Goal: Task Accomplishment & Management: Manage account settings

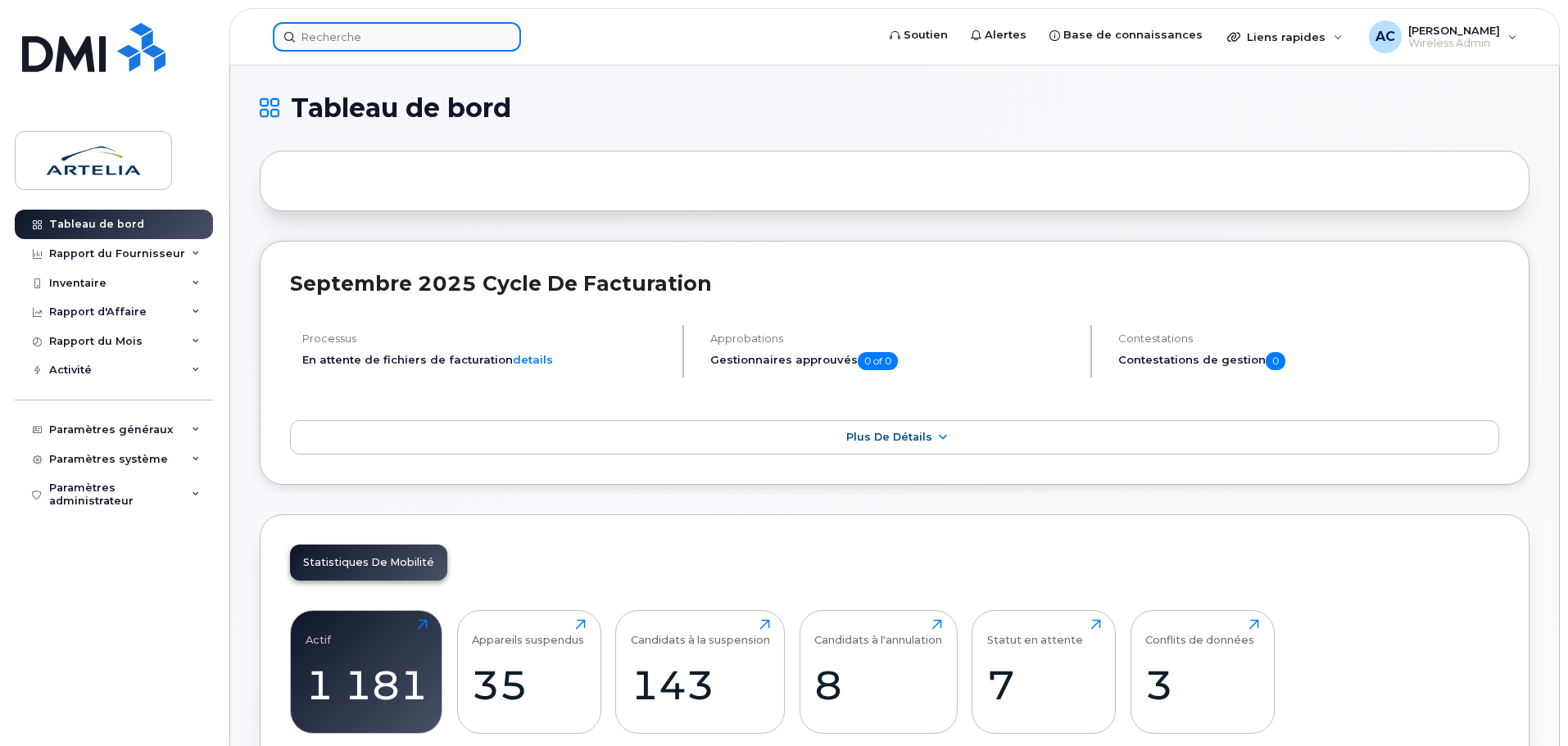
click at [354, 38] on input at bounding box center [397, 37] width 248 height 30
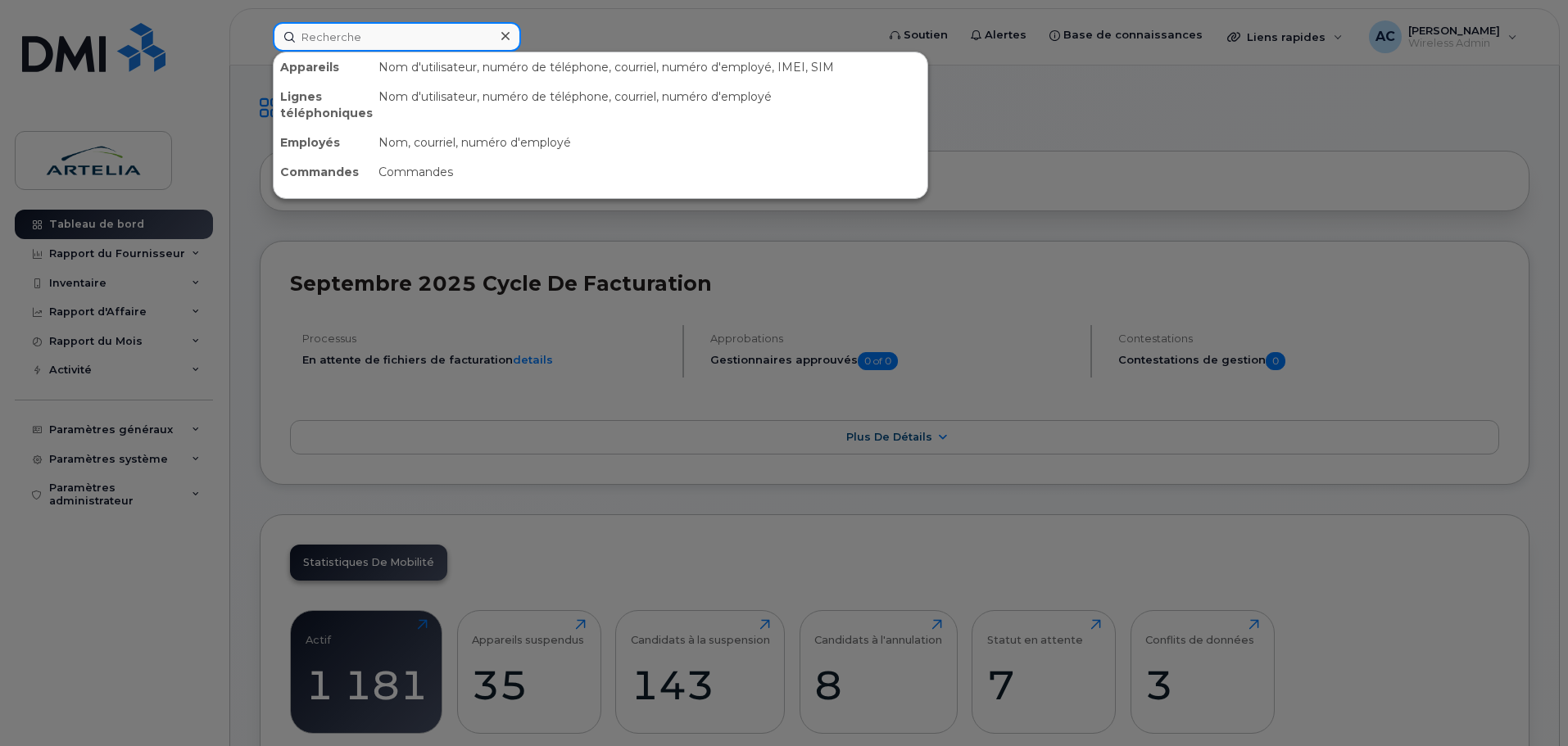
paste input "8733070130"
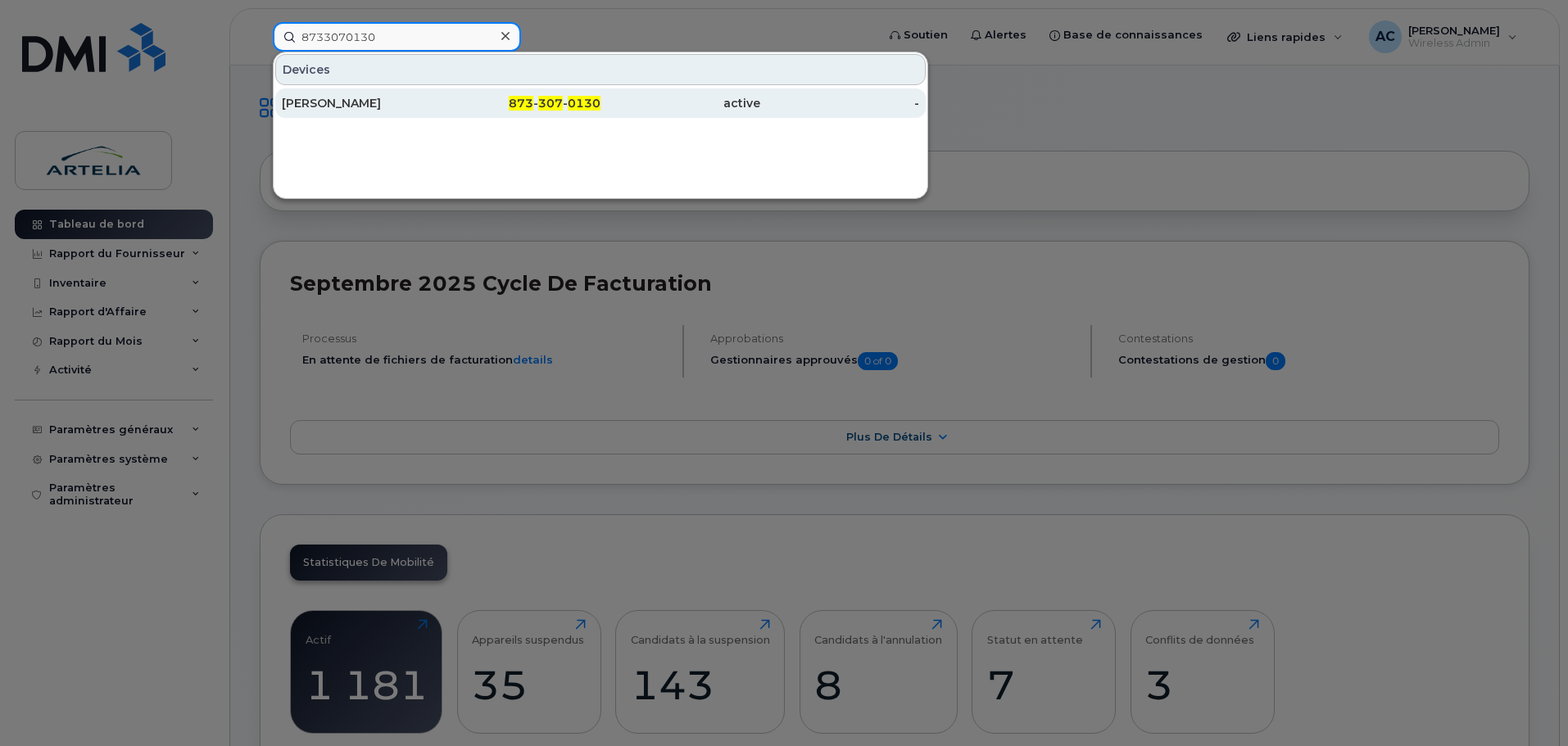
type input "8733070130"
click at [359, 108] on div "Félix Raoul Bouyim" at bounding box center [362, 103] width 160 height 16
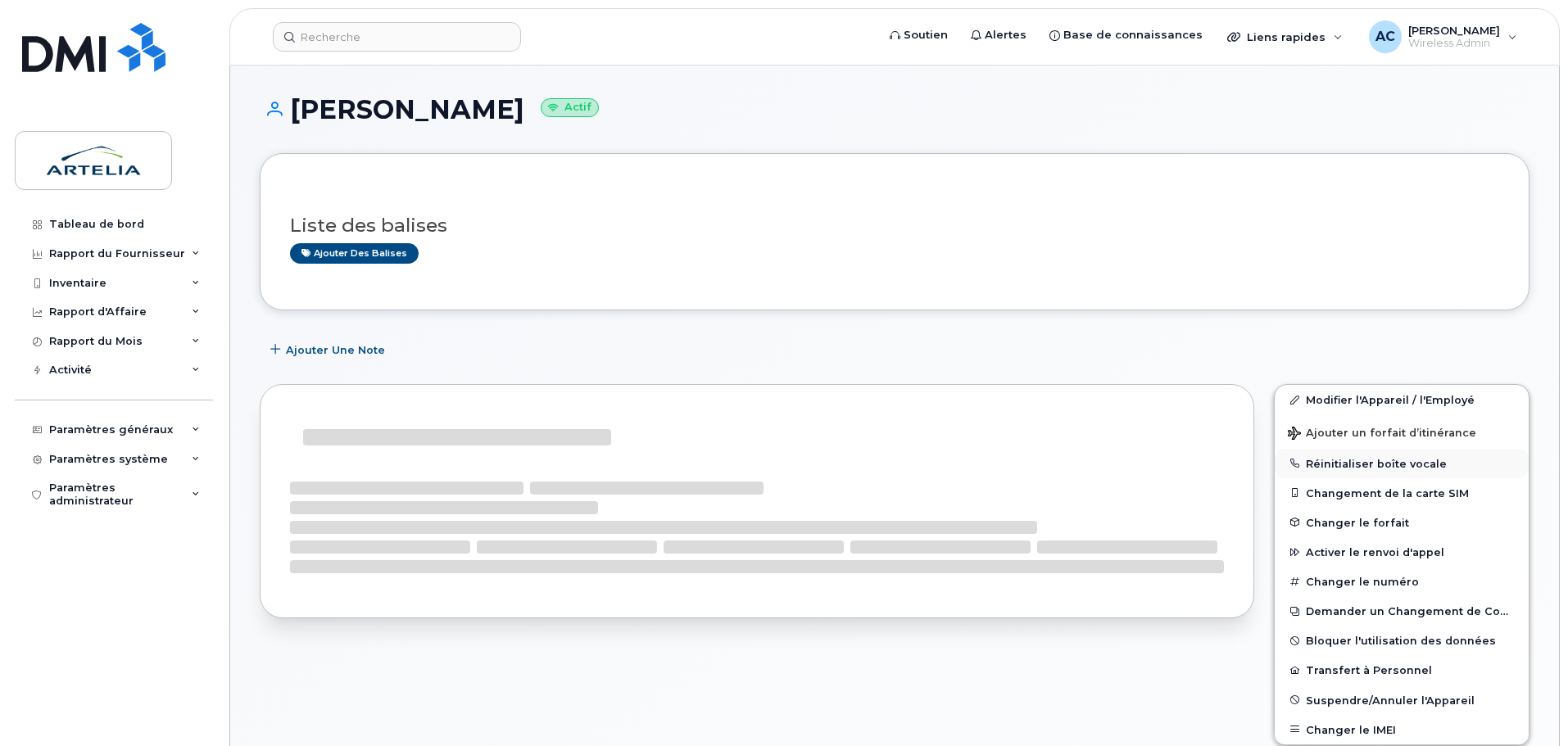
click at [1389, 466] on button "Réinitialiser boîte vocale" at bounding box center [1401, 464] width 254 height 30
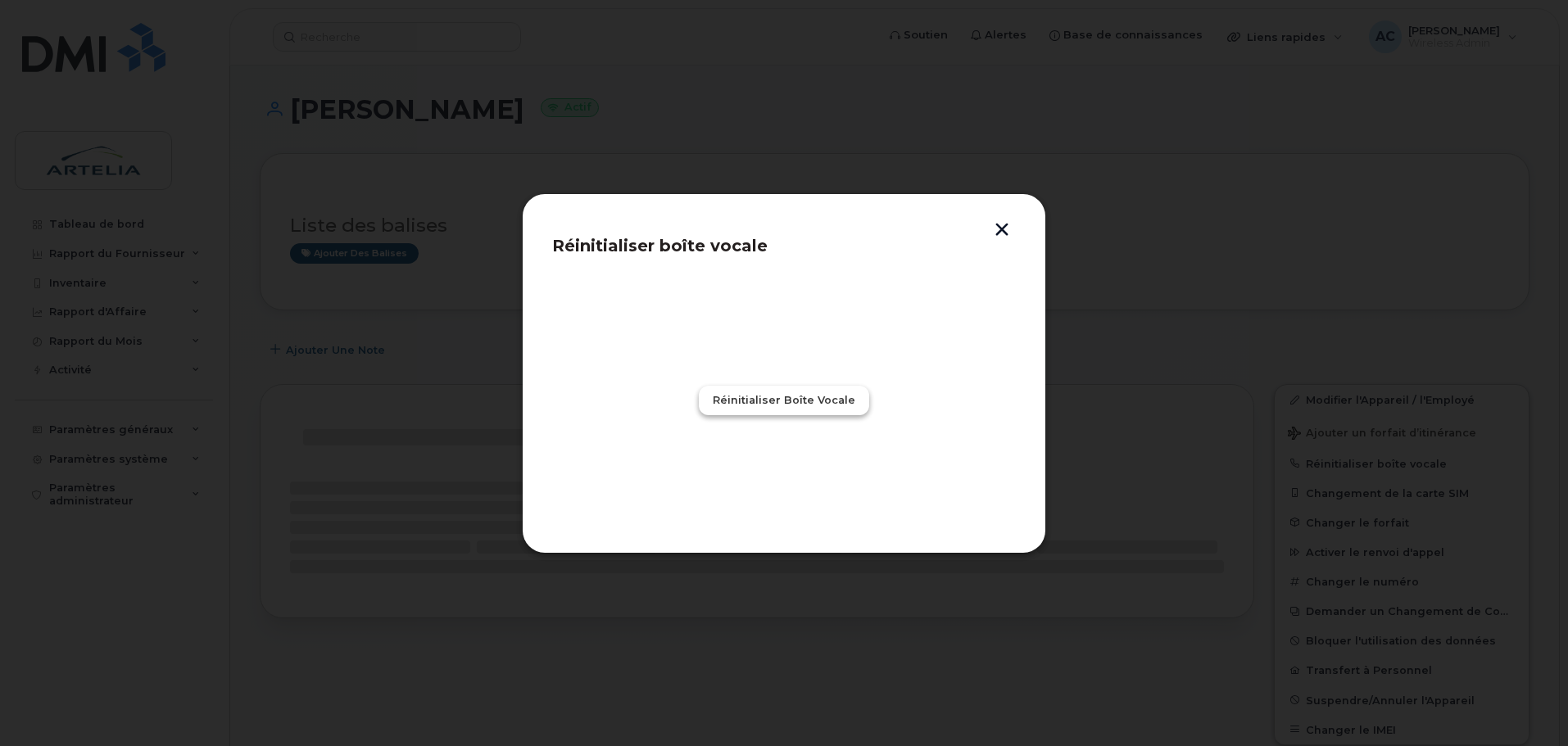
click at [796, 400] on span "Réinitialiser boîte vocale" at bounding box center [784, 400] width 143 height 16
click at [787, 472] on span "Fermer" at bounding box center [784, 472] width 43 height 16
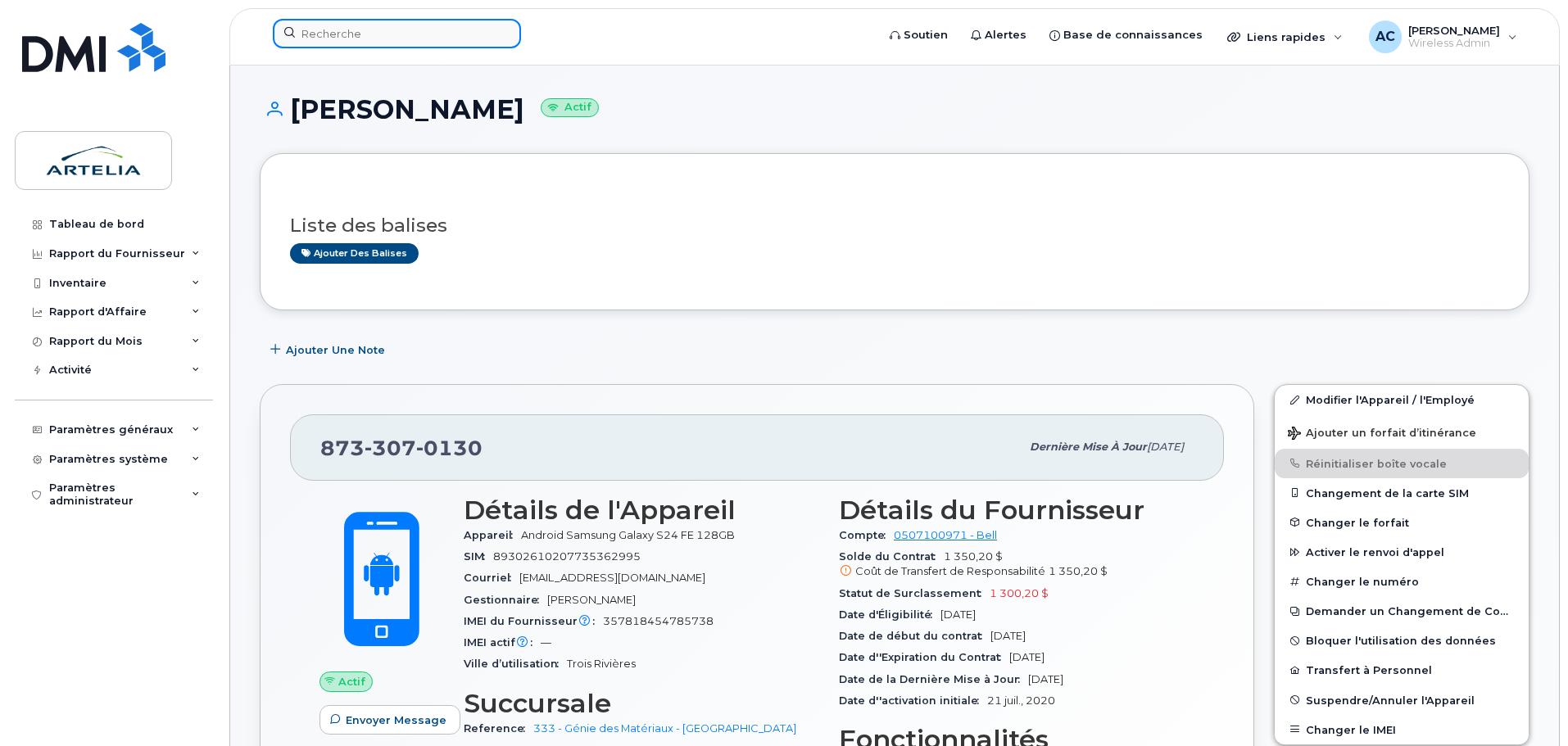
click at [386, 28] on input at bounding box center [397, 34] width 248 height 30
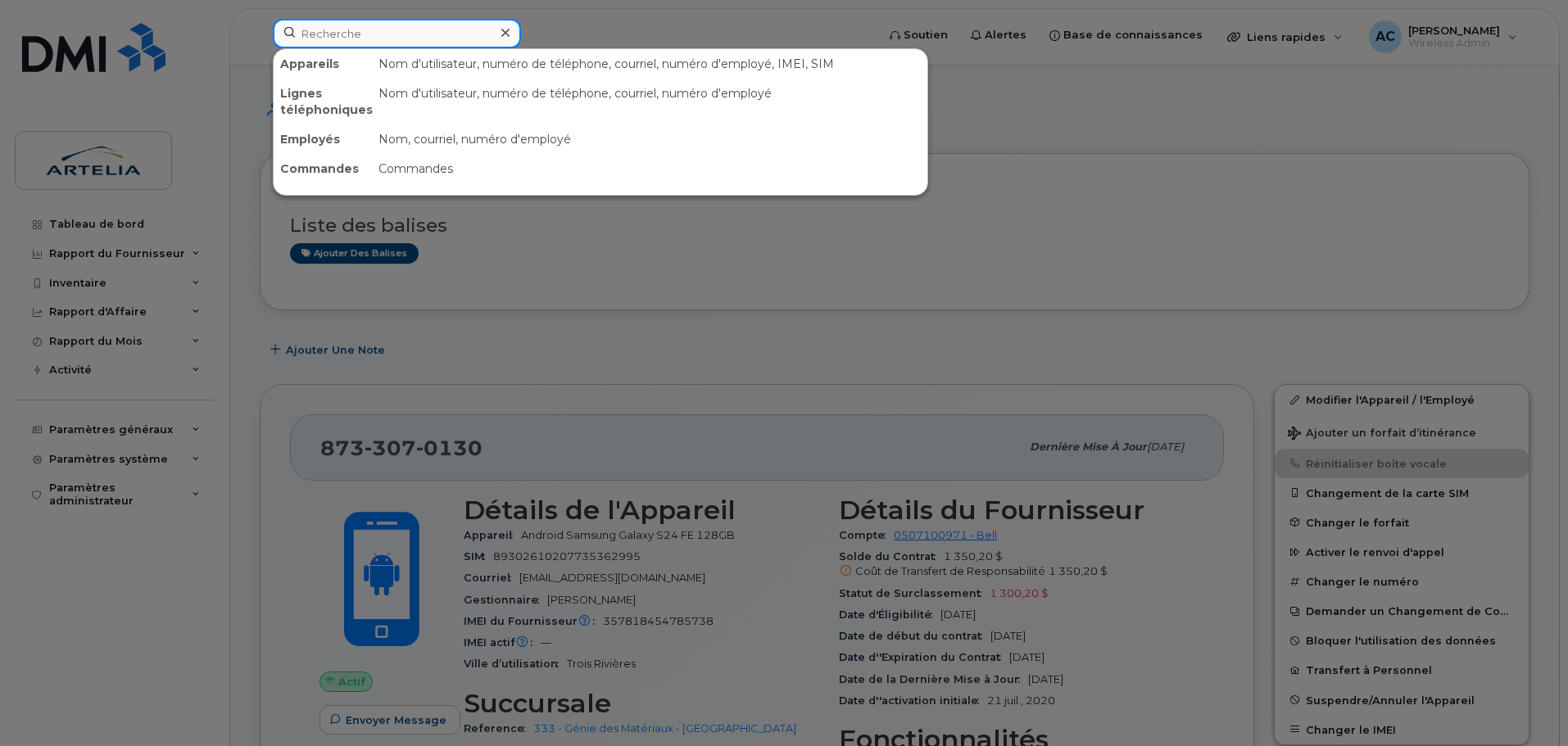
paste input "3673308859"
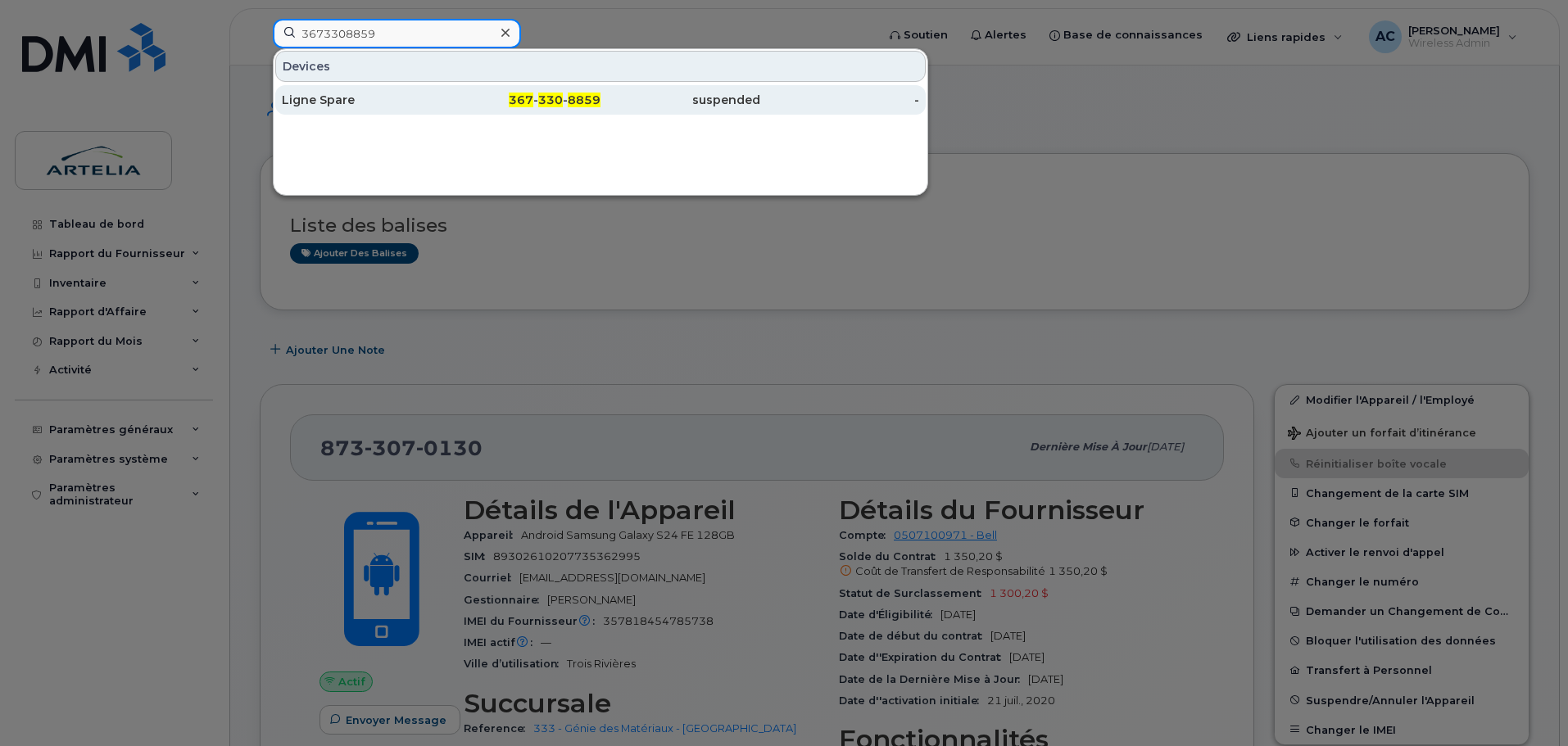
type input "3673308859"
click at [345, 91] on div "Ligne Spare" at bounding box center [362, 100] width 160 height 30
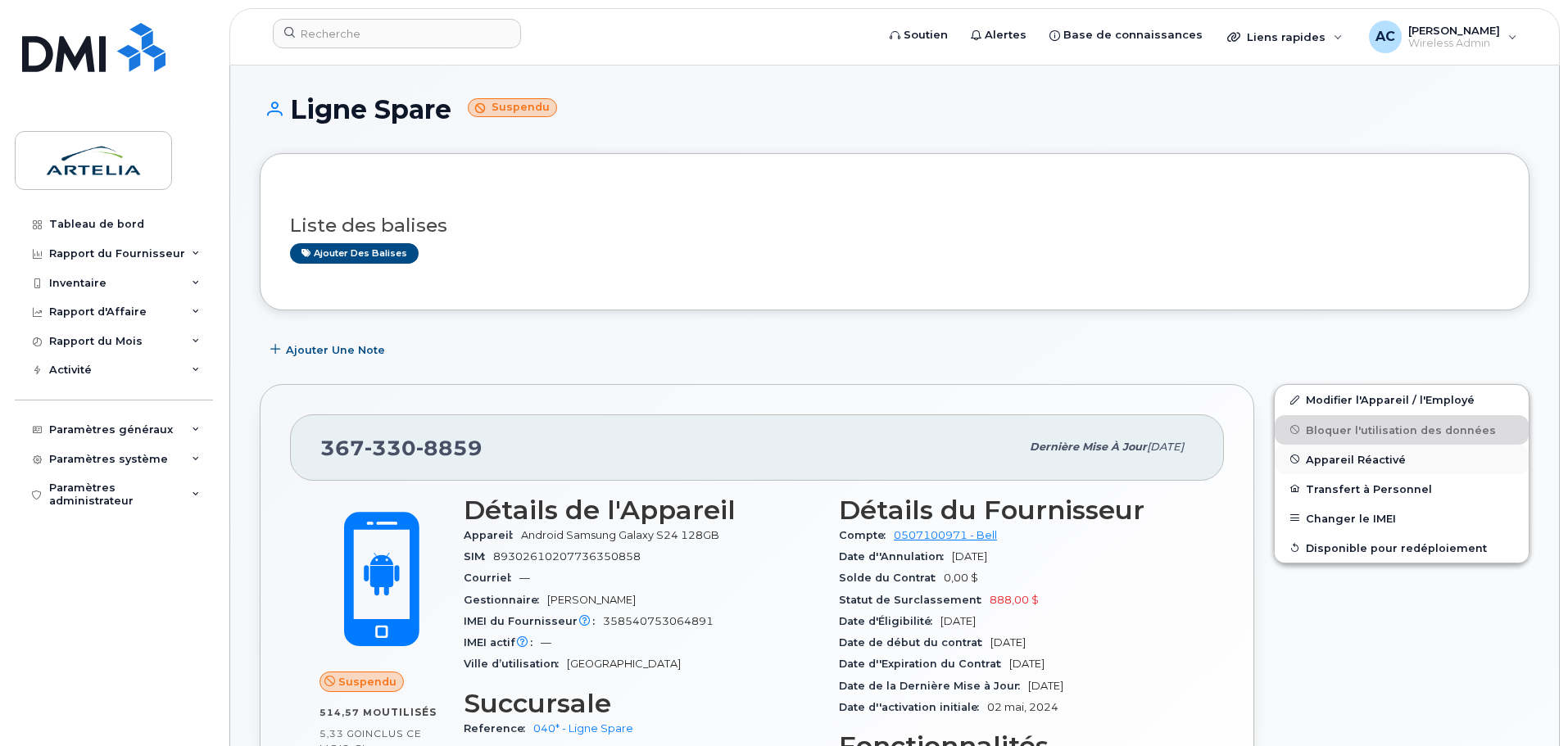
click at [1347, 462] on span "Appareil Réactivé" at bounding box center [1355, 459] width 100 height 12
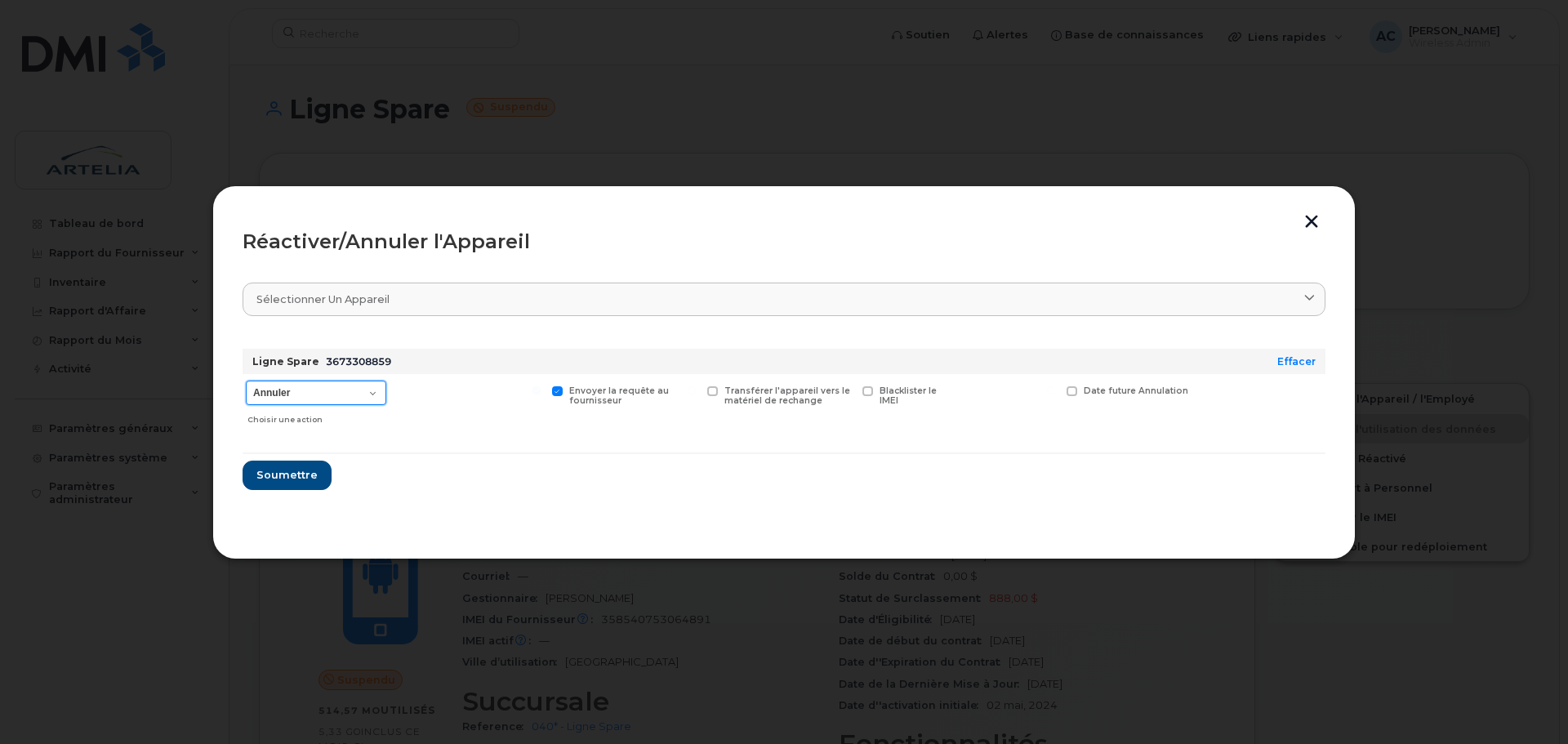
click at [316, 390] on select "Annuler Suspendre - Prolonger la suspension Réactiver" at bounding box center [316, 393] width 141 height 25
select select "[object Object]"
click at [246, 381] on select "Annuler Suspendre - Prolonger la suspension Réactiver" at bounding box center [316, 393] width 141 height 25
click at [298, 475] on span "Soumettre" at bounding box center [286, 474] width 62 height 16
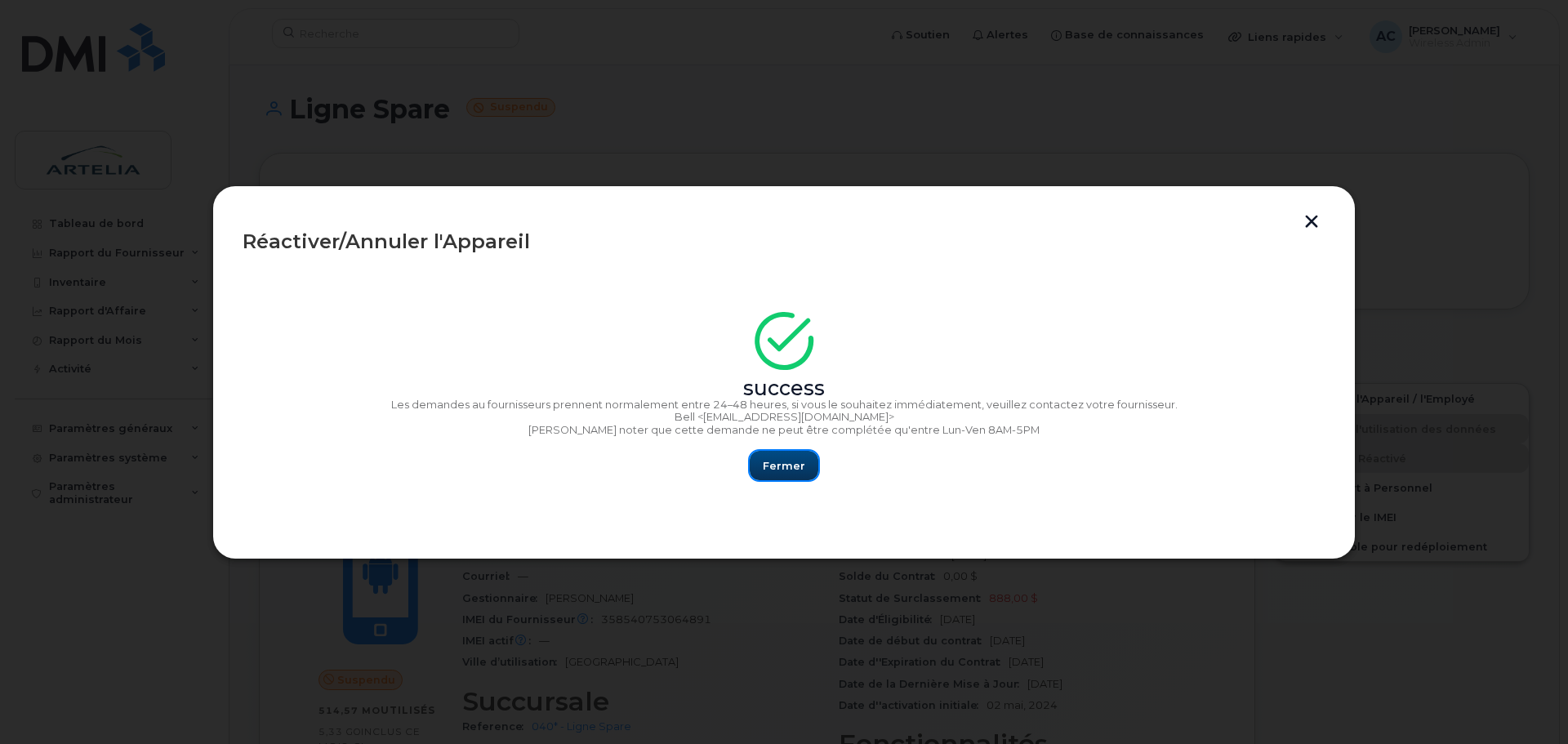
click at [789, 464] on span "Fermer" at bounding box center [784, 466] width 43 height 16
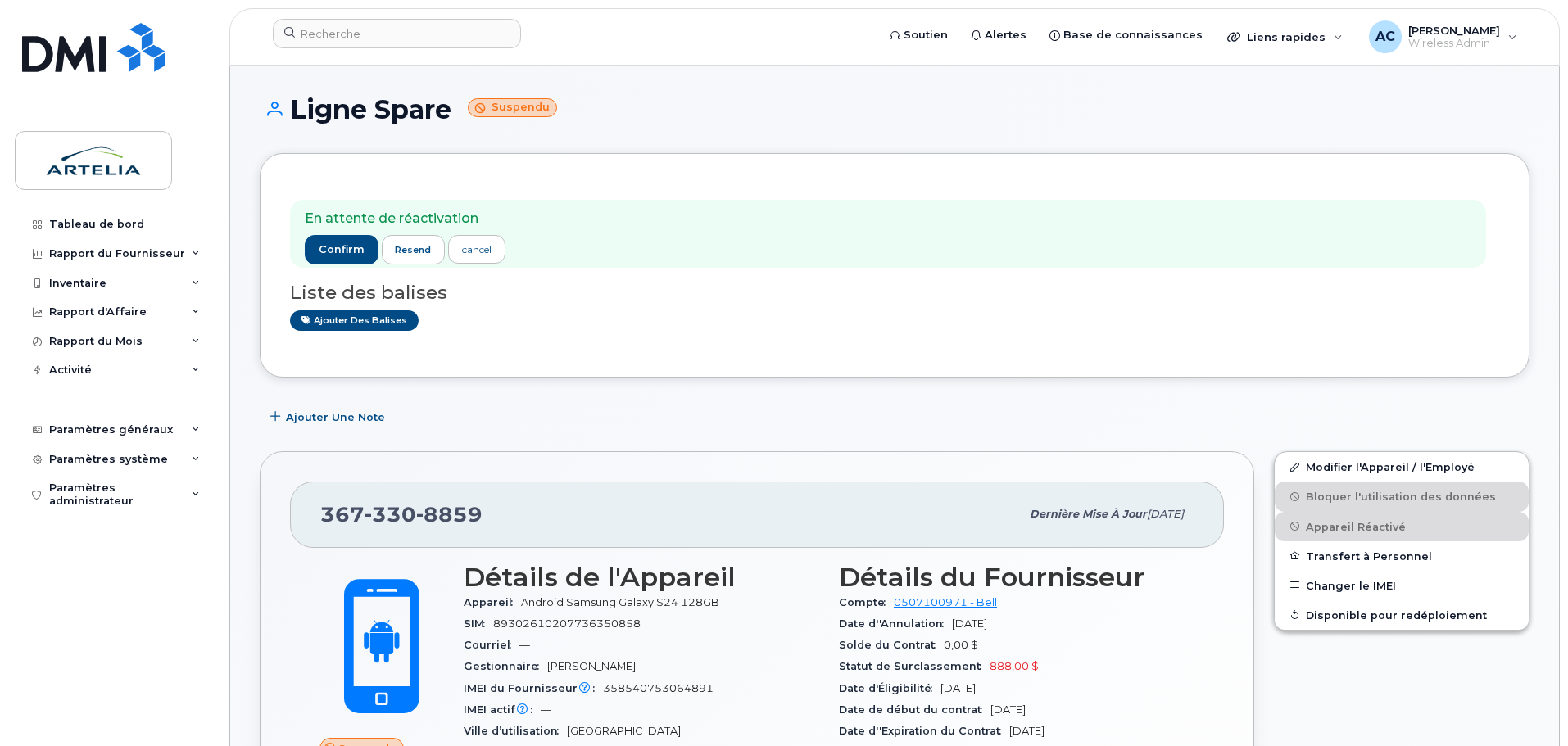
click at [1332, 468] on link "Modifier l'Appareil / l'Employé" at bounding box center [1401, 467] width 254 height 30
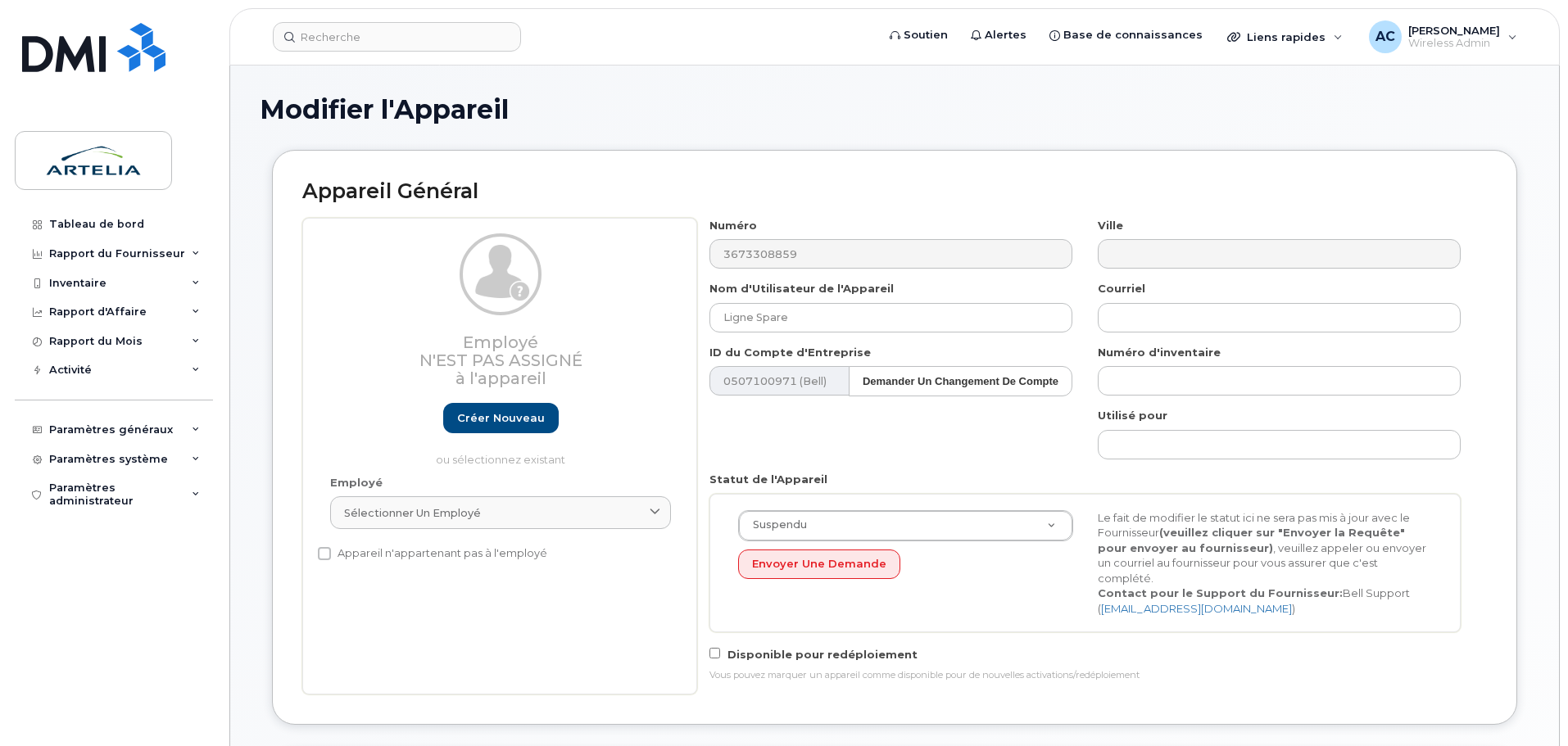
select select "29521960"
click at [522, 326] on div "Employé N'est pas assigné à l'appareil Créer nouveau ou sélectionnez existant E…" at bounding box center [894, 456] width 1185 height 476
paste input "[PERSON_NAME]"
type input "[PERSON_NAME]"
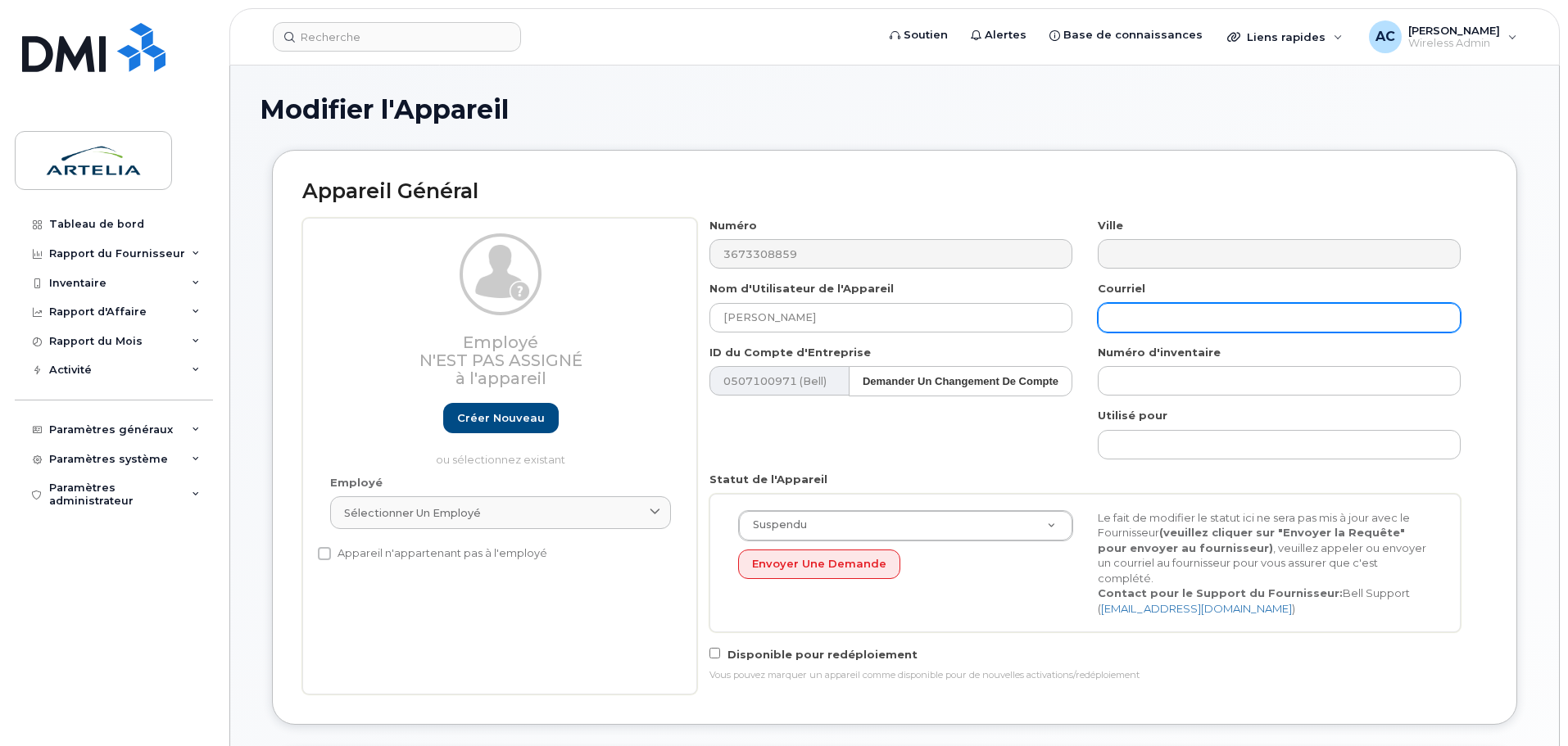
click at [1159, 323] on input "text" at bounding box center [1279, 318] width 363 height 30
paste input "[EMAIL_ADDRESS][DOMAIN_NAME]"
type input "[EMAIL_ADDRESS][DOMAIN_NAME]"
click at [1090, 310] on div "Courriel marion.richard@arteliagroup.com" at bounding box center [1279, 307] width 388 height 52
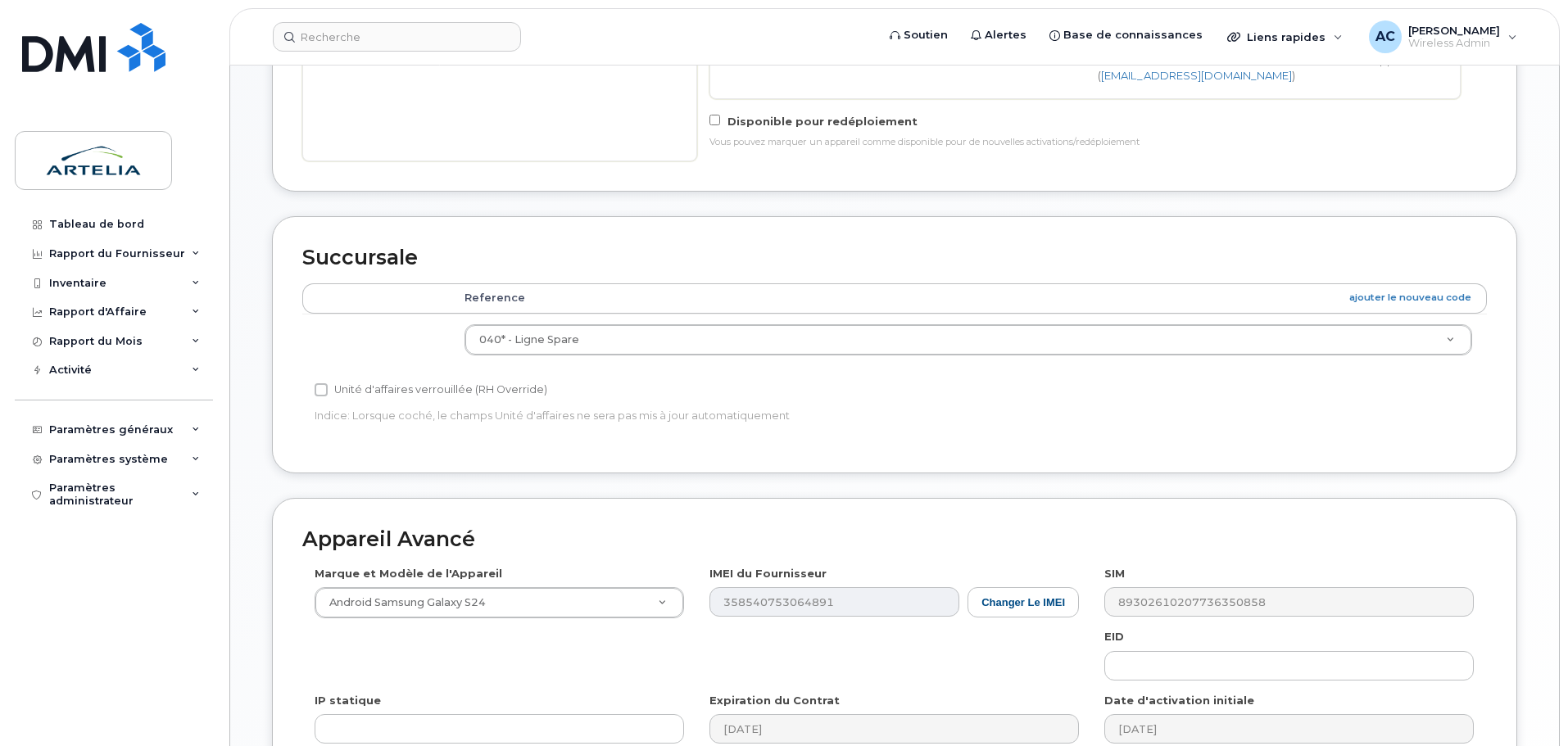
scroll to position [533, 0]
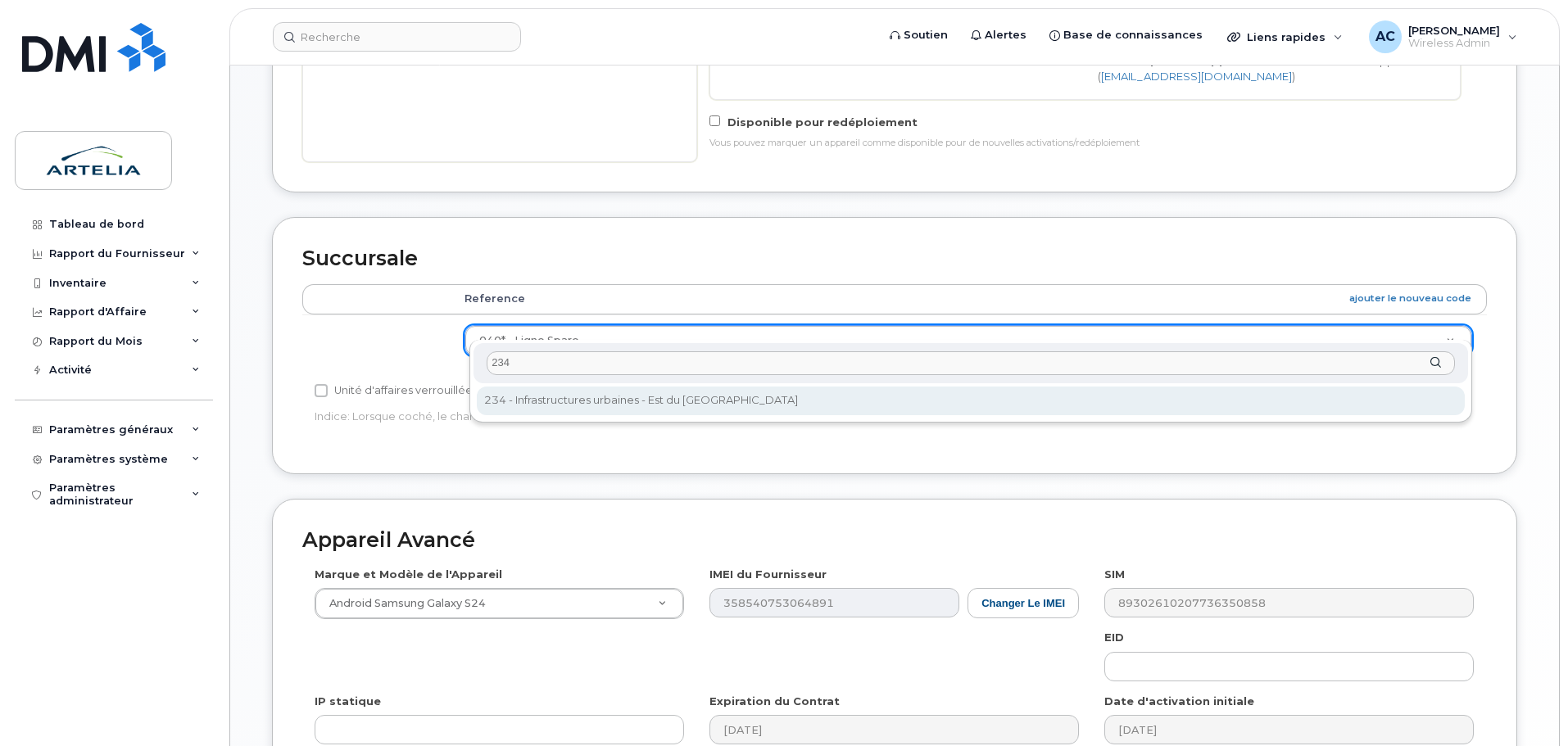
type input "234"
select select "29521985"
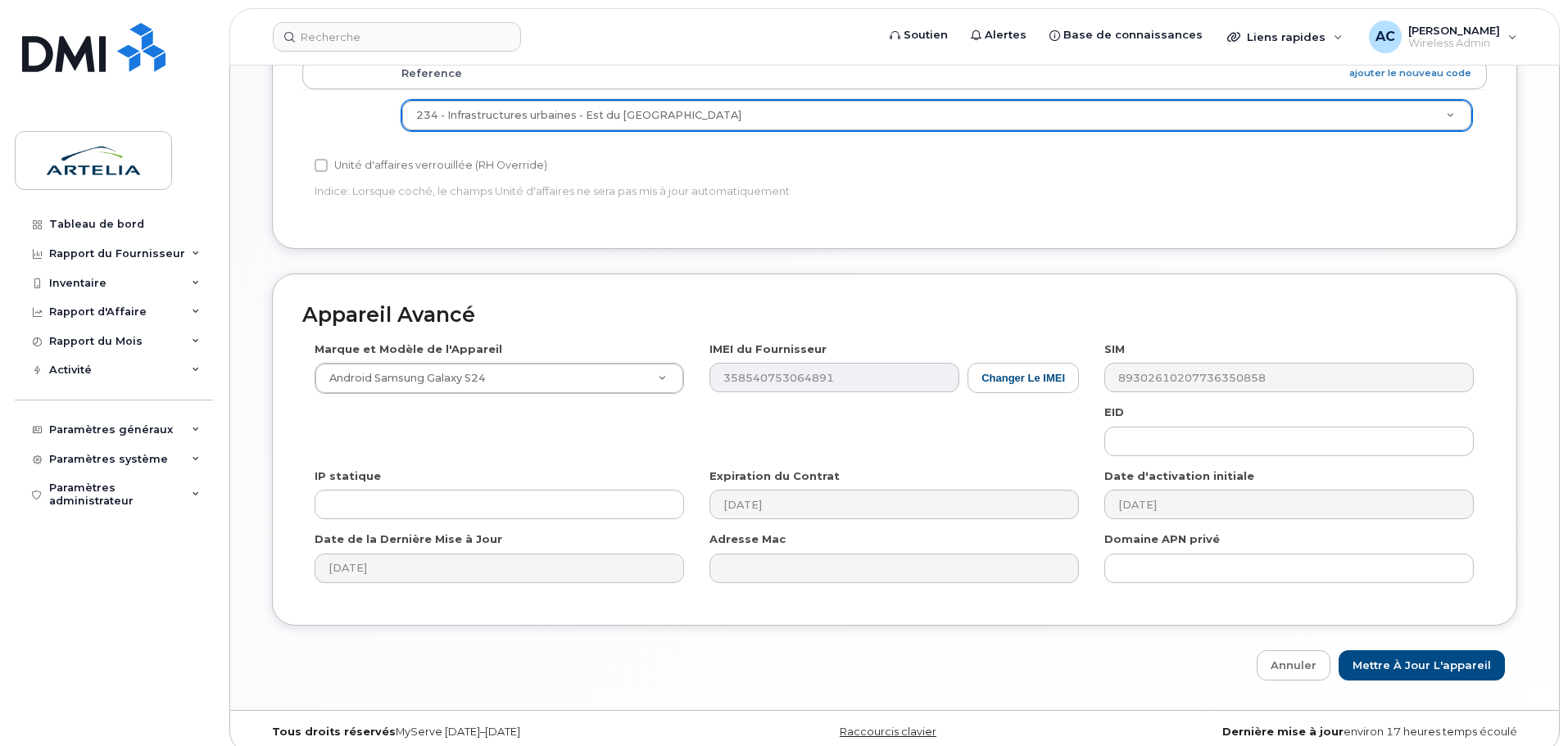
scroll to position [758, 0]
click at [1434, 650] on input "Mettre à jour l'appareil" at bounding box center [1422, 664] width 167 height 30
type input "Sauvegarde..."
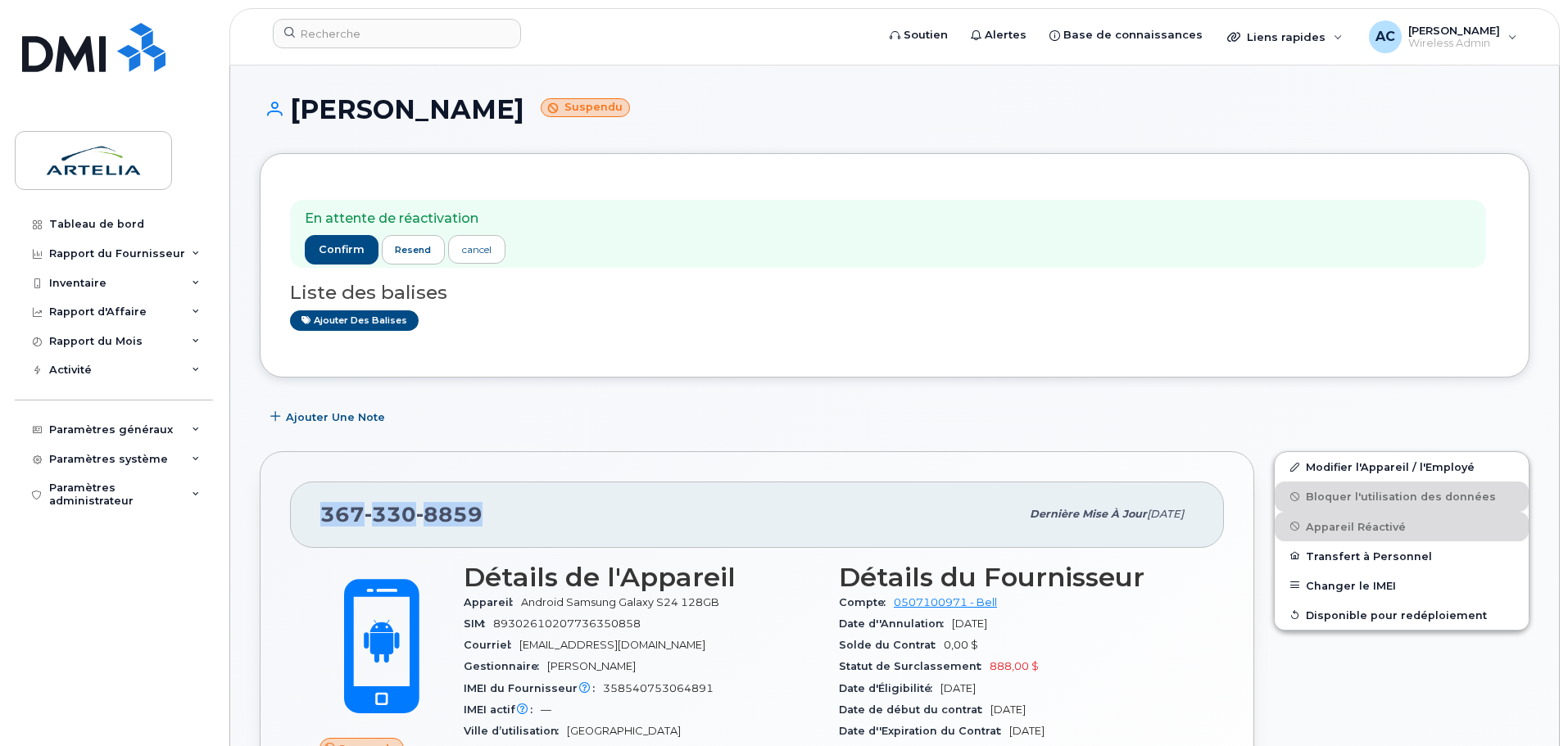
drag, startPoint x: 544, startPoint y: 508, endPoint x: 267, endPoint y: 491, distance: 277.5
click at [267, 491] on div "[PHONE_NUMBER] Dernière mise à jour [DATE] Suspendu 514,57 Mo  utilisés 5,33 Go…" at bounding box center [757, 740] width 995 height 578
copy span "[PHONE_NUMBER]"
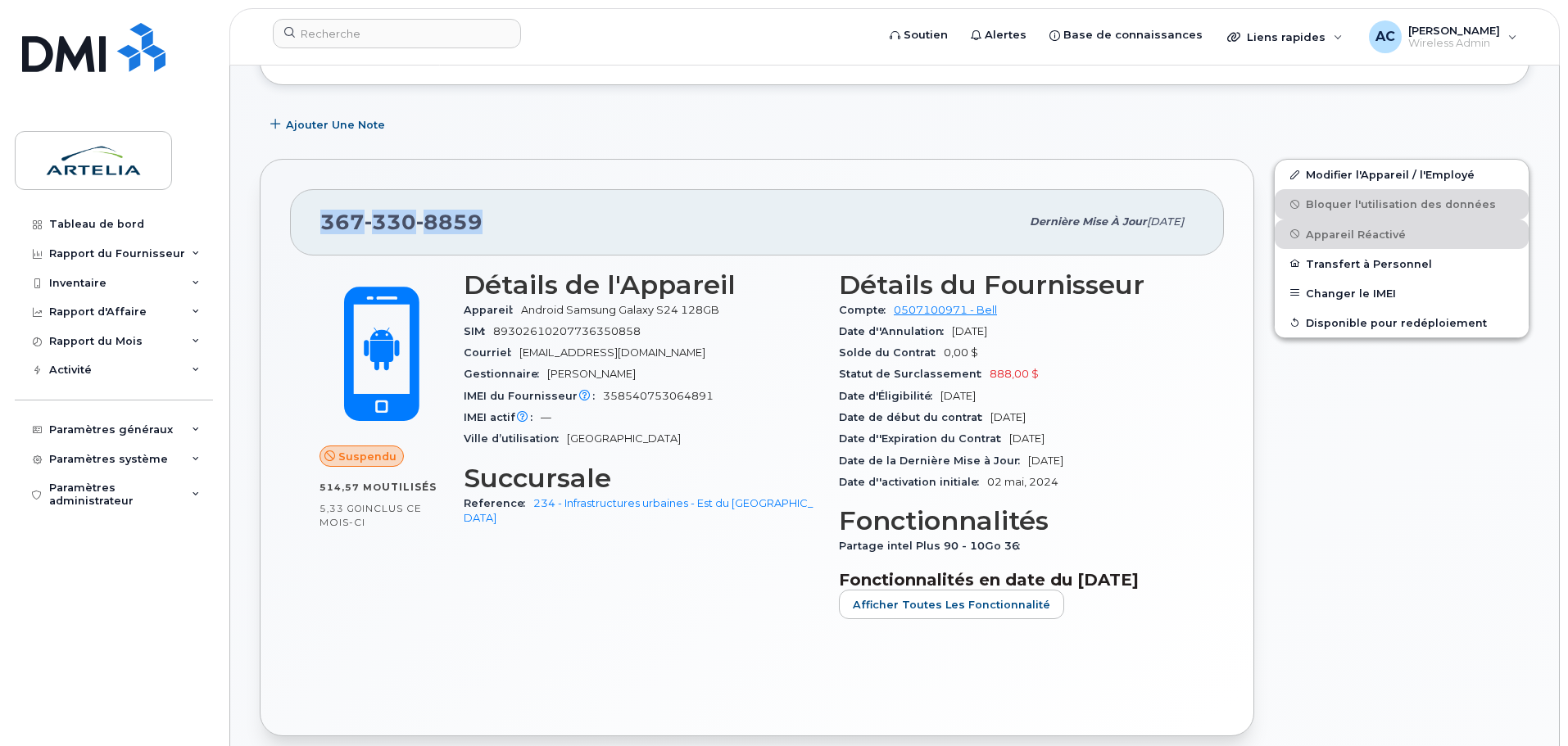
scroll to position [307, 0]
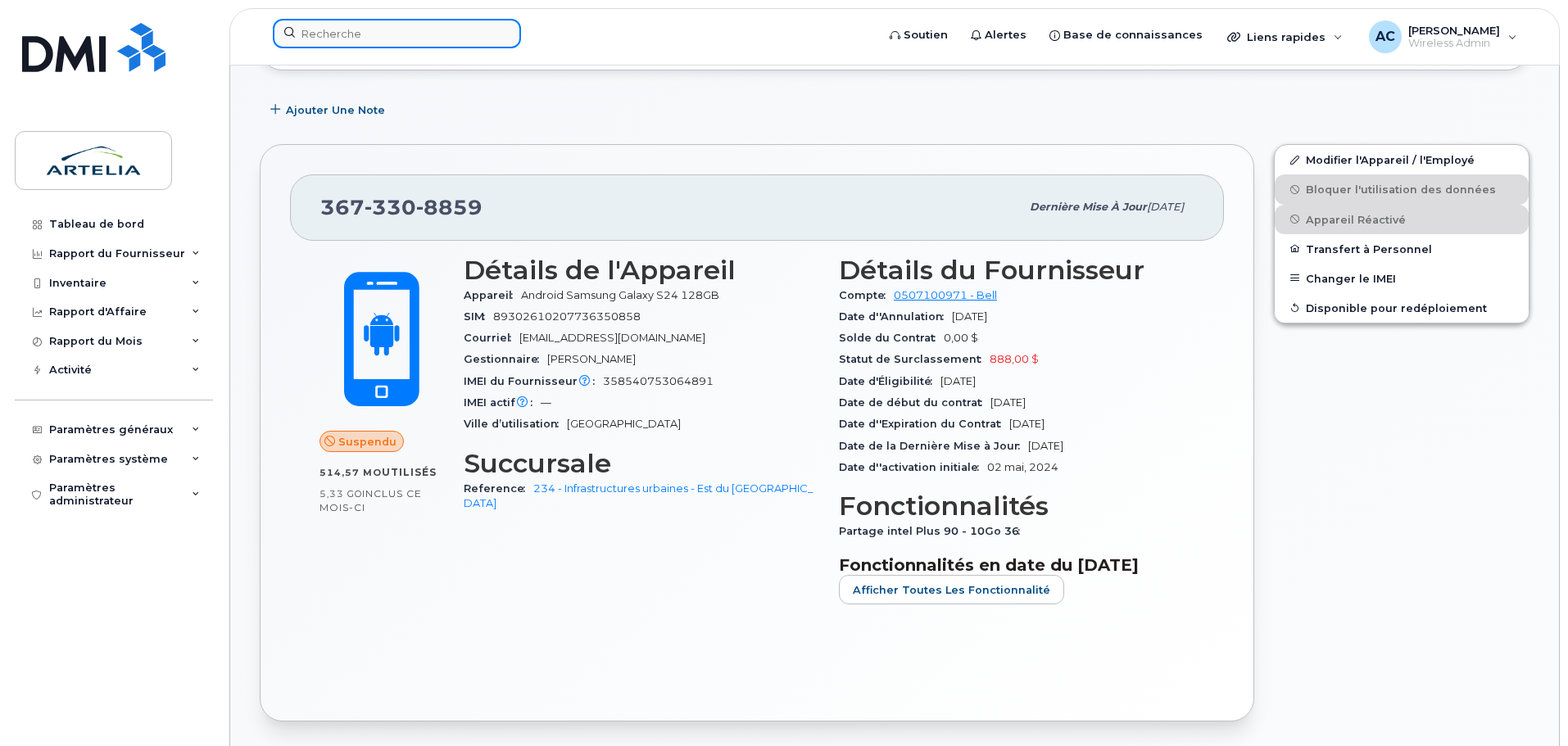
click at [376, 23] on input at bounding box center [397, 34] width 248 height 30
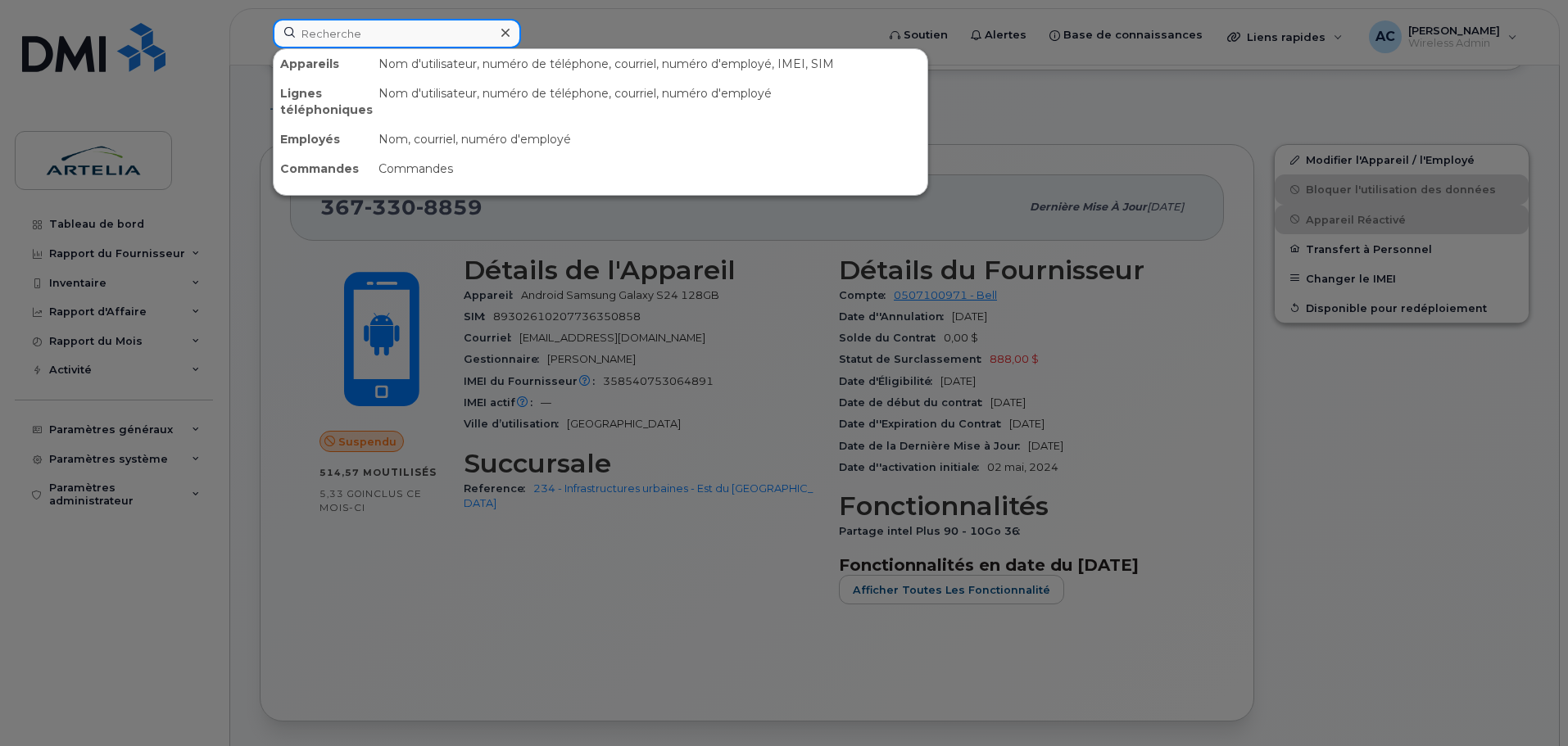
paste input "4384359403"
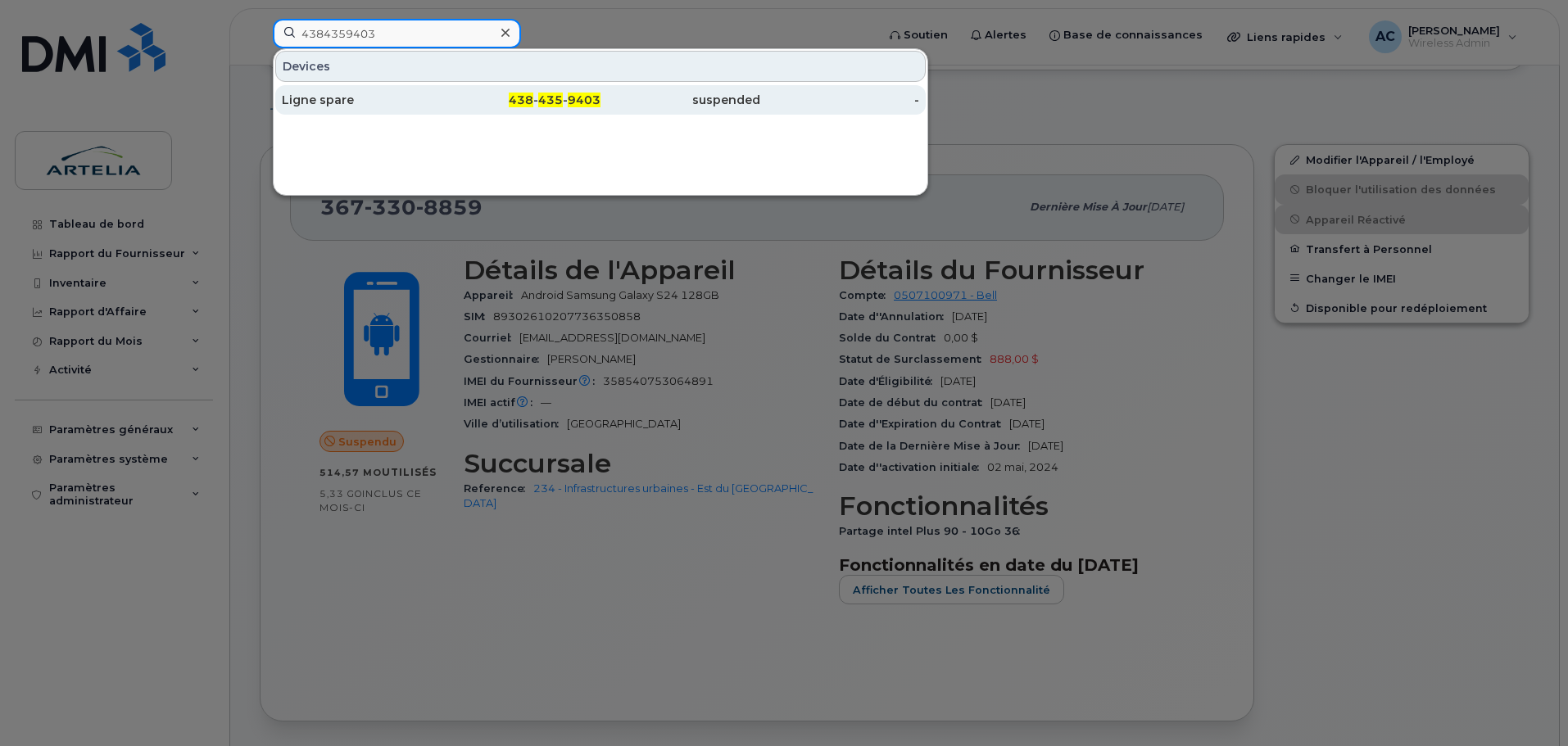
type input "4384359403"
click at [342, 92] on div "Ligne spare" at bounding box center [362, 100] width 160 height 16
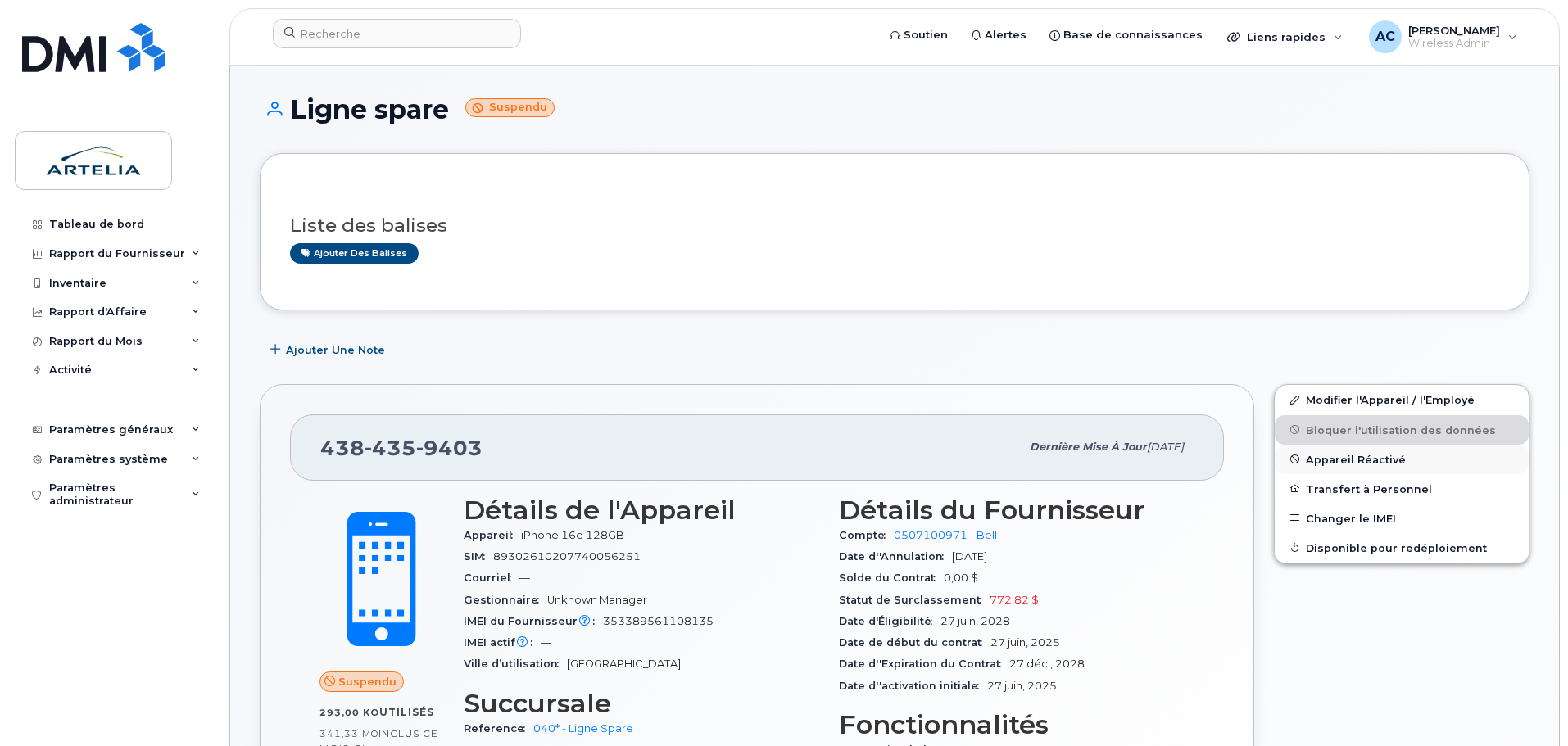
click at [1335, 462] on span "Appareil Réactivé" at bounding box center [1355, 459] width 100 height 12
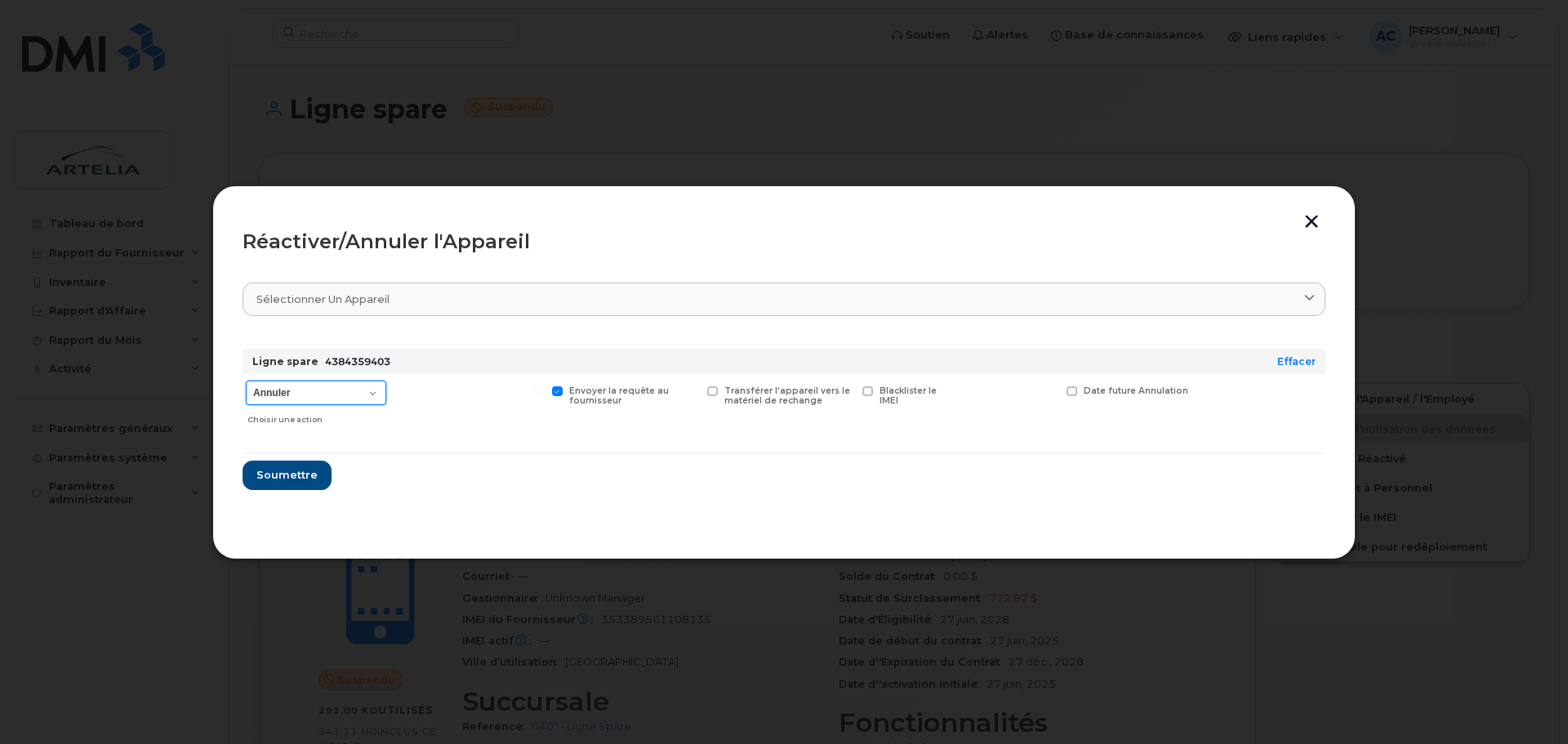
click at [340, 396] on select "Annuler Suspendre - Prolonger la suspension Réactiver" at bounding box center [316, 393] width 141 height 25
select select "[object Object]"
click at [246, 381] on select "Annuler Suspendre - Prolonger la suspension Réactiver" at bounding box center [316, 393] width 141 height 25
click at [282, 471] on span "Soumettre" at bounding box center [286, 474] width 62 height 16
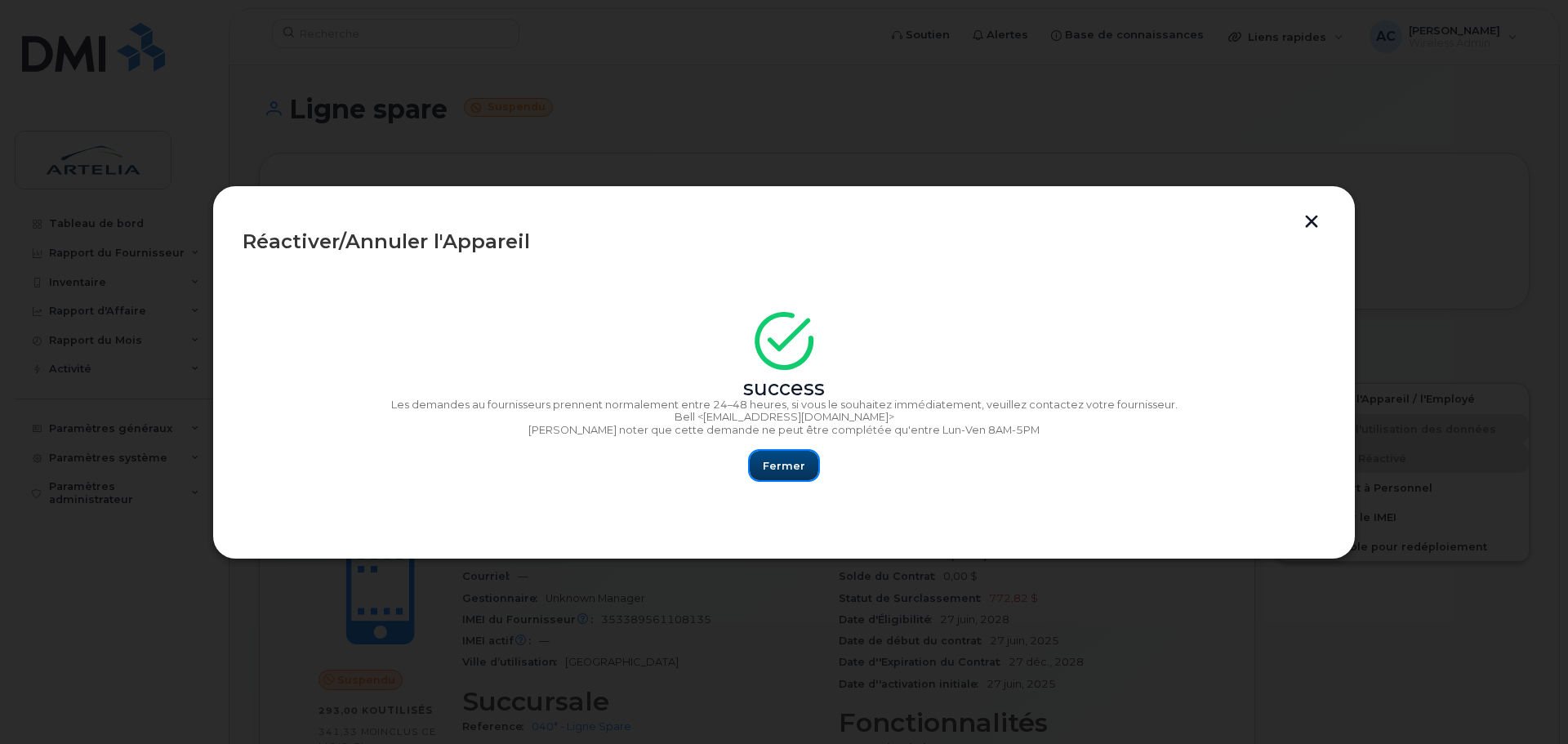
click at [782, 472] on span "Fermer" at bounding box center [784, 466] width 43 height 16
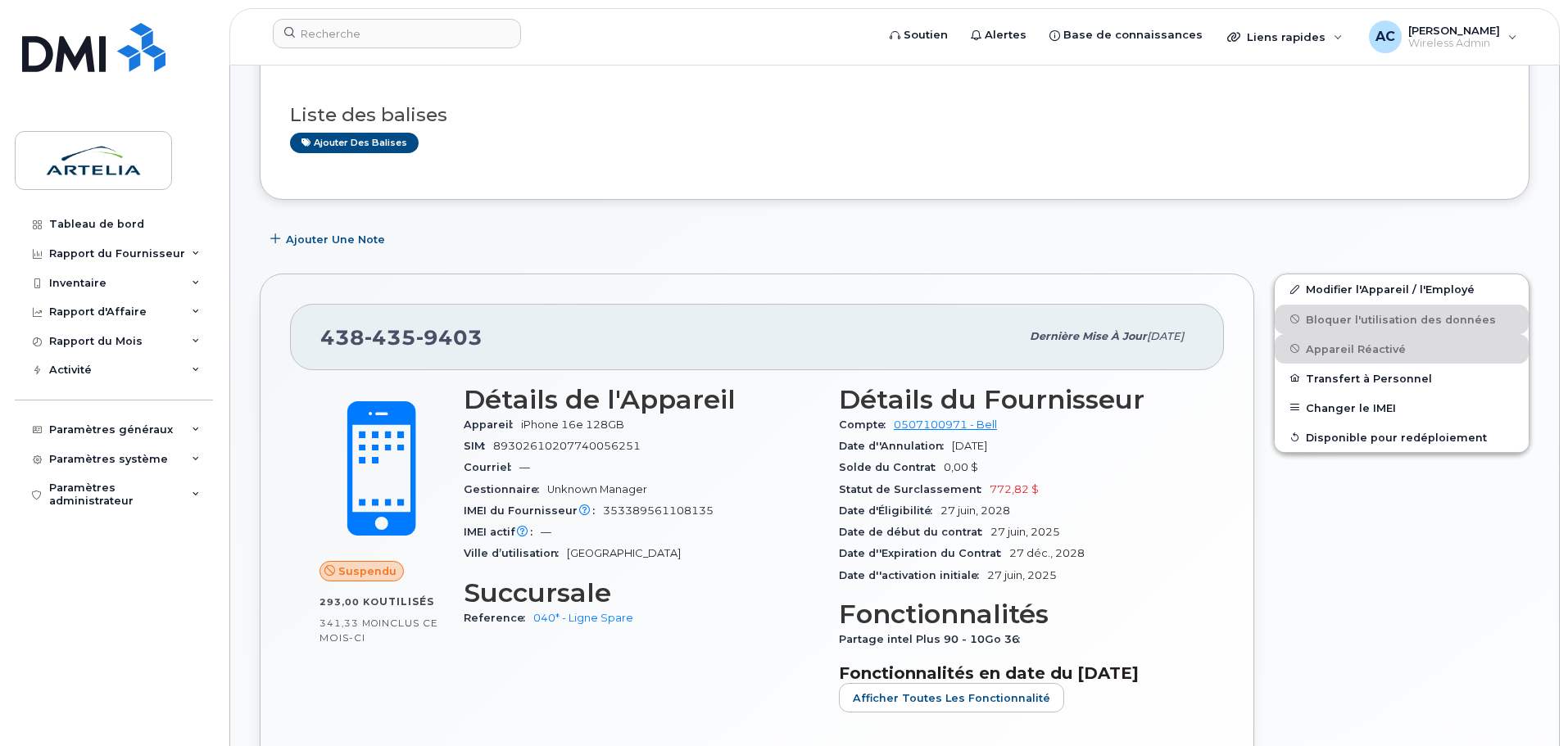
scroll to position [62, 0]
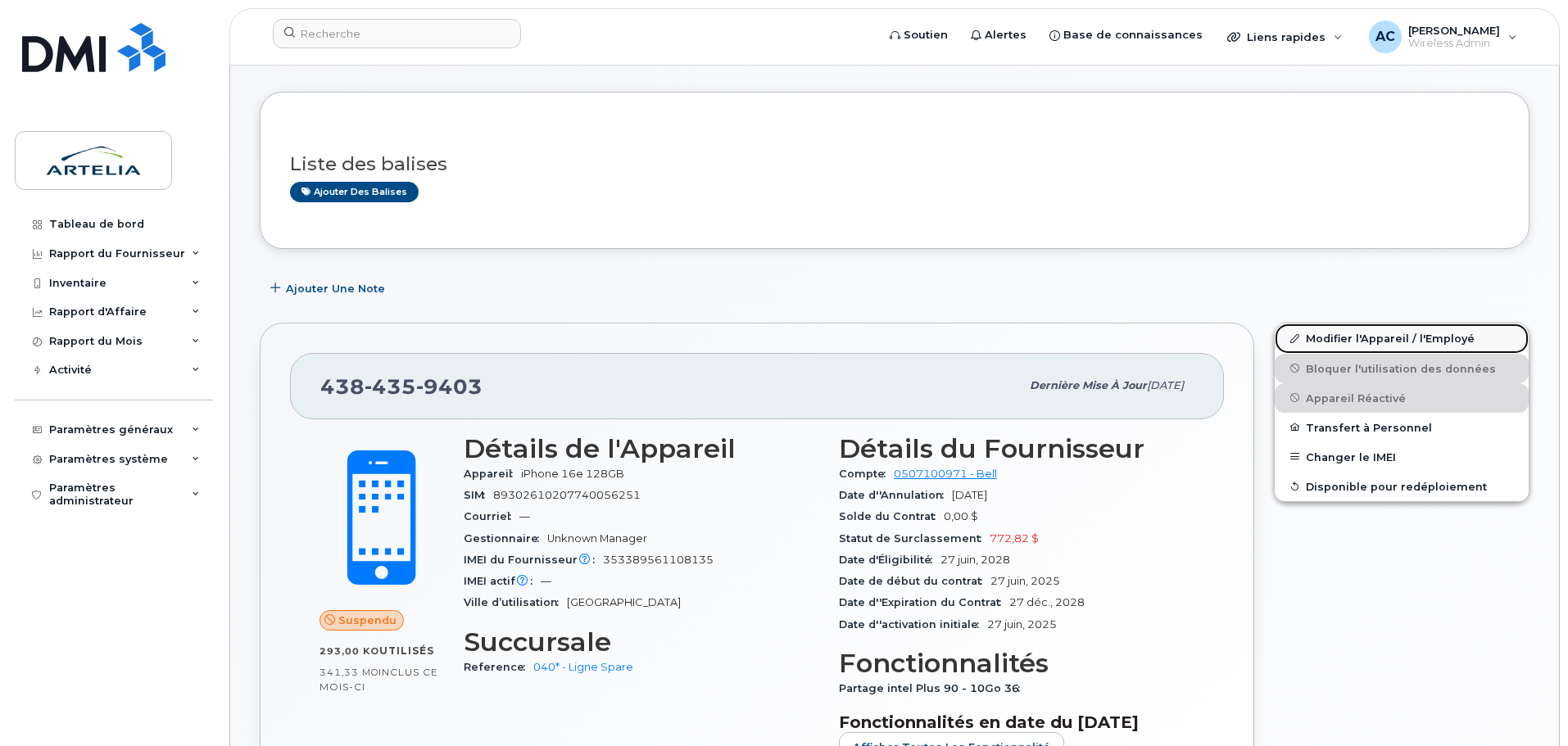
click at [1339, 335] on link "Modifier l'Appareil / l'Employé" at bounding box center [1401, 339] width 254 height 30
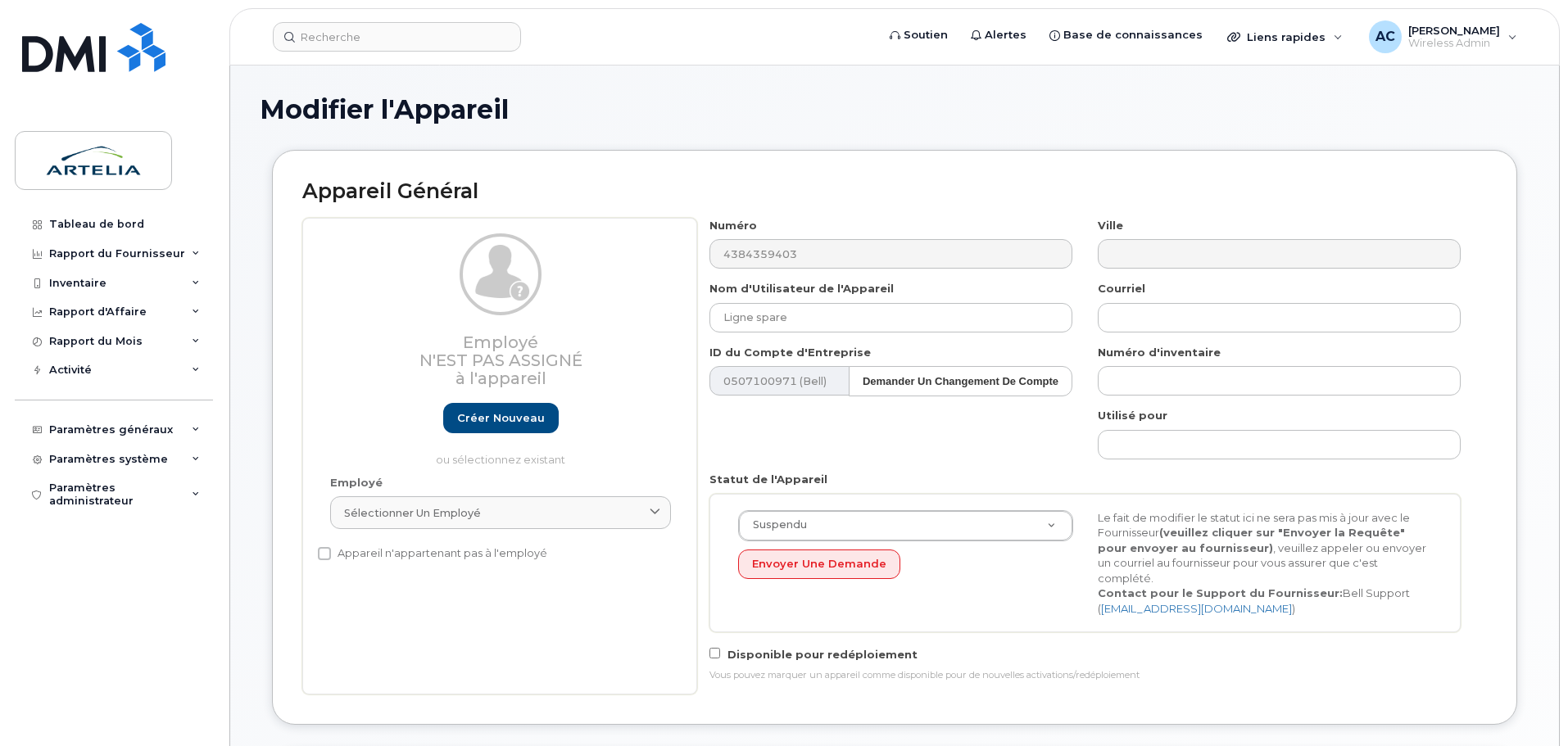
select select "29521960"
drag, startPoint x: 866, startPoint y: 318, endPoint x: 561, endPoint y: 305, distance: 305.3
click at [584, 305] on div "Employé N'est pas assigné à l'appareil Créer nouveau ou sélectionnez existant E…" at bounding box center [894, 456] width 1185 height 476
paste input "Sandra Milena"
click at [828, 317] on input "Sandra Milena" at bounding box center [891, 318] width 363 height 30
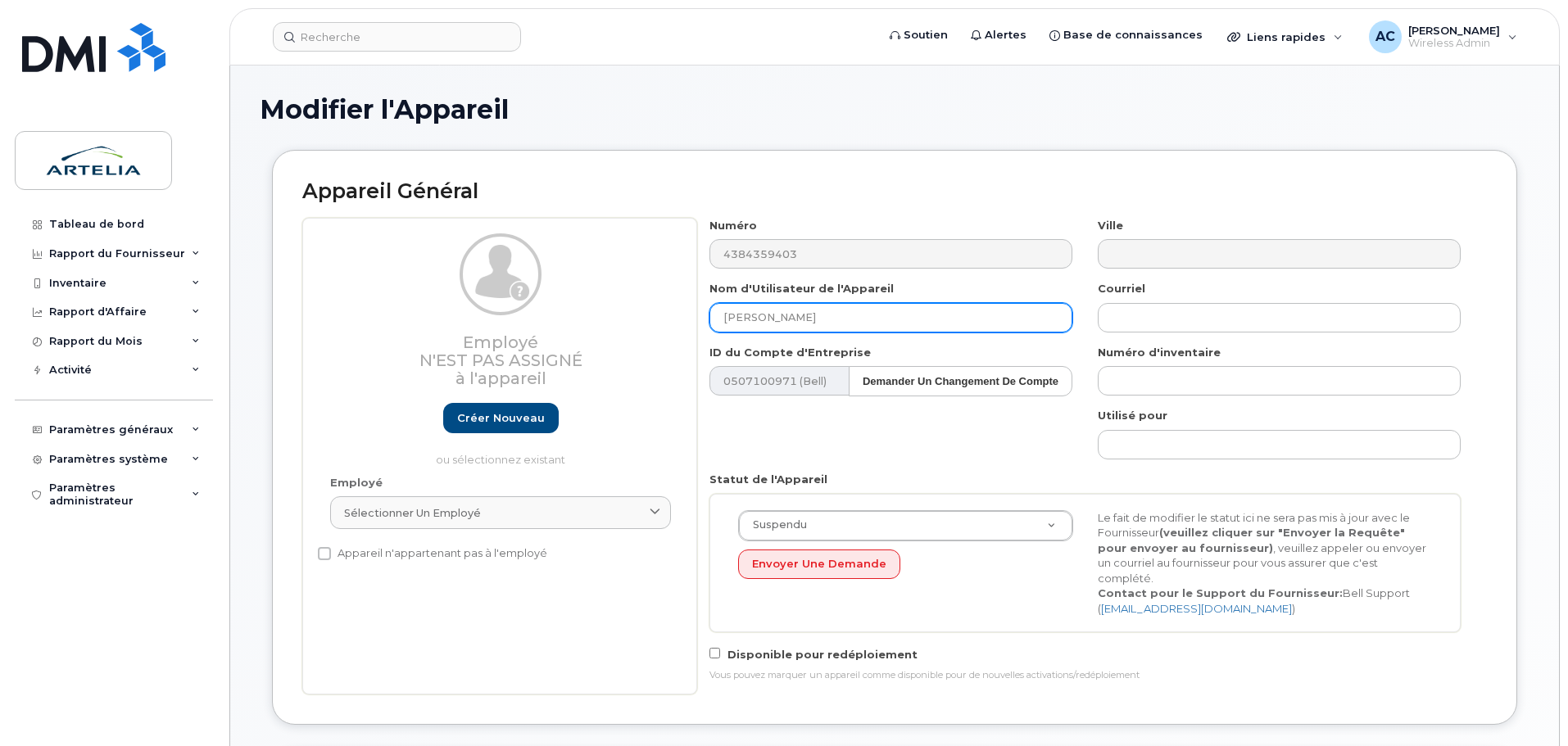
paste input "Echeverri"
type input "Sandra Milena Echeverri"
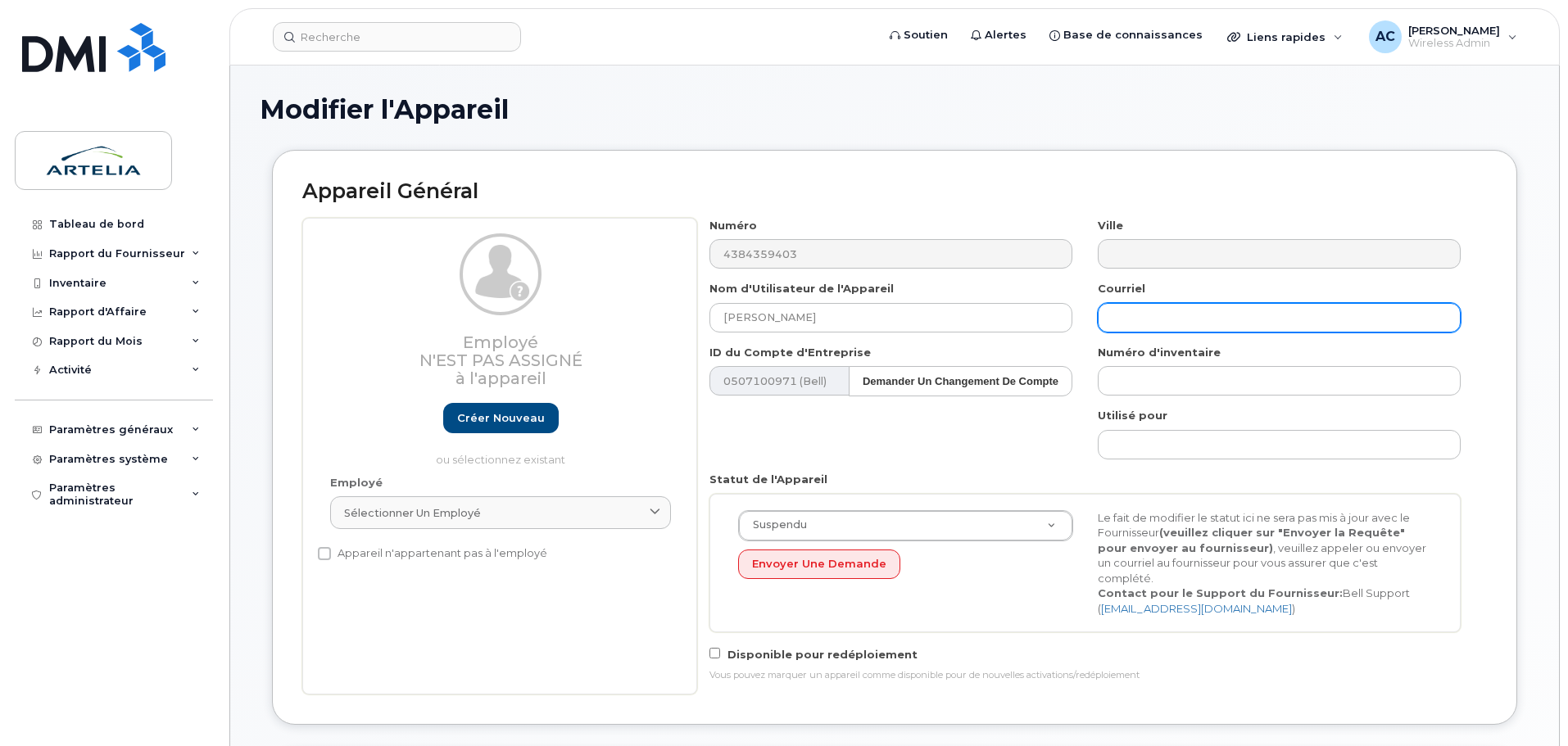
click at [1223, 306] on input "text" at bounding box center [1279, 318] width 363 height 30
paste input "sandra-milena.echeverri@arteliagroup.com"
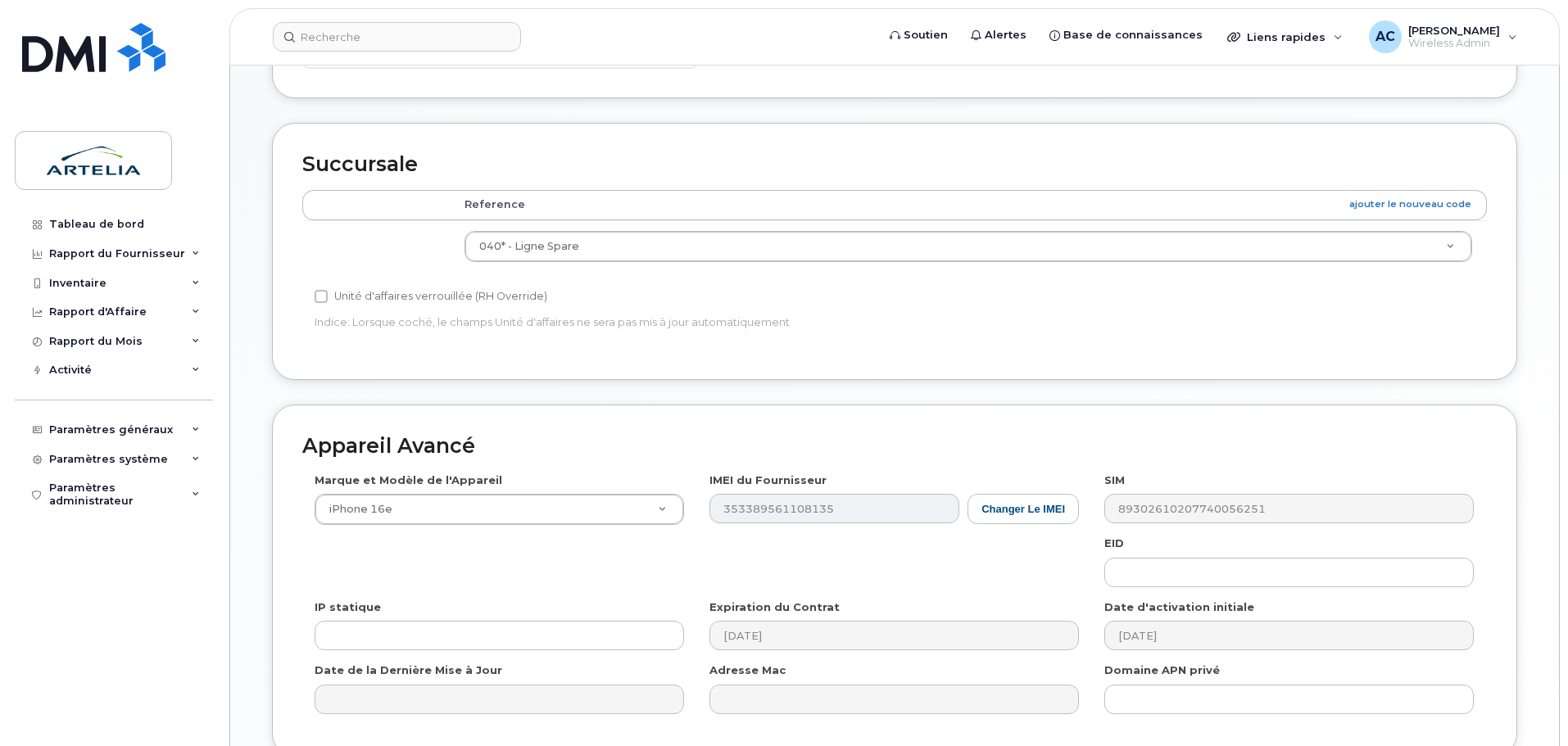
scroll to position [615, 0]
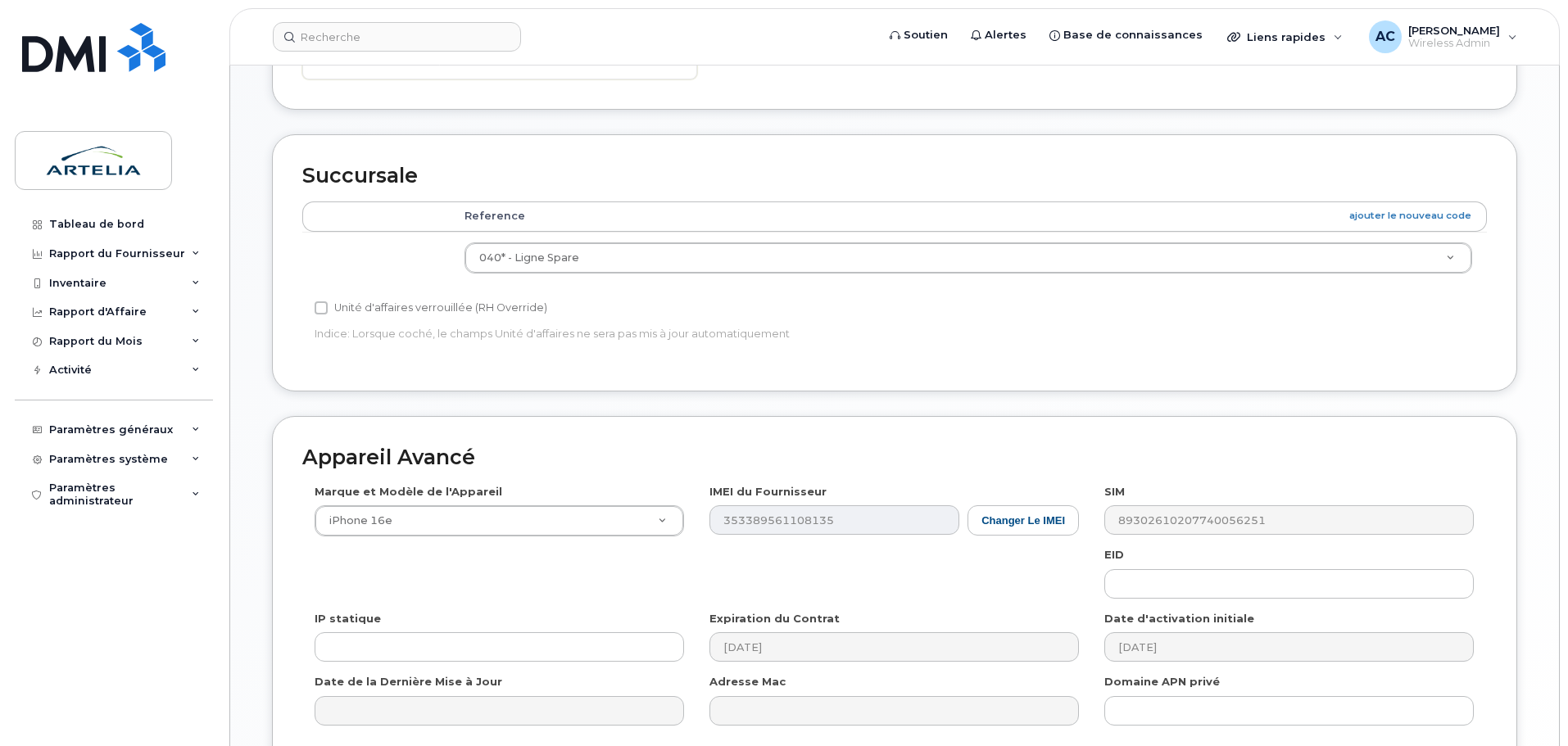
type input "sandra-milena.echeverri@arteliagroup.com"
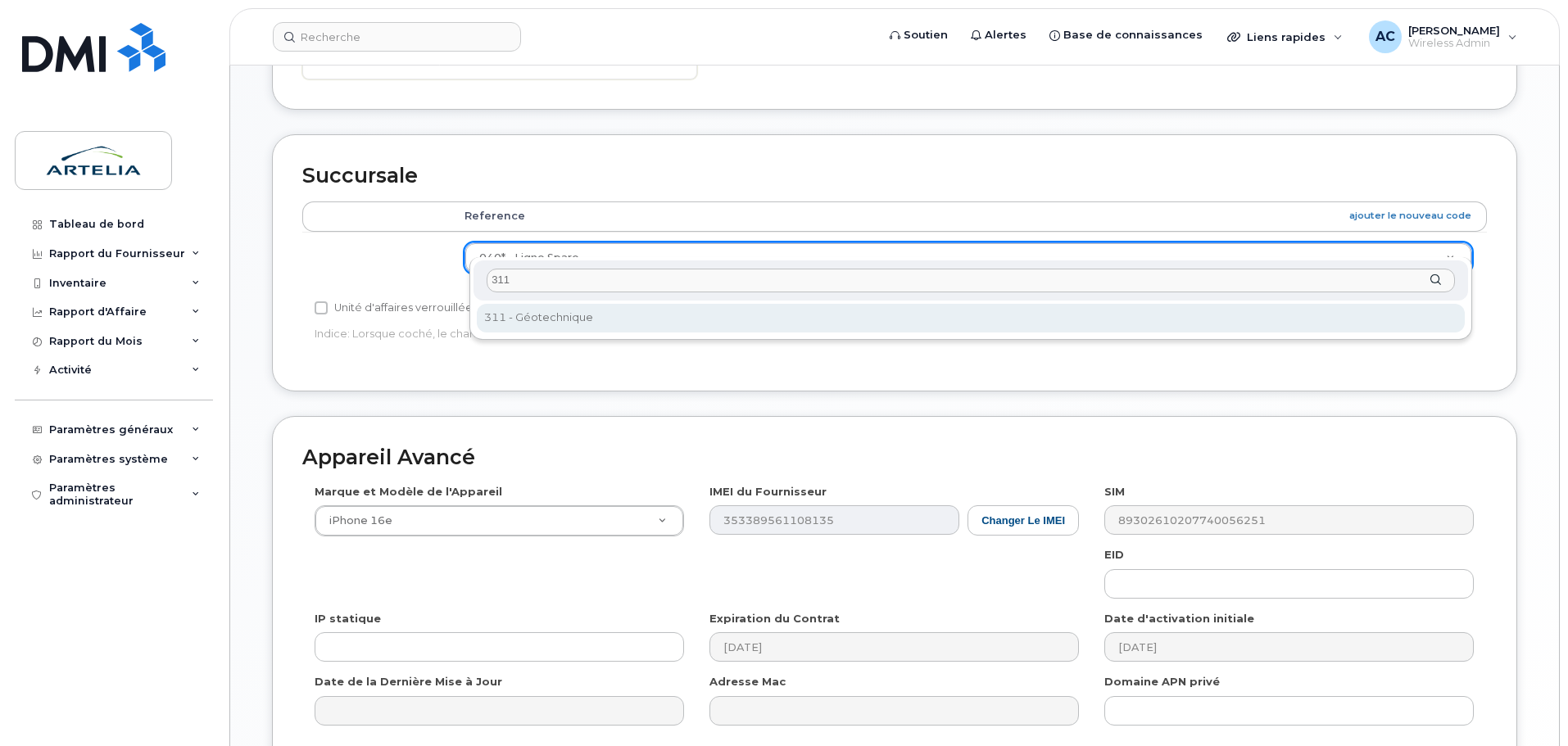
type input "311"
select select "29521994"
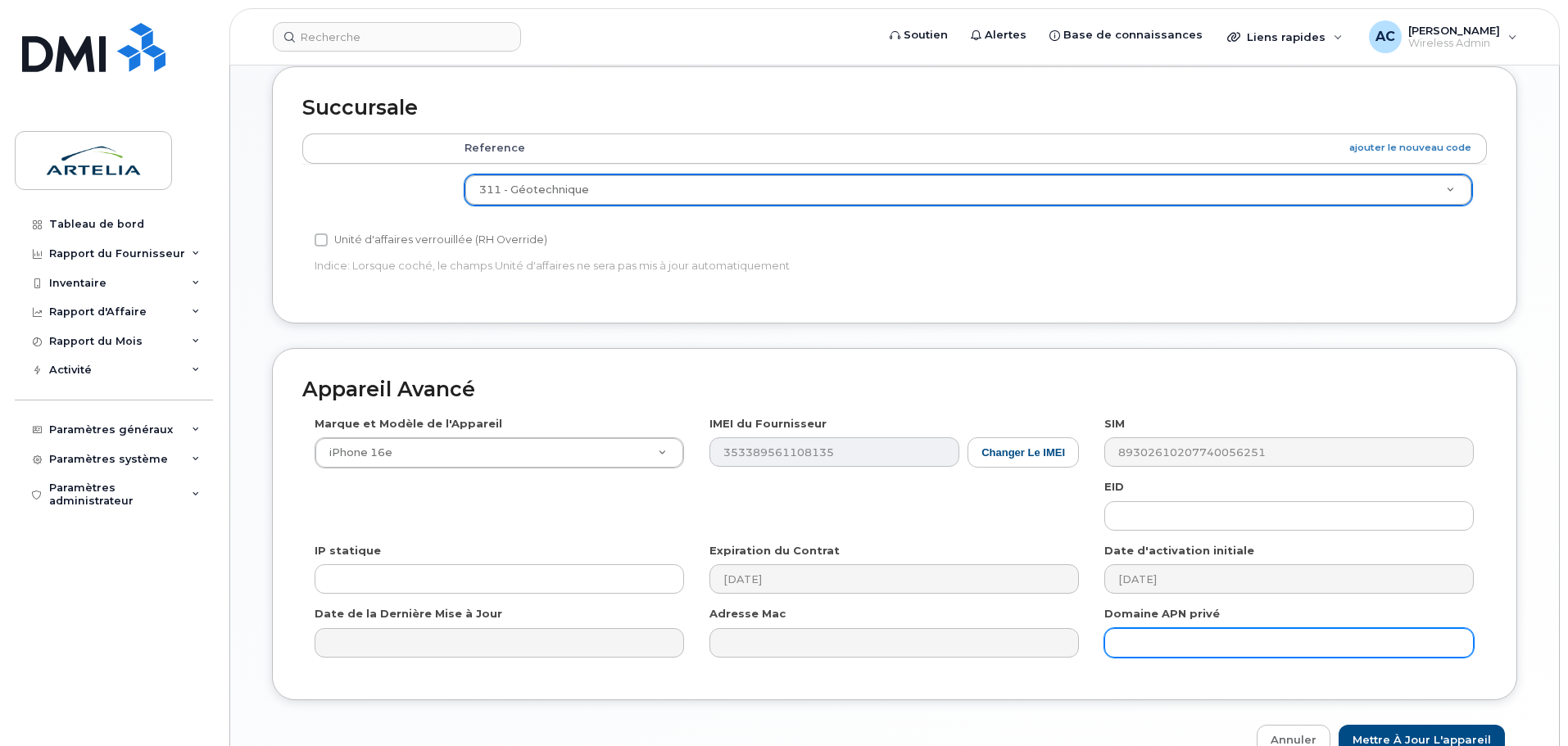
scroll to position [758, 0]
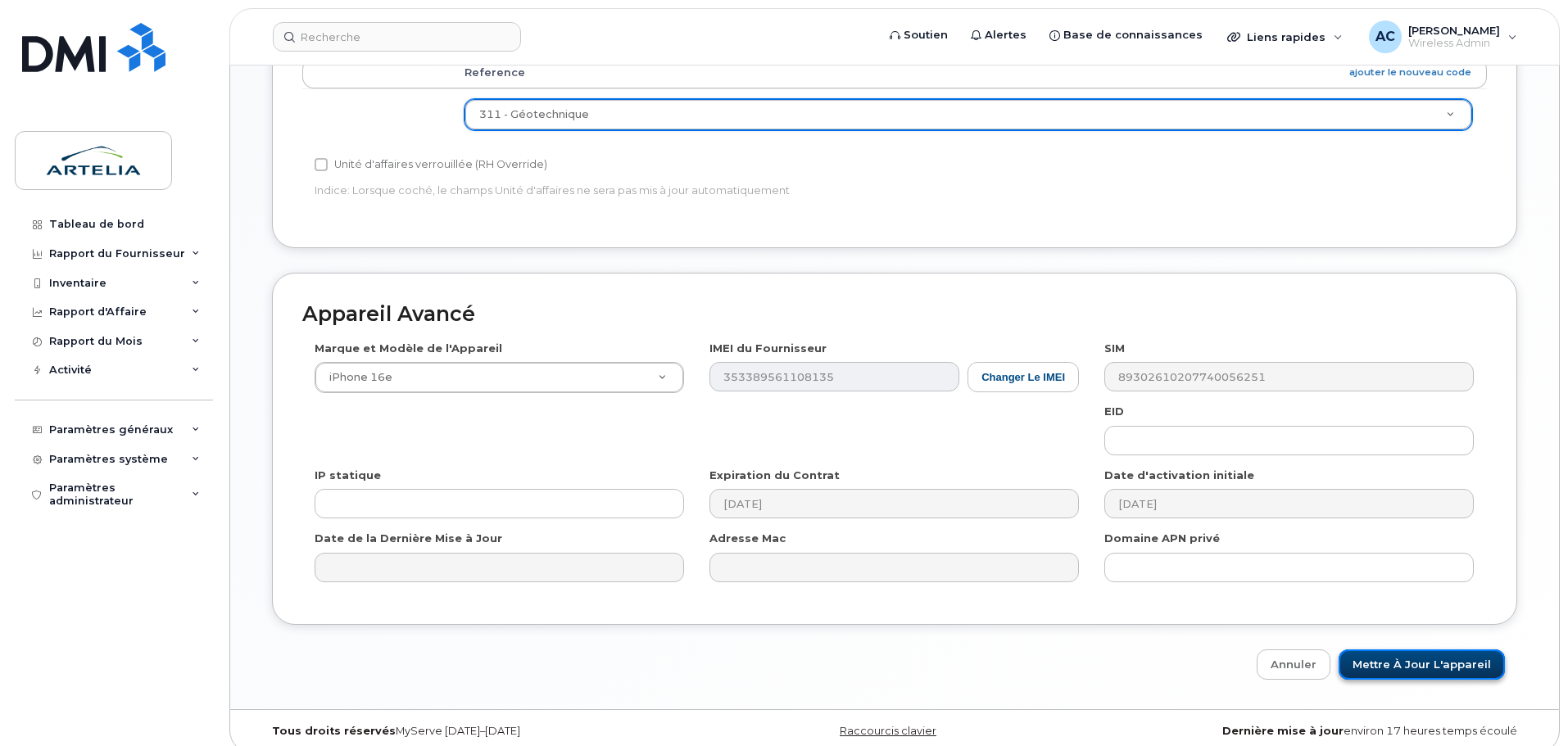
click at [1401, 650] on input "Mettre à jour l'appareil" at bounding box center [1422, 664] width 167 height 30
type input "Sauvegarde..."
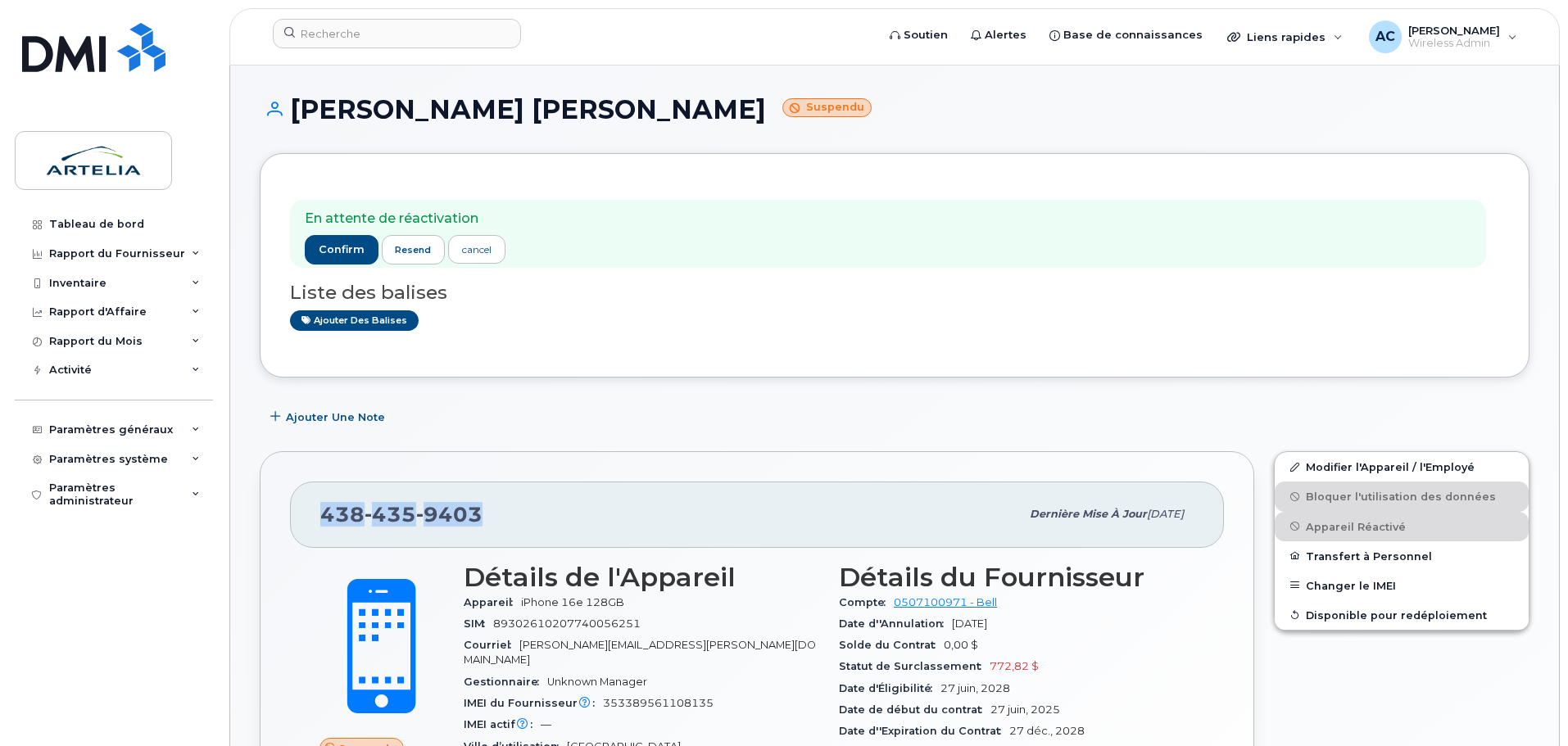
drag, startPoint x: 495, startPoint y: 510, endPoint x: 314, endPoint y: 513, distance: 181.0
click at [314, 513] on div "438 435 9403 Dernière mise à jour 15 oct., 2025" at bounding box center [757, 514] width 934 height 66
copy span "438 435 9403"
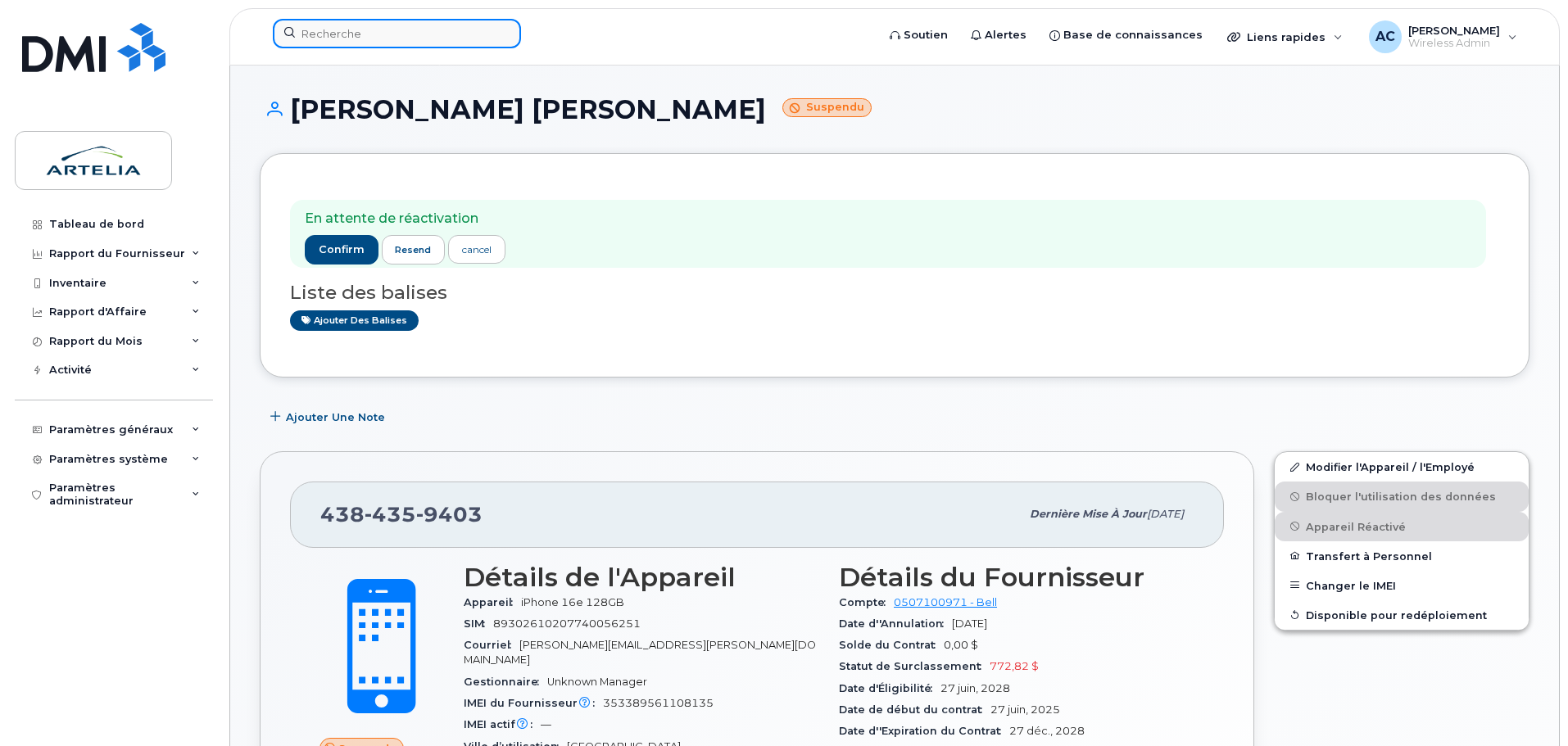
click at [412, 40] on input at bounding box center [397, 34] width 248 height 30
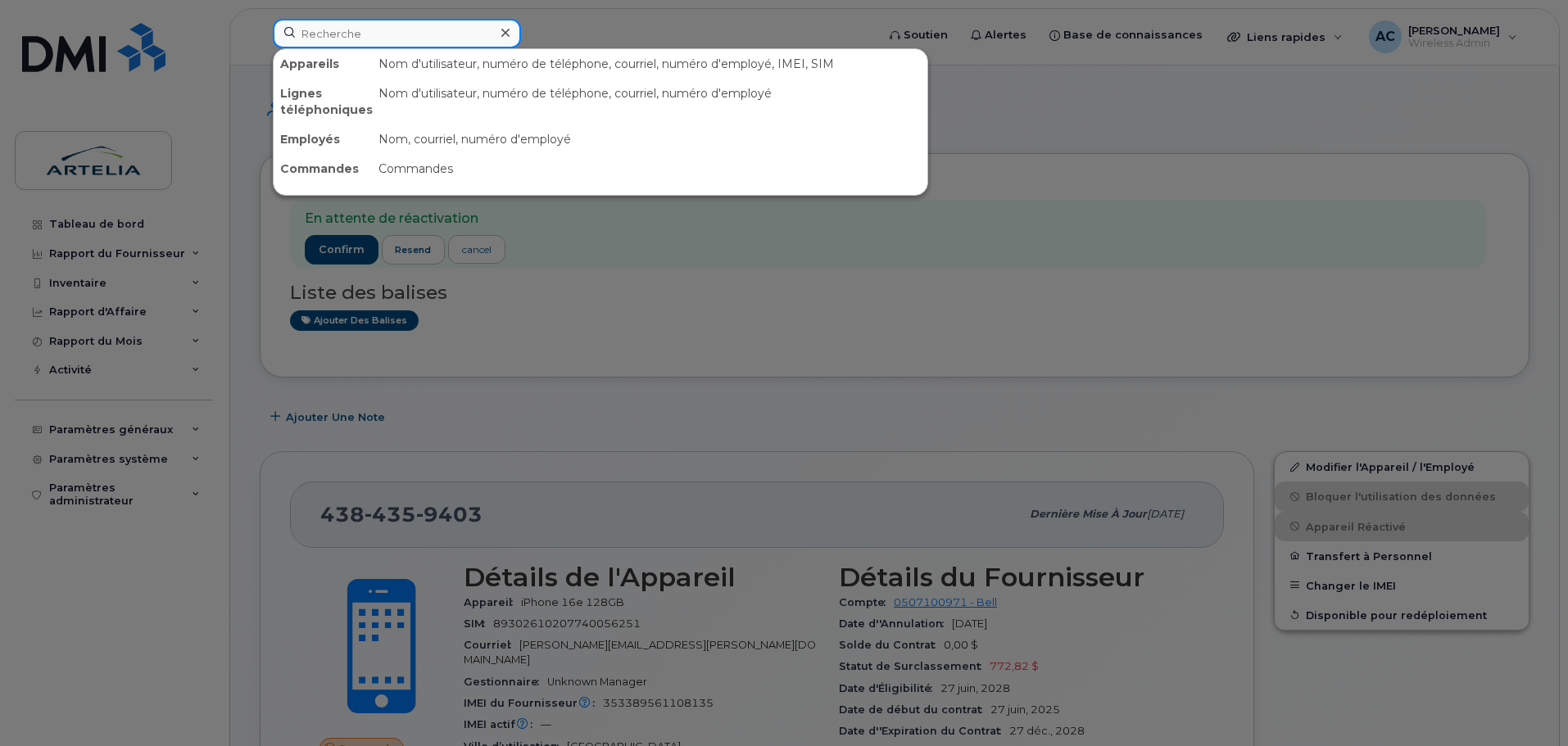
paste input "4384359708"
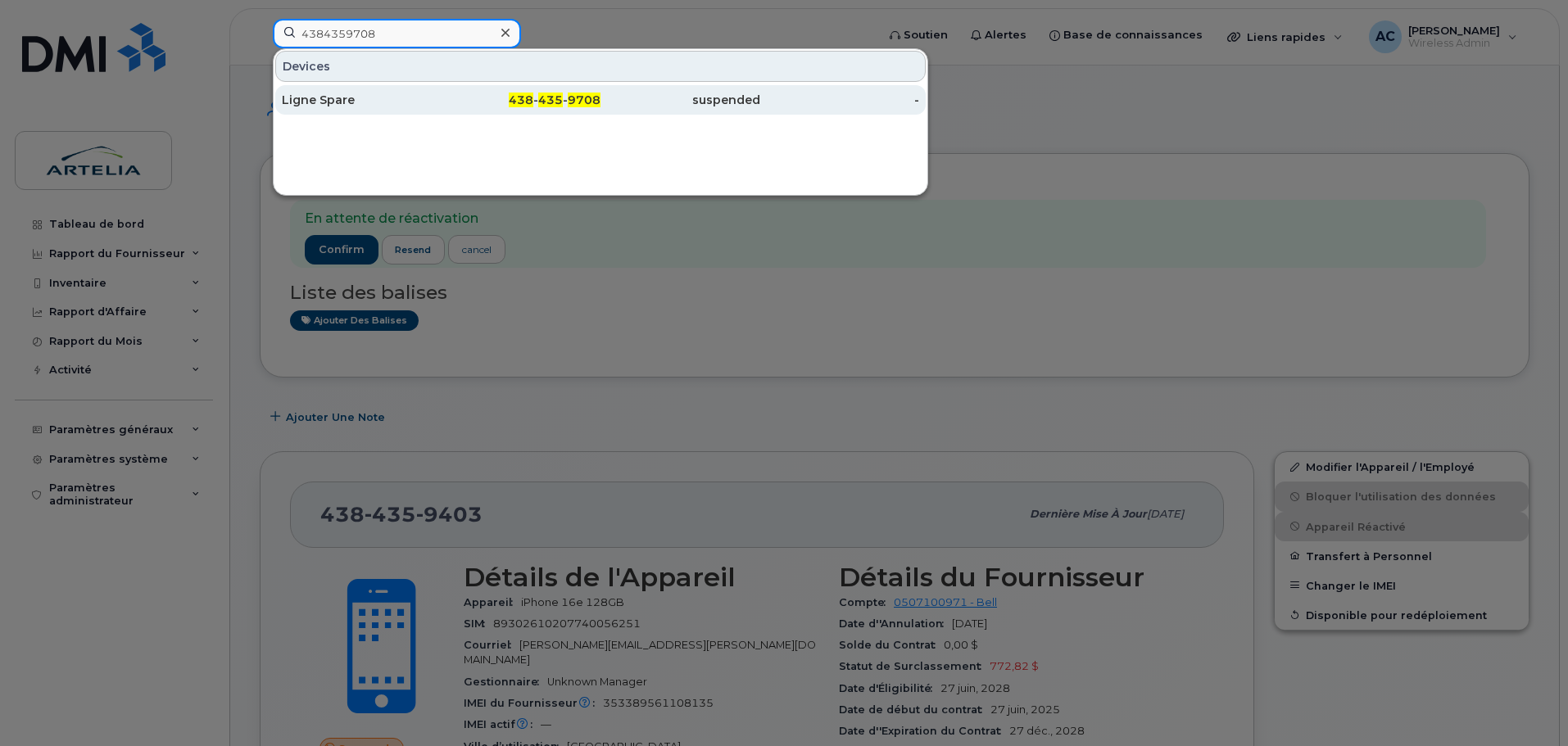
type input "4384359708"
click at [307, 96] on div "Ligne Spare" at bounding box center [362, 100] width 160 height 16
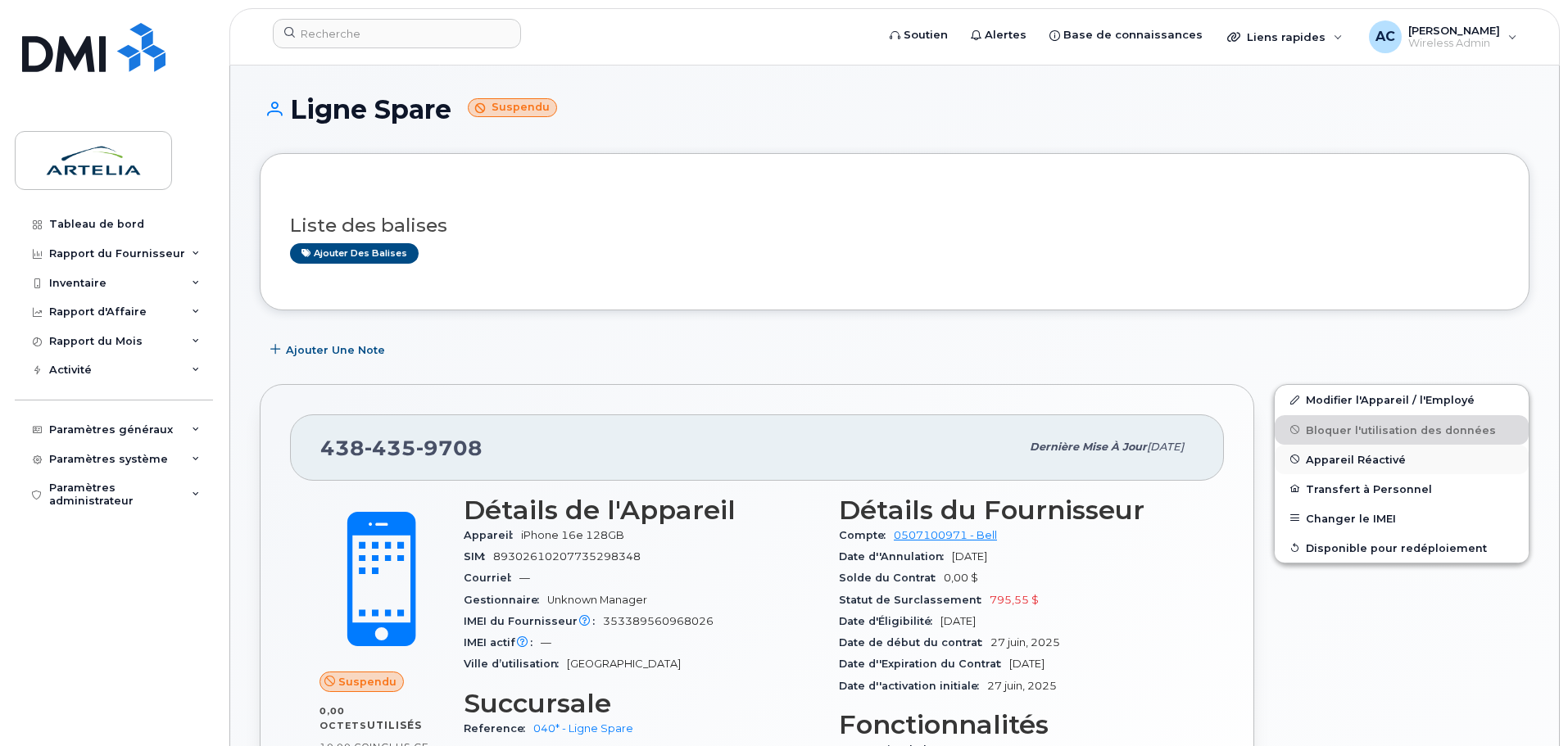
click at [1349, 460] on span "Appareil Réactivé" at bounding box center [1355, 459] width 100 height 12
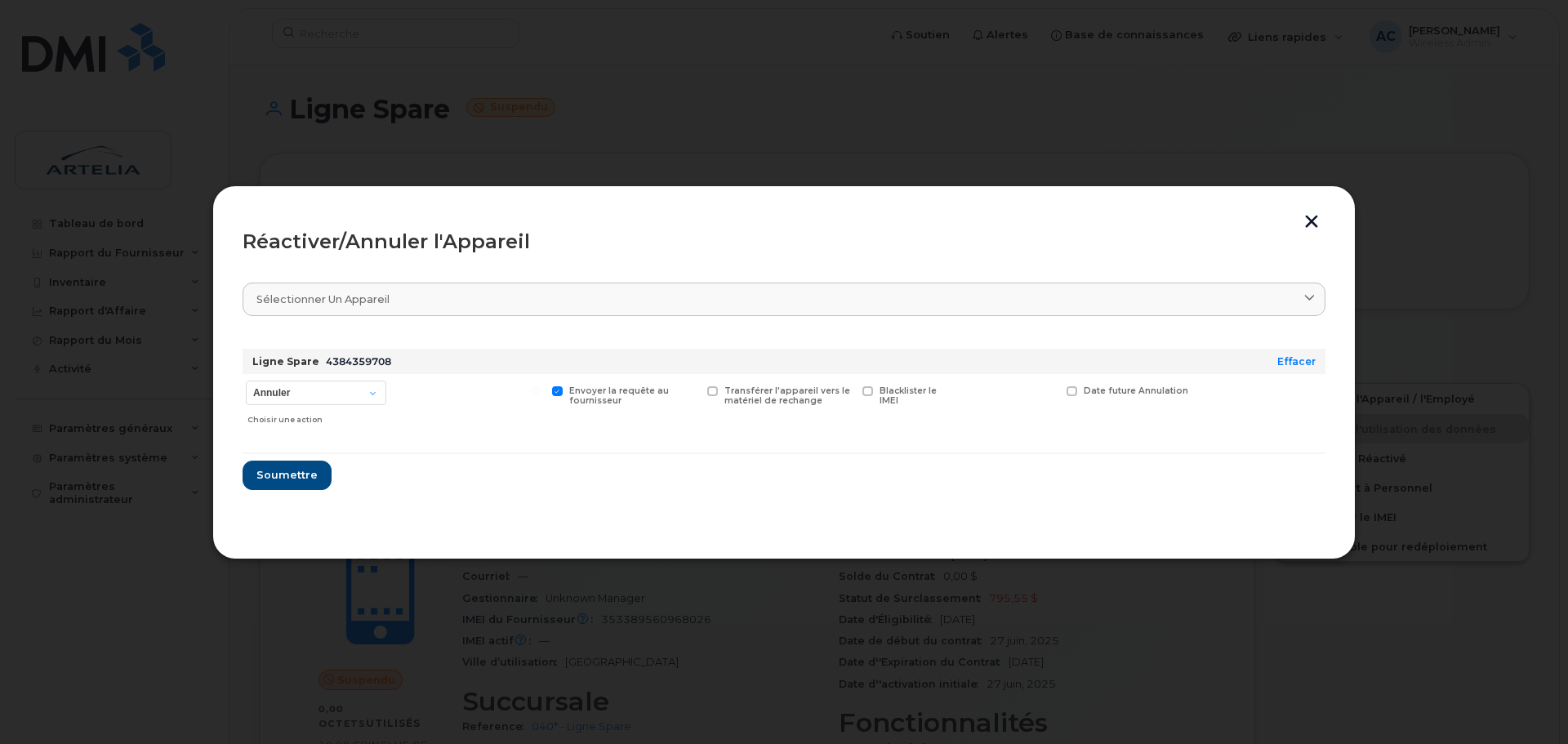
click at [282, 376] on div "Annuler Suspendre - Prolonger la suspension Réactiver Choisir une action" at bounding box center [316, 403] width 147 height 58
click at [283, 396] on select "Annuler Suspendre - Prolonger la suspension Réactiver" at bounding box center [316, 393] width 141 height 25
select select "[object Object]"
click at [246, 381] on select "Annuler Suspendre - Prolonger la suspension Réactiver" at bounding box center [316, 393] width 141 height 25
click at [274, 470] on span "Soumettre" at bounding box center [286, 474] width 62 height 16
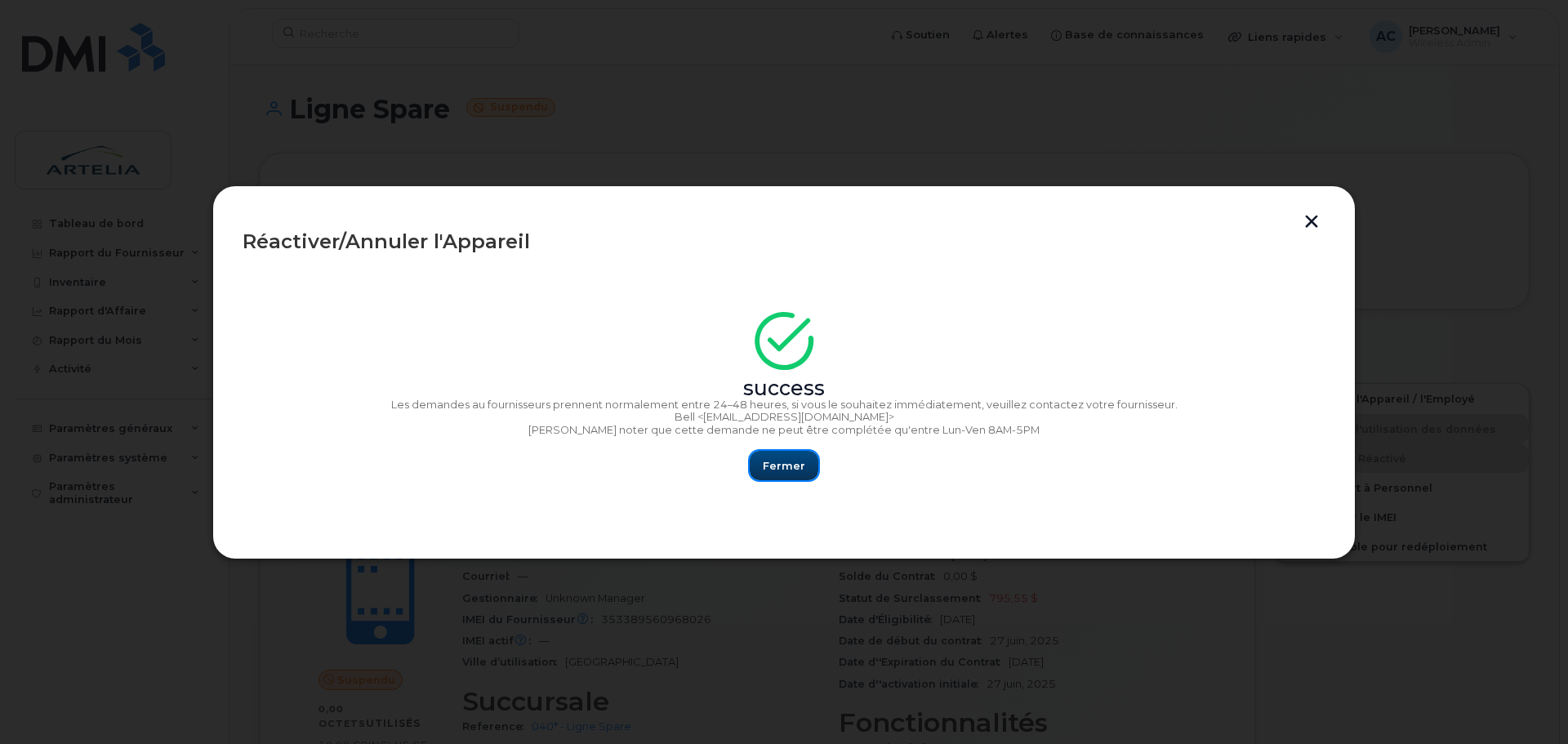
click at [789, 469] on span "Fermer" at bounding box center [784, 466] width 43 height 16
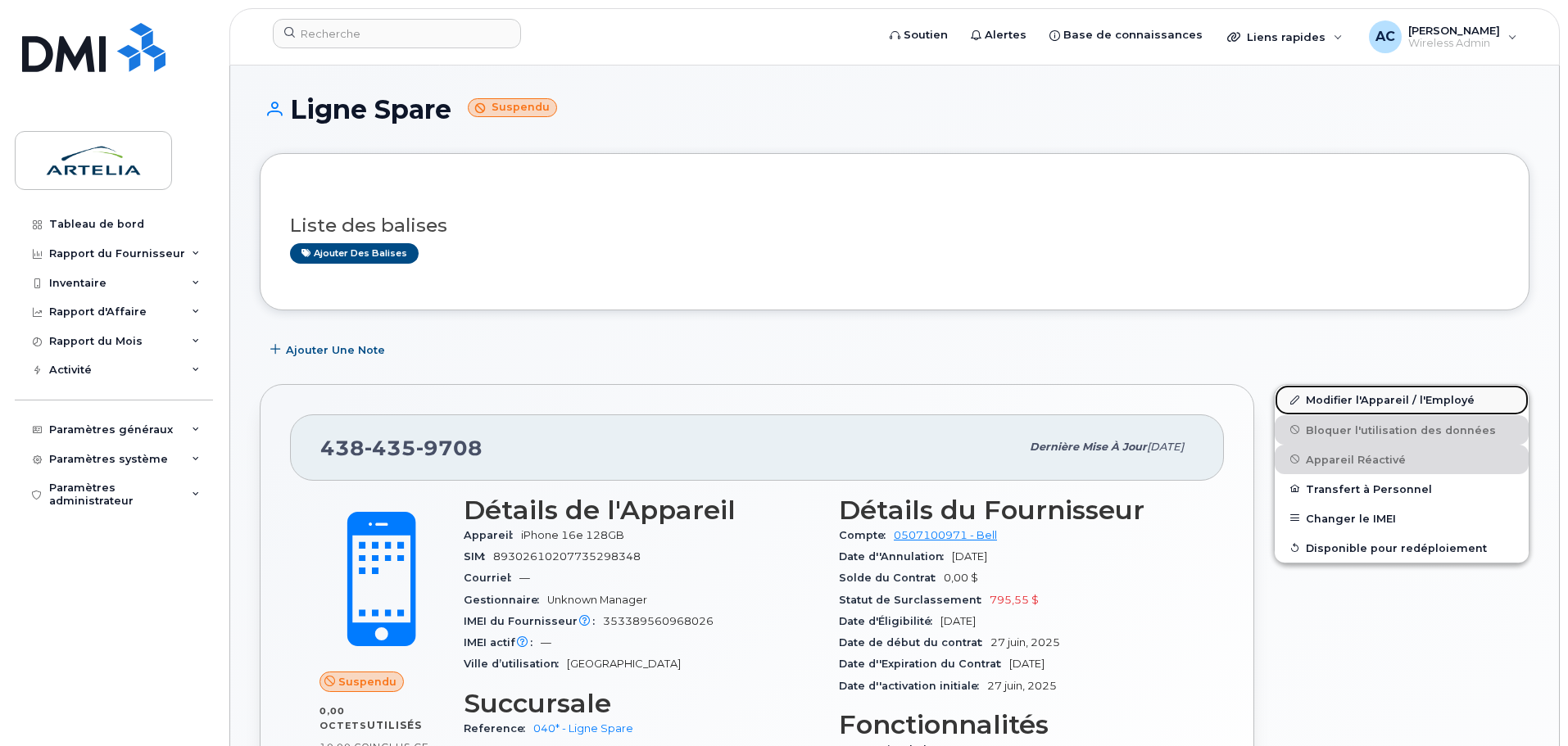
click at [1337, 401] on link "Modifier l'Appareil / l'Employé" at bounding box center [1401, 400] width 254 height 30
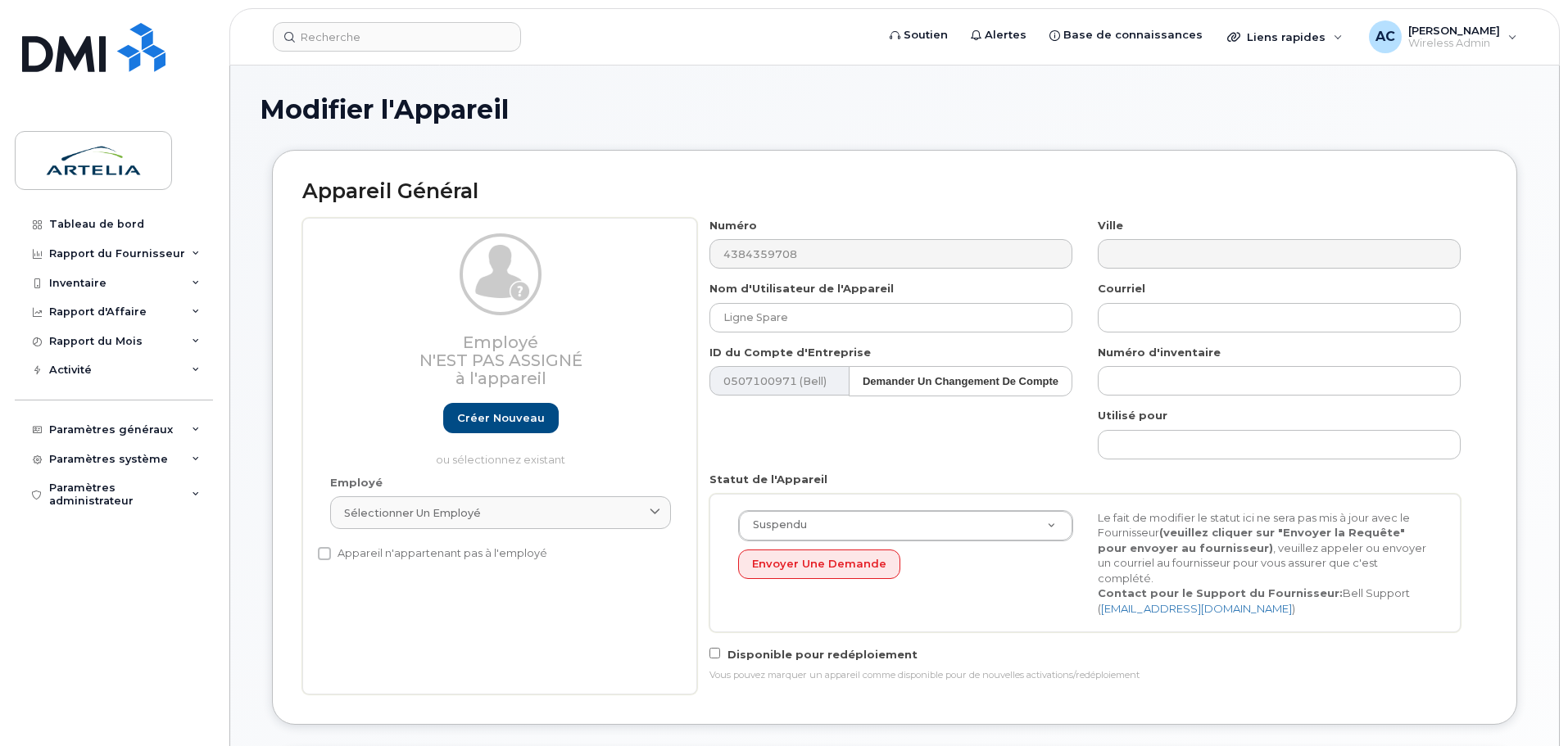
select select "29521960"
click at [593, 312] on div "Employé N'est pas assigné à l'appareil Créer nouveau ou sélectionnez existant E…" at bounding box center [894, 456] width 1185 height 476
paste input "Mohamed El-Amin"
click at [881, 321] on input "Mohamed El-Amine" at bounding box center [891, 318] width 363 height 30
paste input "Lefkir"
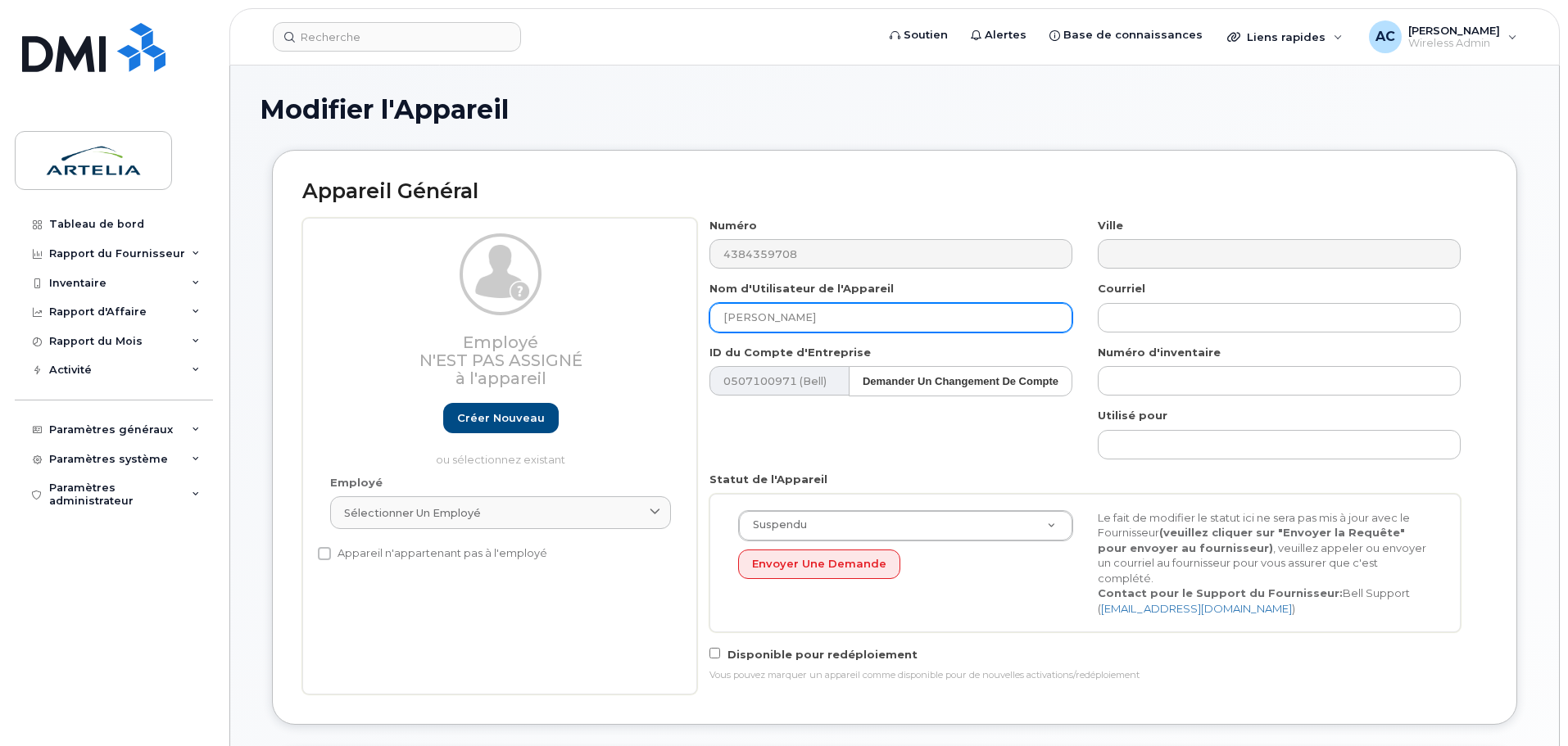
type input "Mohamed El-Amine Lefkir"
click at [1089, 299] on div "Courriel" at bounding box center [1279, 307] width 388 height 52
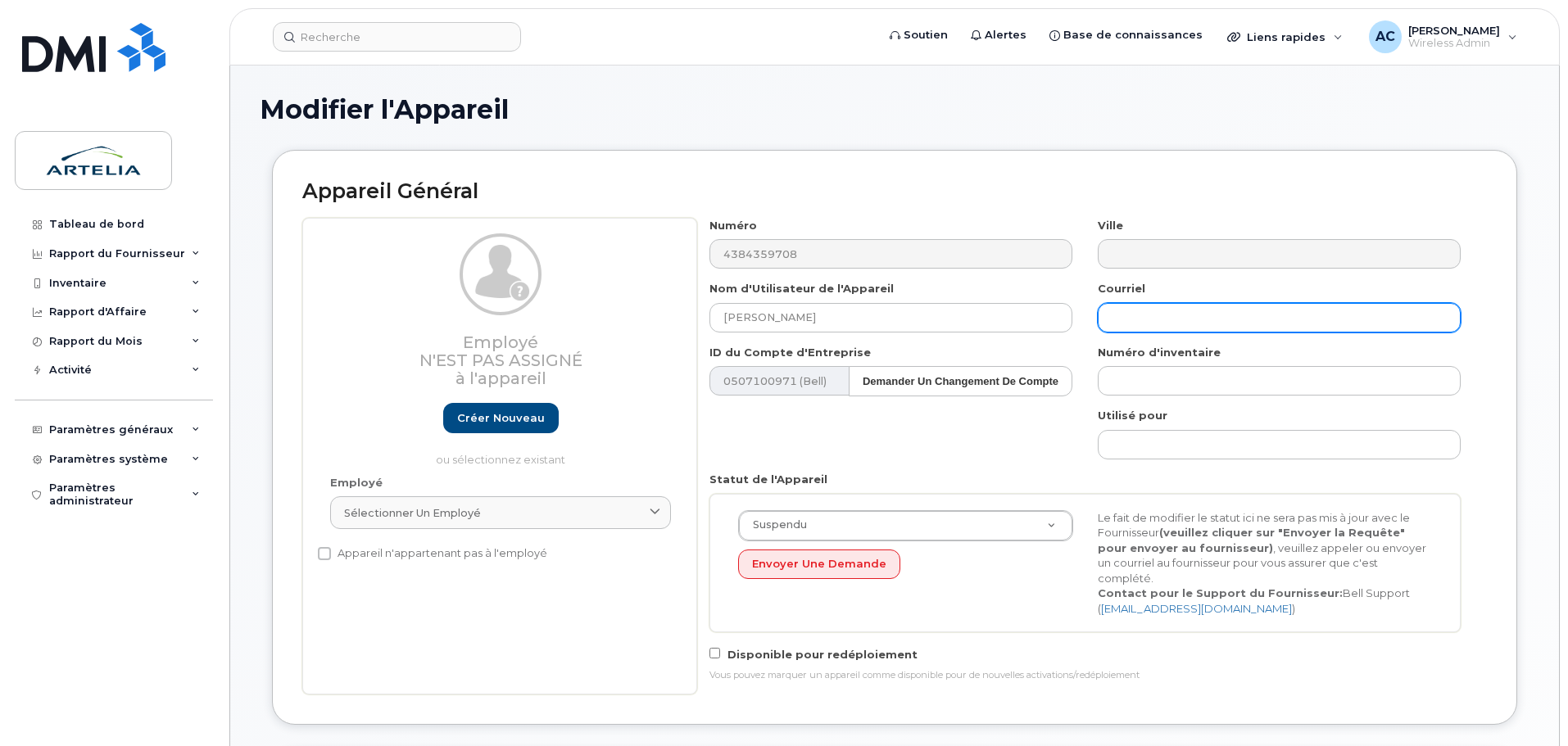
click at [1142, 312] on input "text" at bounding box center [1279, 318] width 363 height 30
paste input "mohamed-el-amine.lefkir@groupesm.com"
type input "mohamed-el-amine.lefkir@groupesm.com"
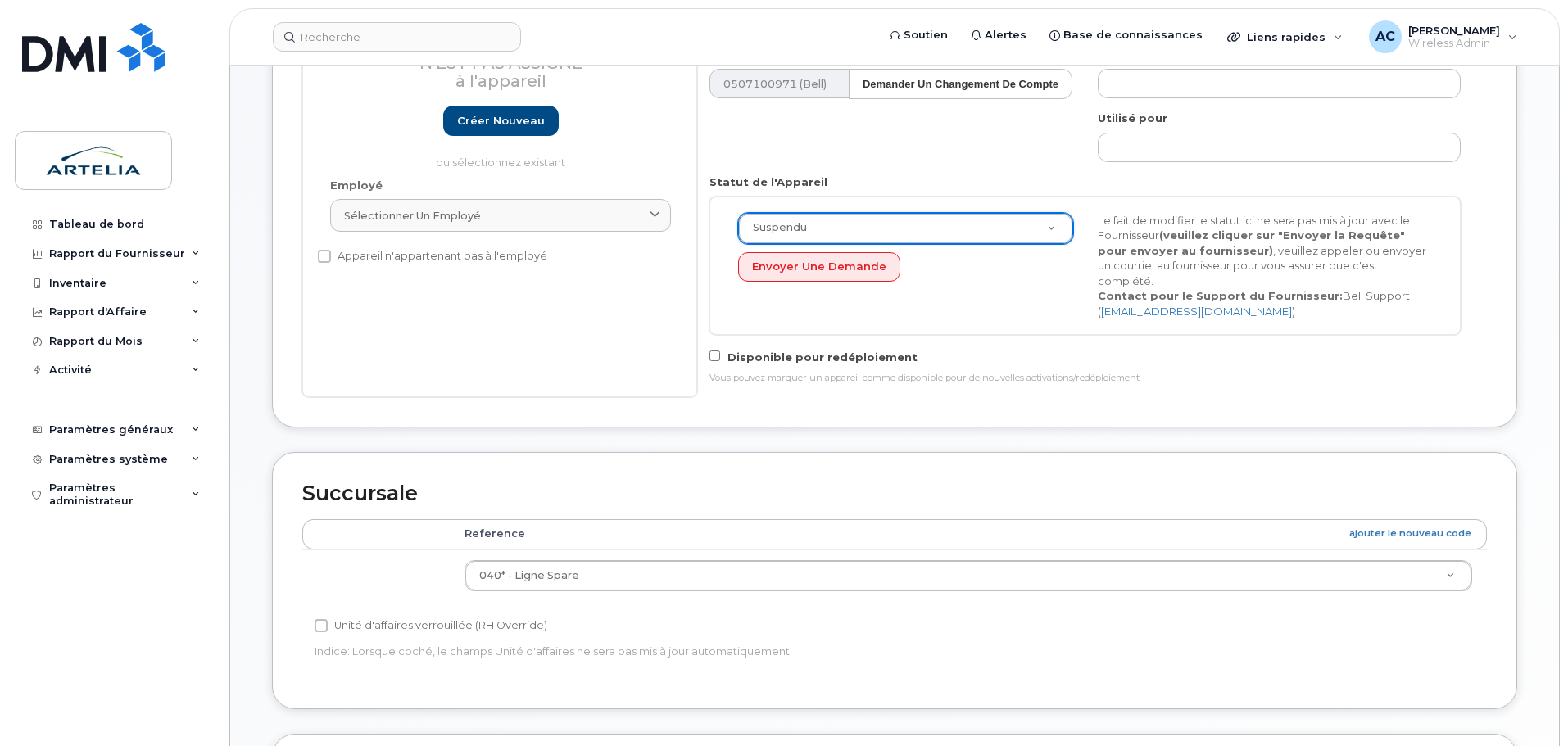
scroll to position [307, 0]
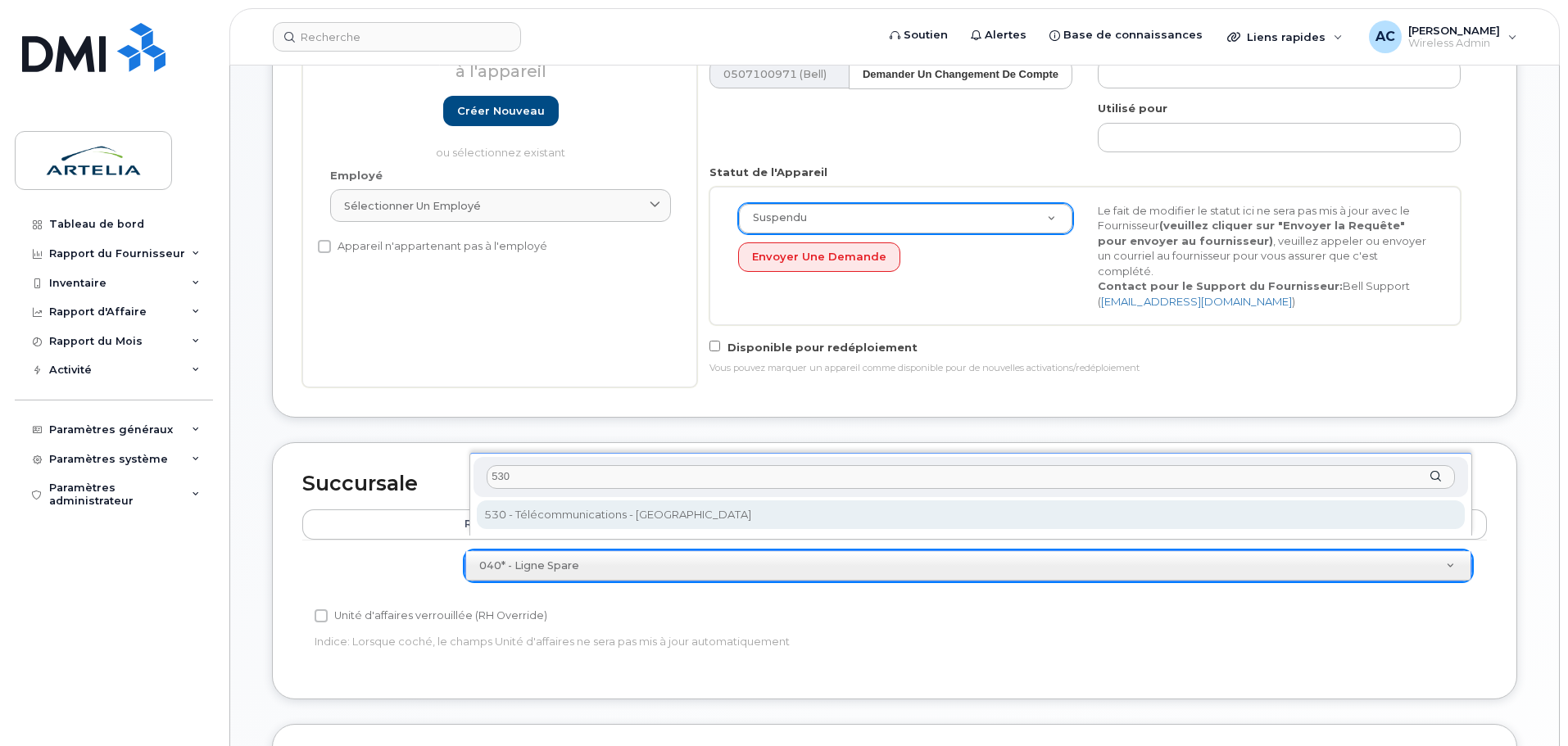
type input "530"
select select "29522014"
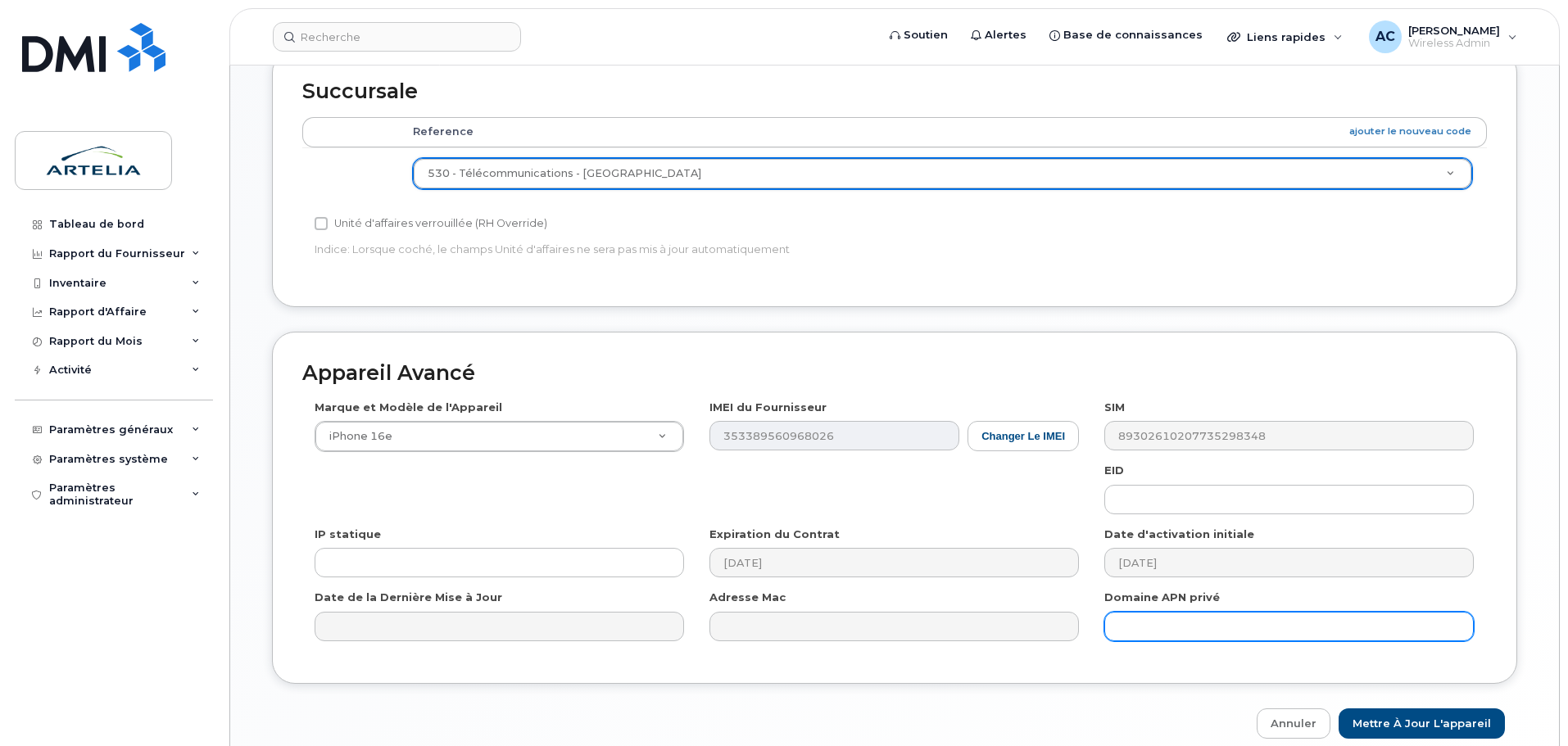
scroll to position [737, 0]
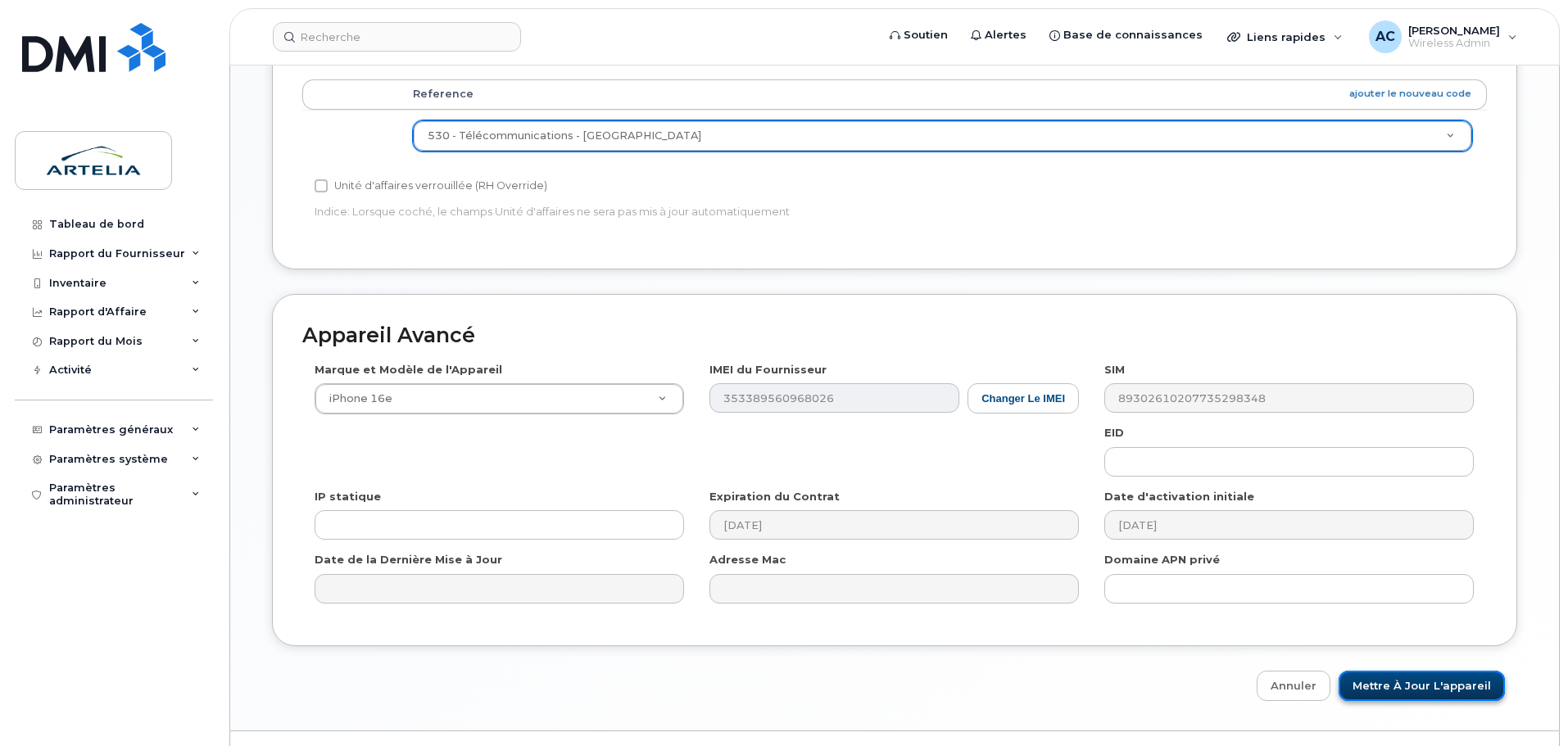
click at [1421, 674] on input "Mettre à jour l'appareil" at bounding box center [1422, 686] width 167 height 30
type input "Sauvegarde..."
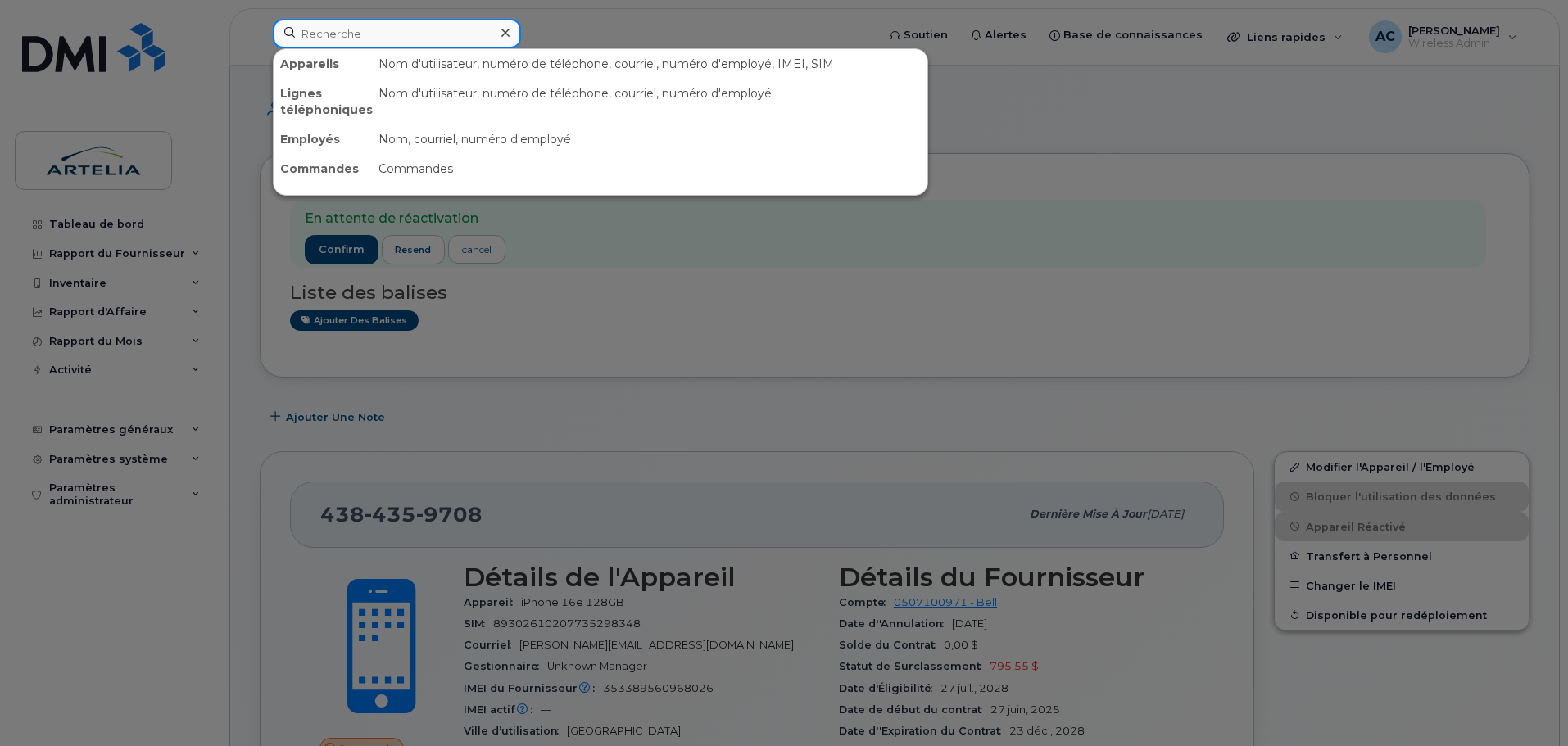
click at [380, 33] on input at bounding box center [397, 34] width 248 height 30
paste input "5149192554"
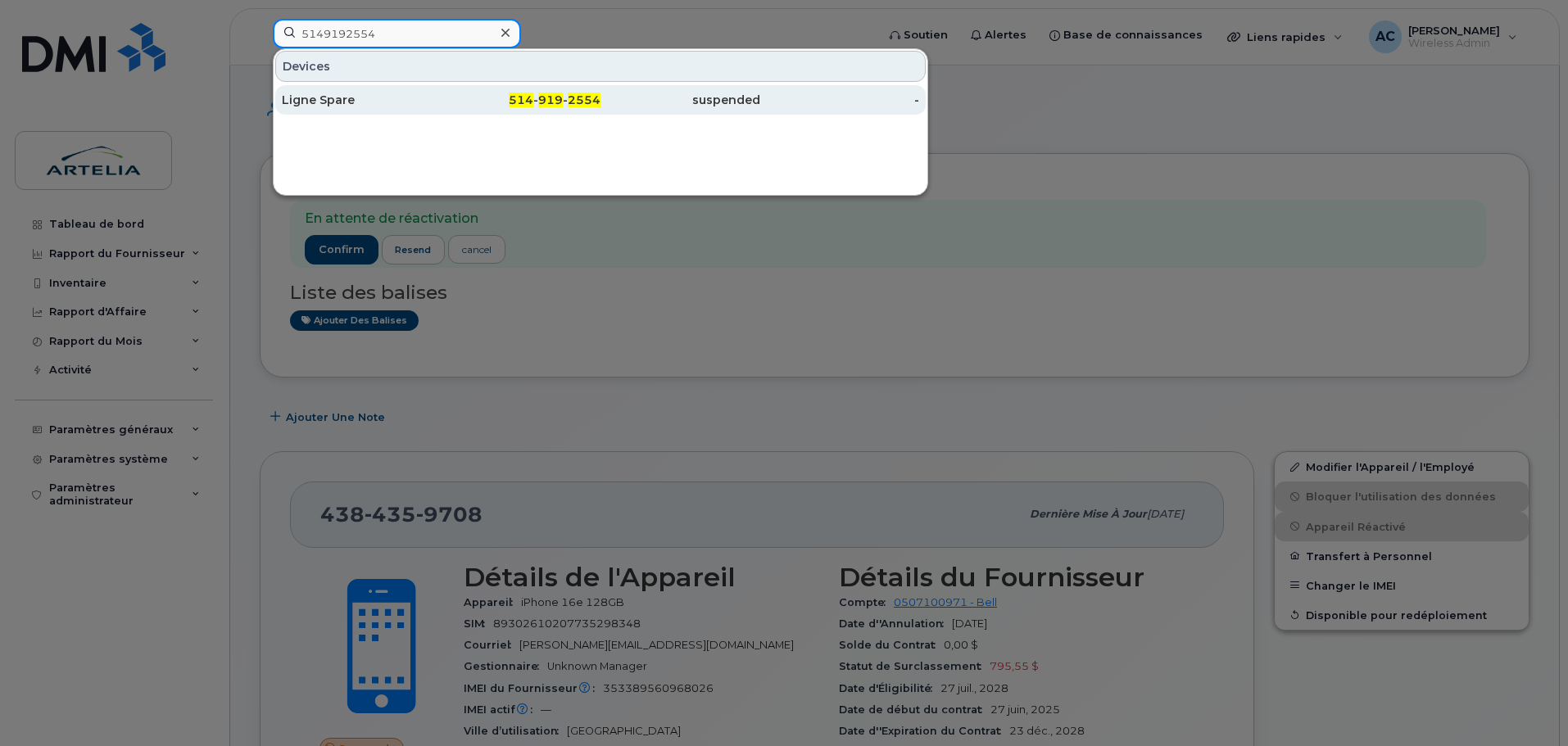
type input "5149192554"
click at [322, 100] on div "Ligne Spare" at bounding box center [362, 100] width 160 height 16
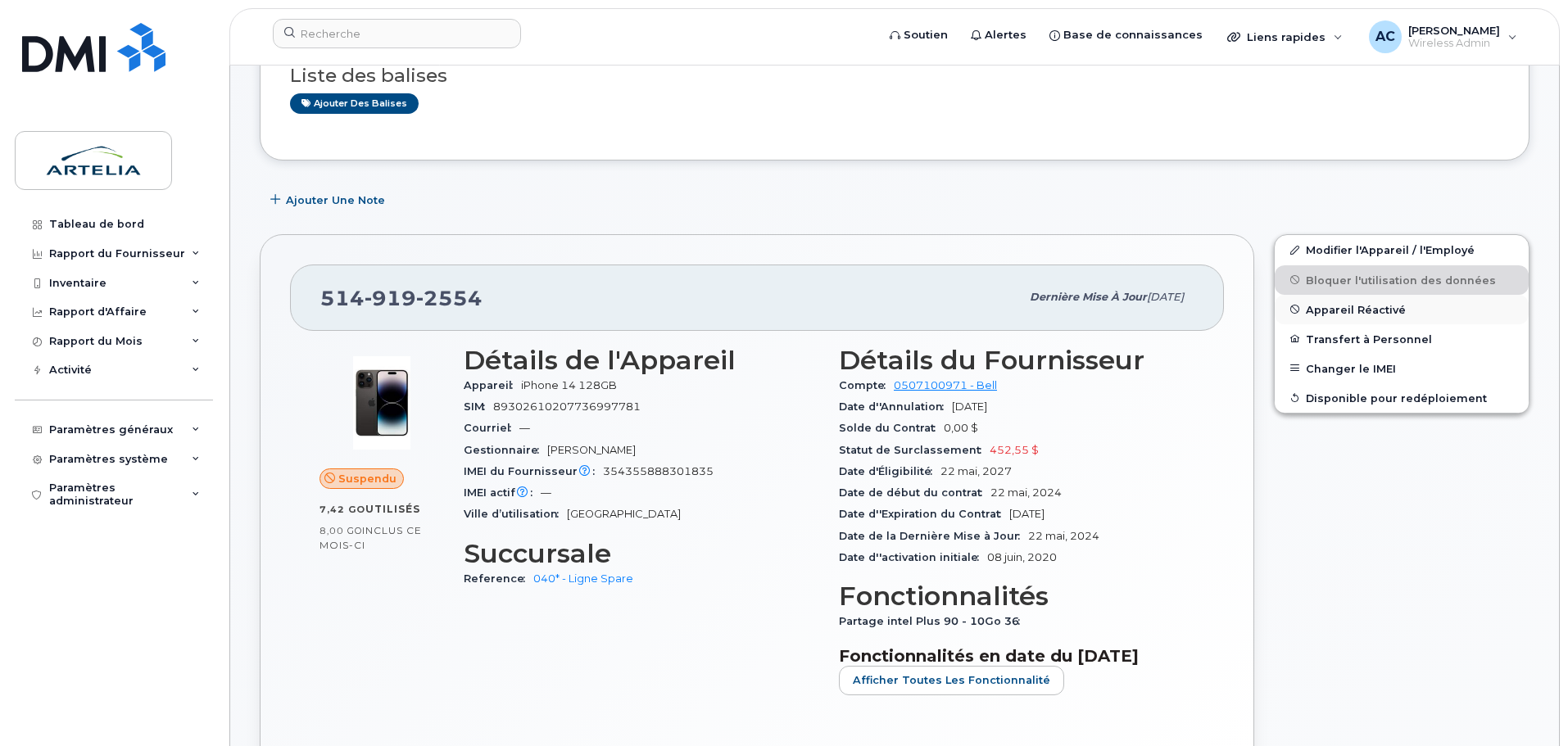
click at [1373, 312] on span "Appareil Réactivé" at bounding box center [1355, 309] width 100 height 12
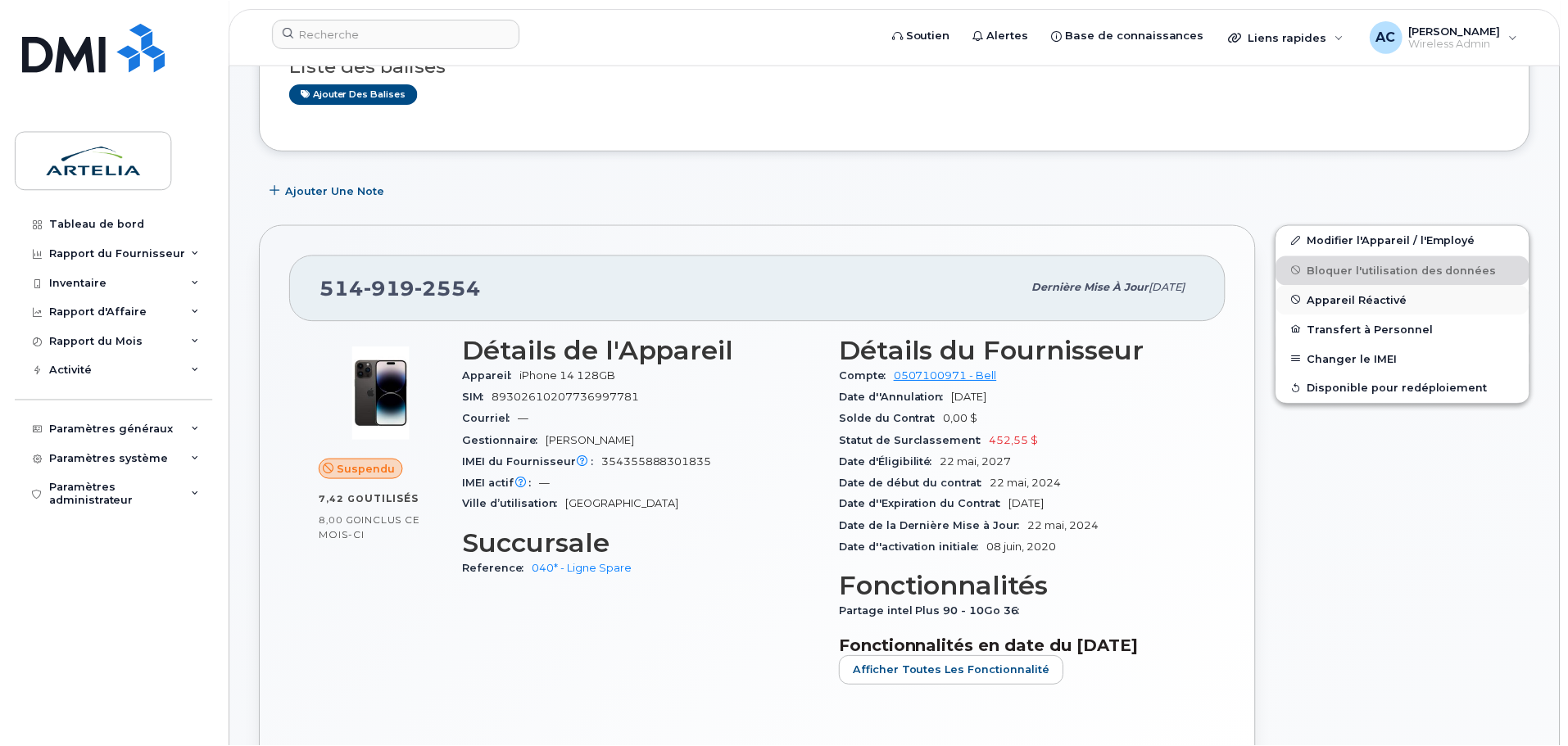
scroll to position [164, 0]
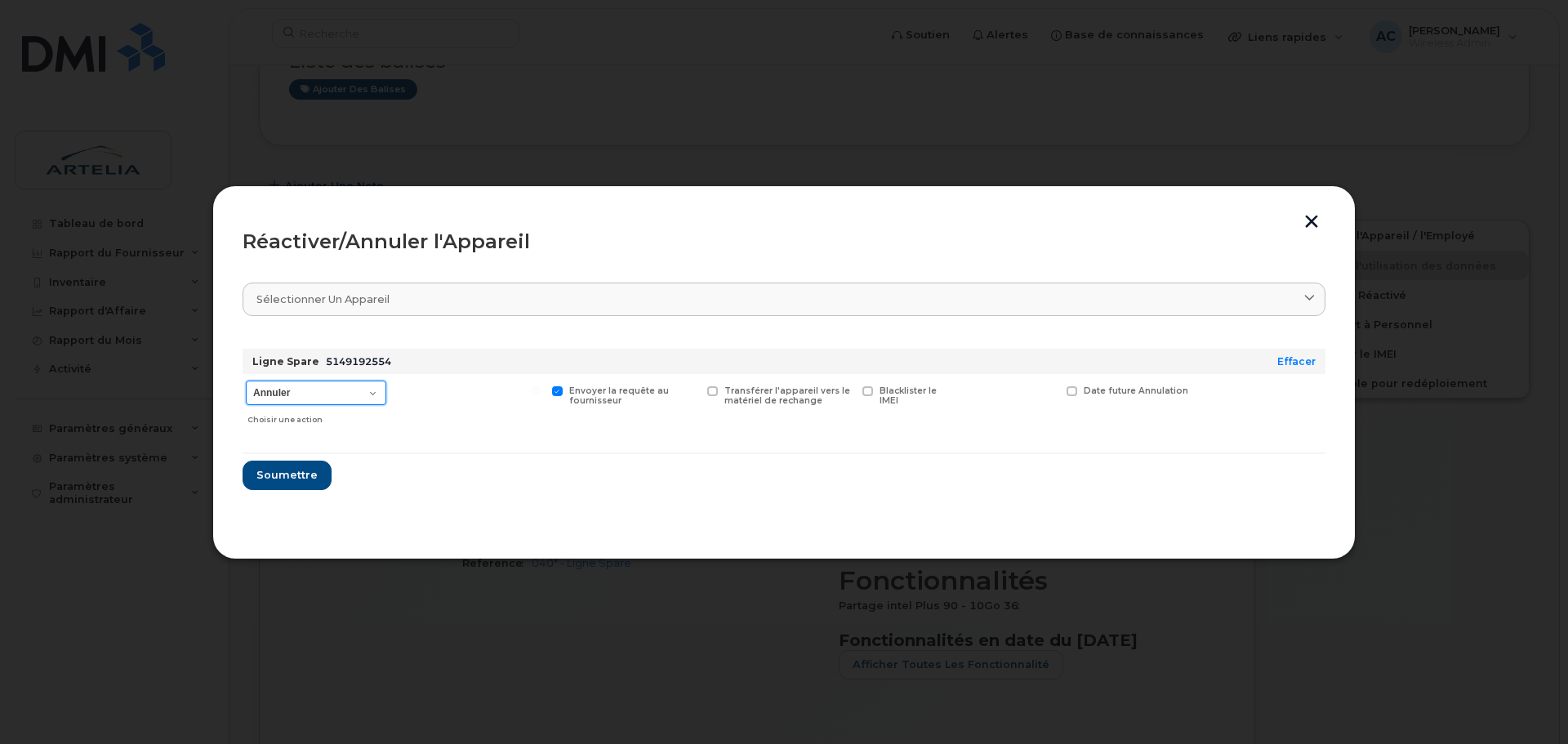
click at [340, 392] on select "Annuler Suspendre - Prolonger la suspension Réactiver" at bounding box center [316, 393] width 141 height 25
select select "[object Object]"
click at [246, 381] on select "Annuler Suspendre - Prolonger la suspension Réactiver" at bounding box center [316, 393] width 141 height 25
click at [290, 481] on span "Soumettre" at bounding box center [286, 474] width 62 height 16
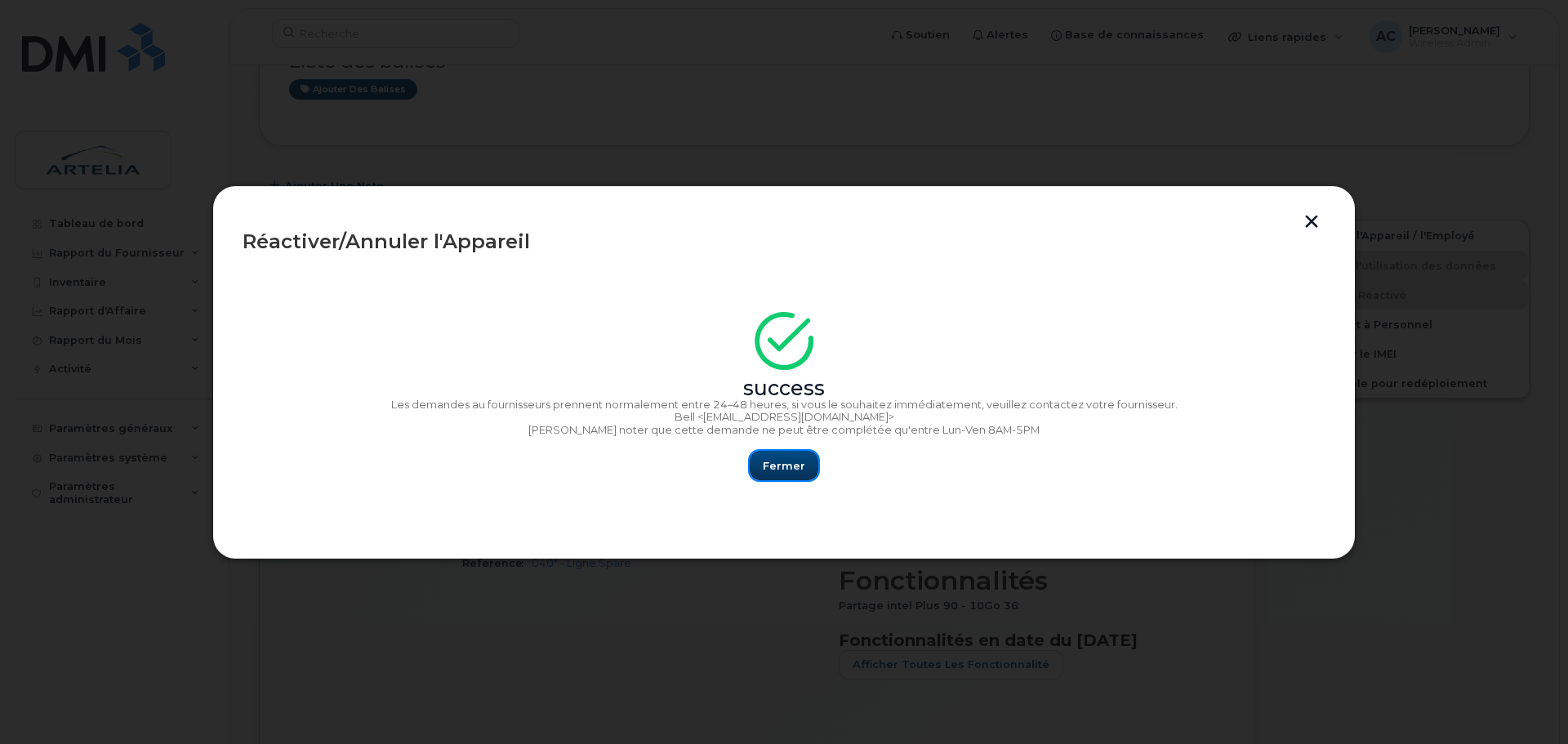
click at [792, 466] on span "Fermer" at bounding box center [784, 466] width 43 height 16
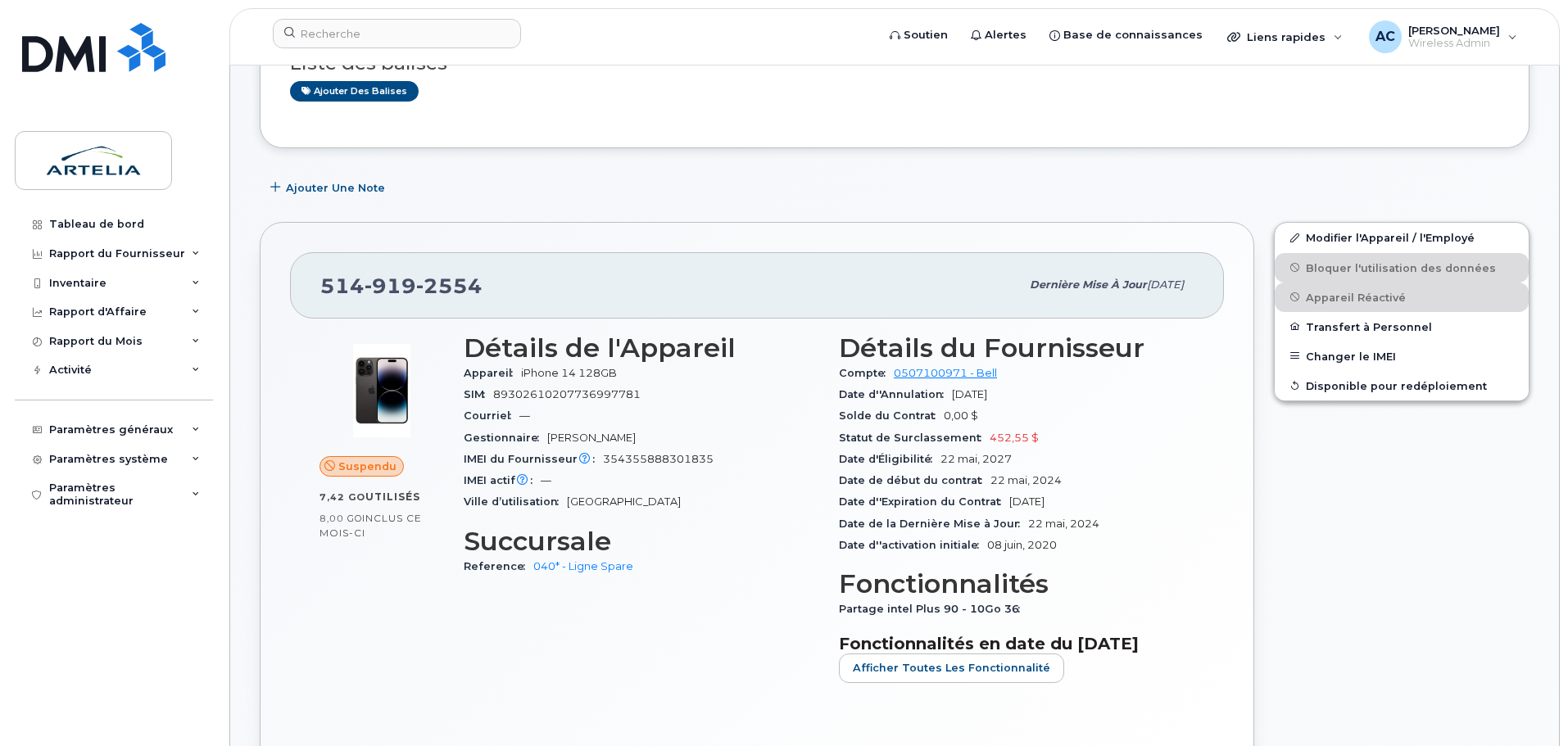
scroll to position [204, 0]
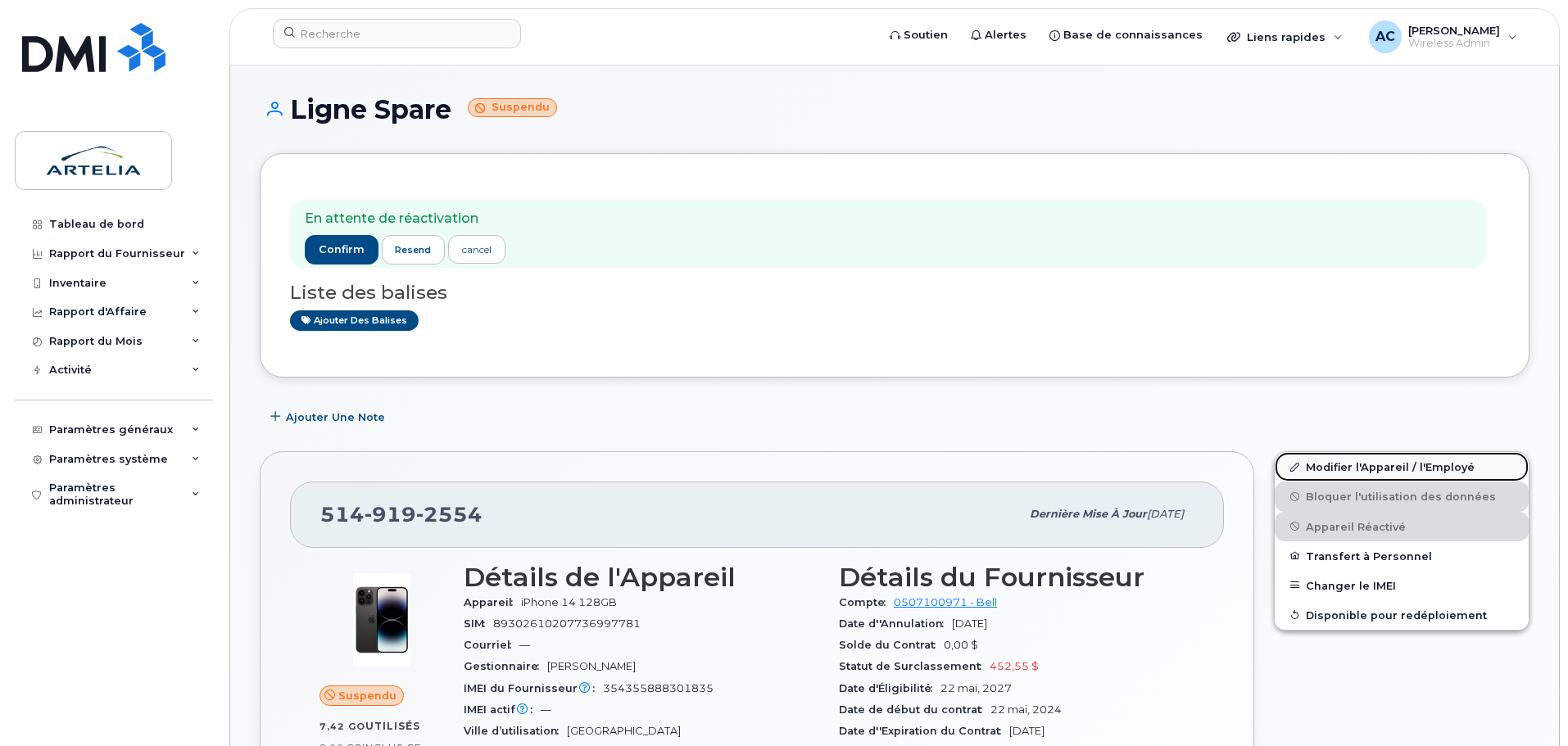
click at [1358, 460] on link "Modifier l'Appareil / l'Employé" at bounding box center [1401, 467] width 254 height 30
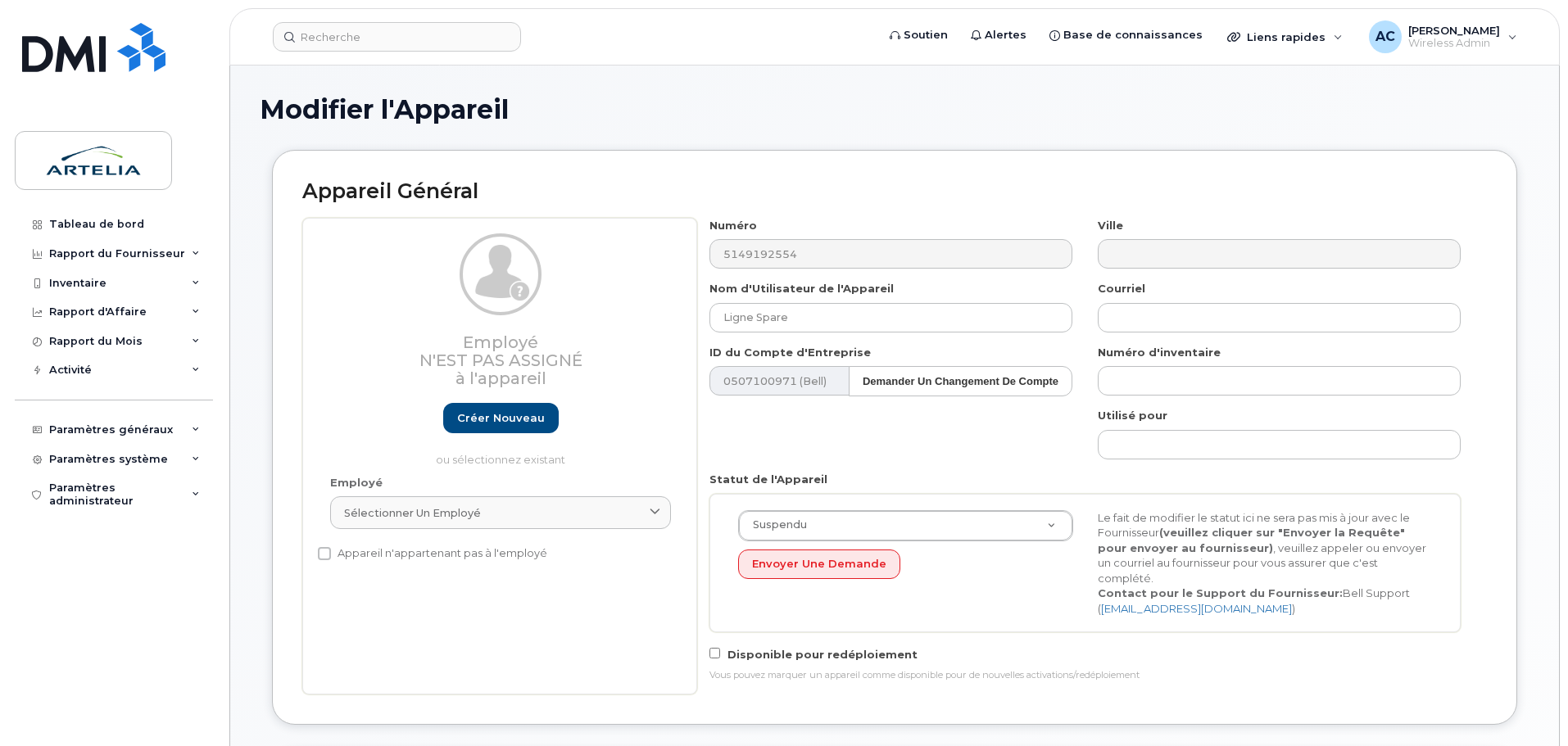
select select "29521960"
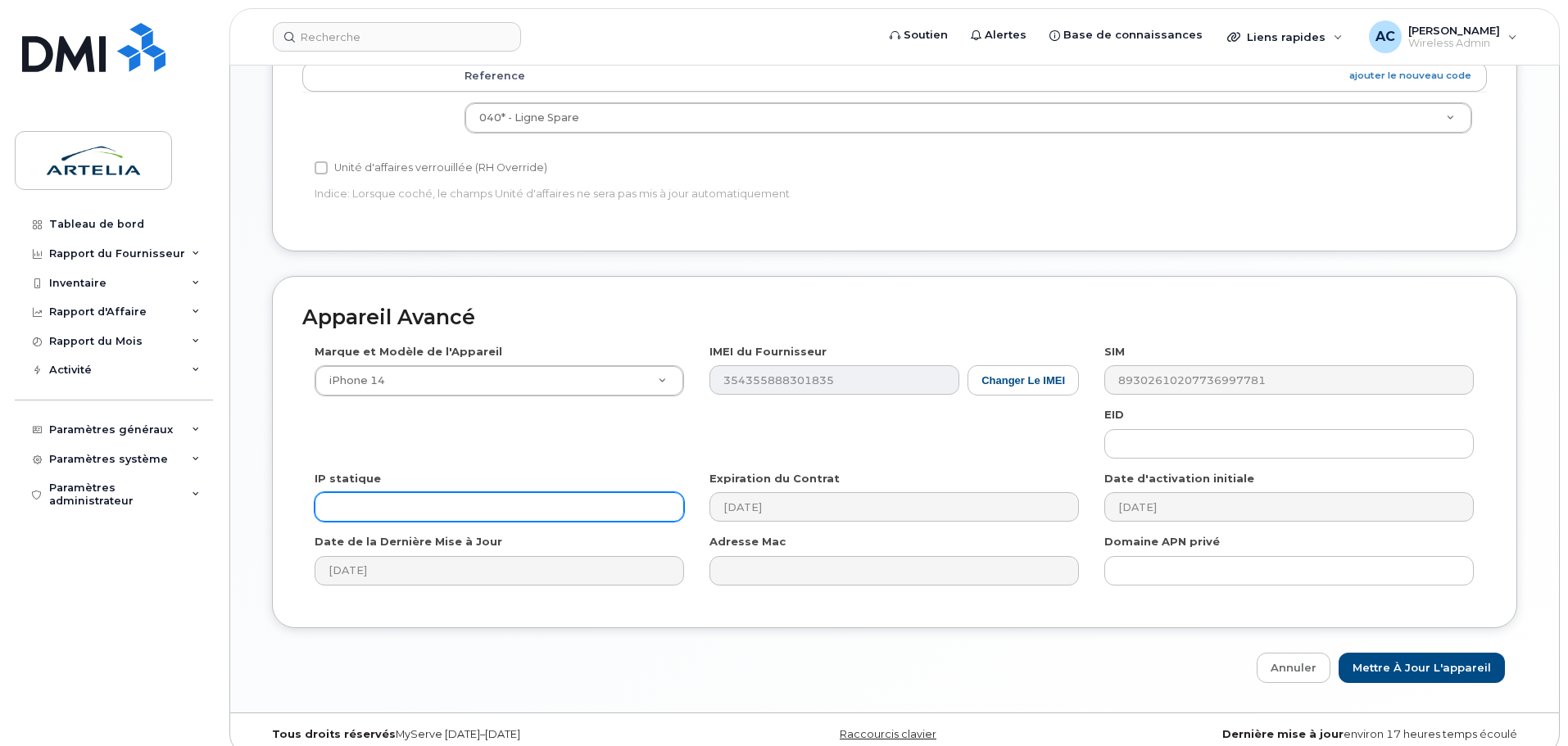
scroll to position [758, 0]
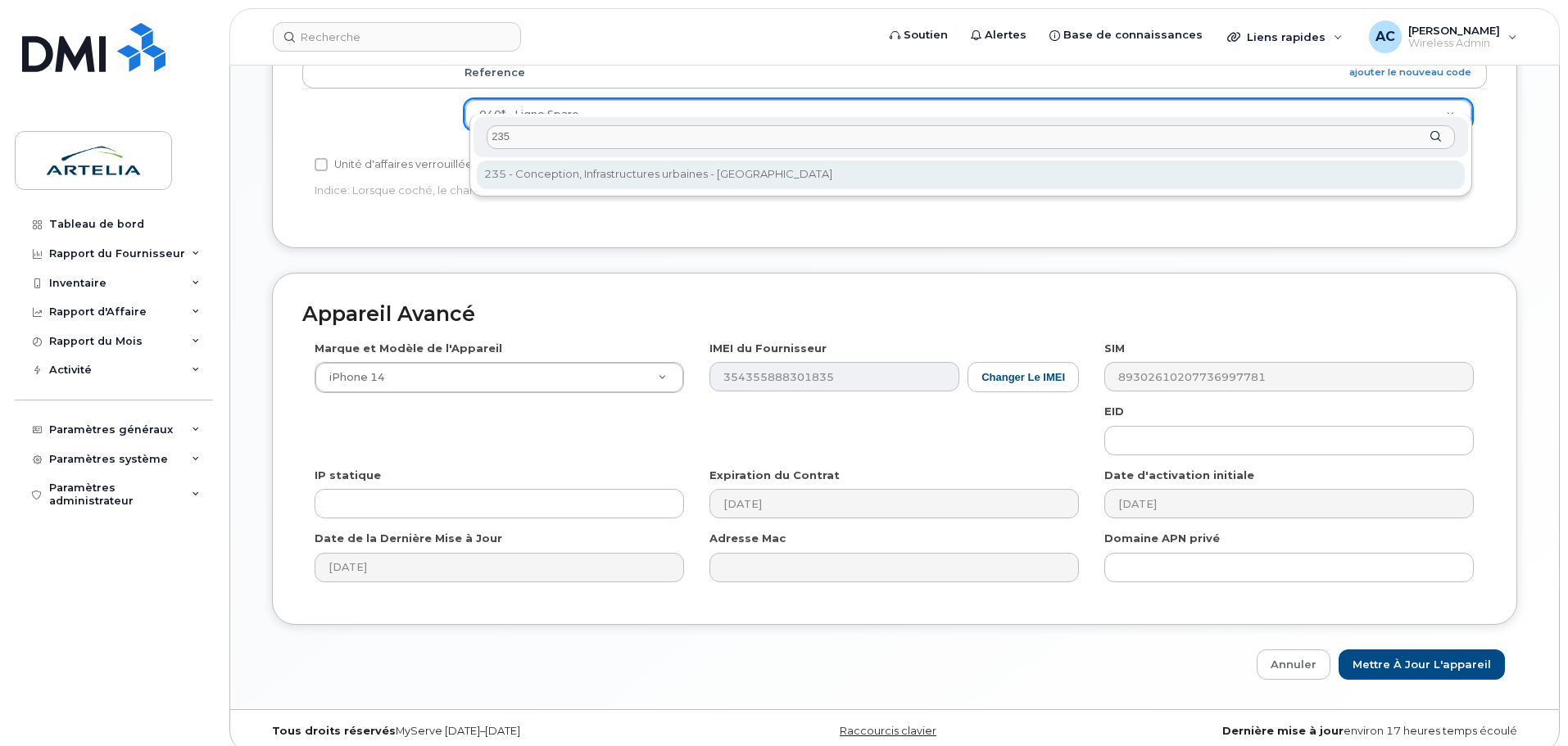
type input "235"
select select "29521986"
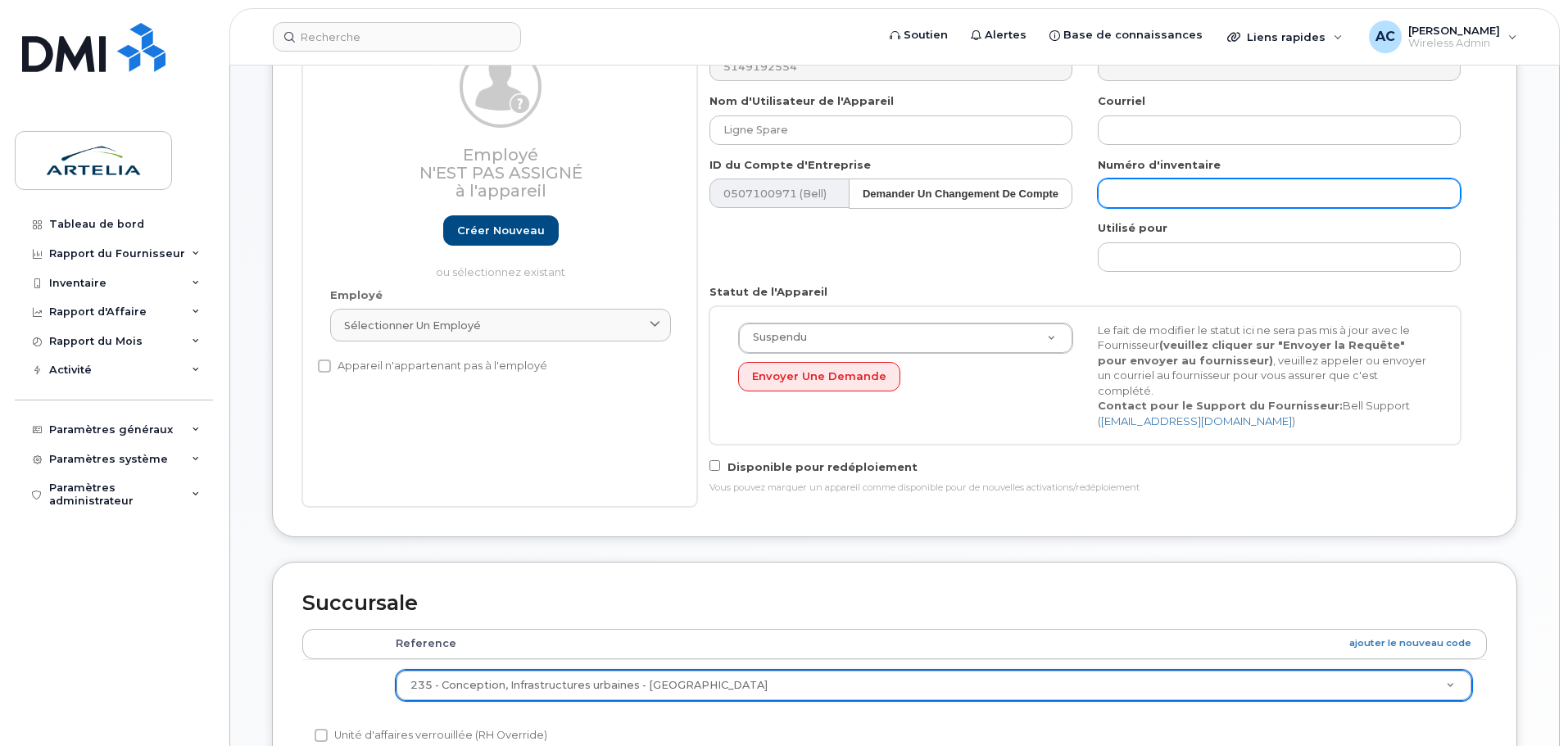
scroll to position [124, 0]
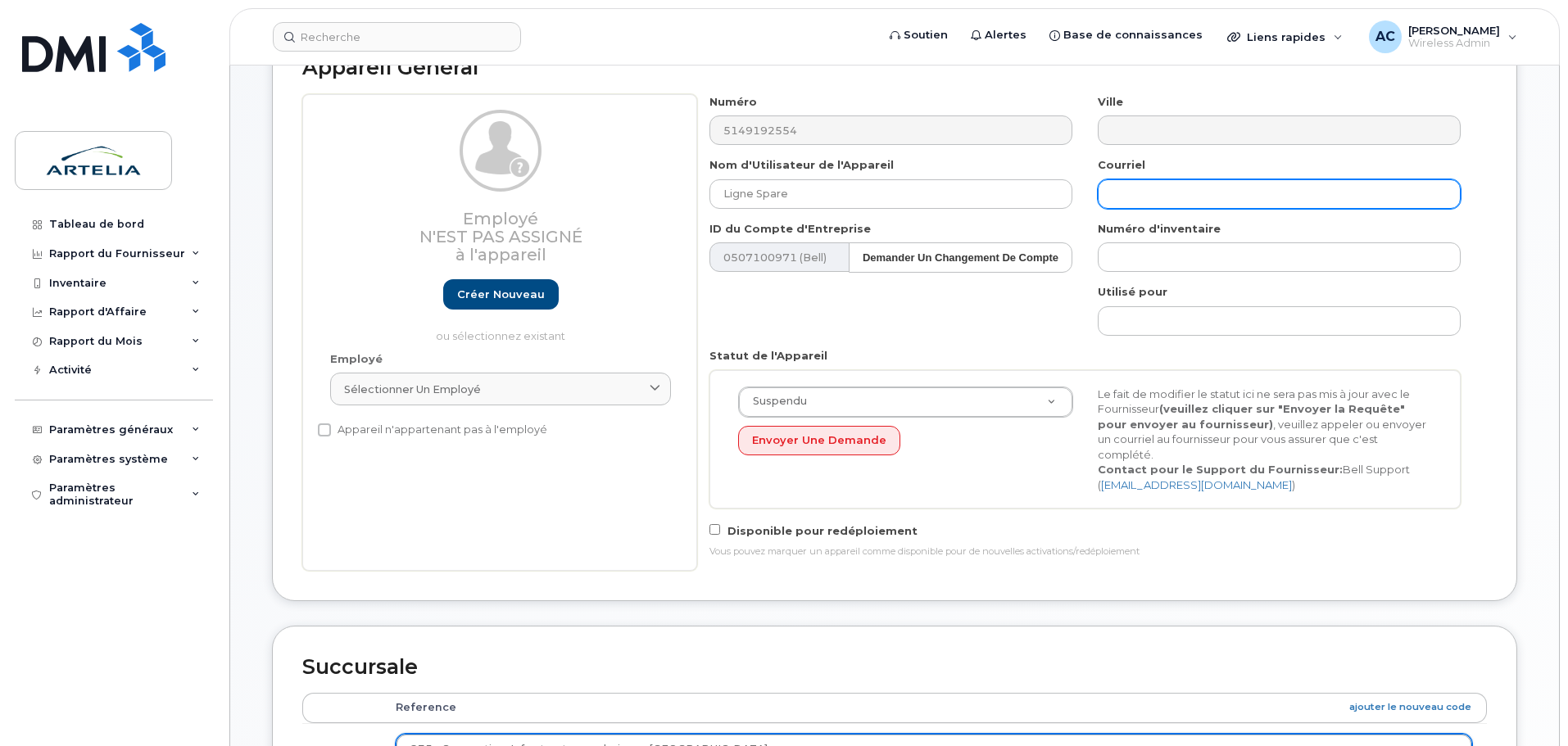
click at [1121, 196] on input "text" at bounding box center [1279, 195] width 363 height 30
paste input "clement.loquet@arteliagroup.com"
type input "clement.loquet@arteliagroup.com"
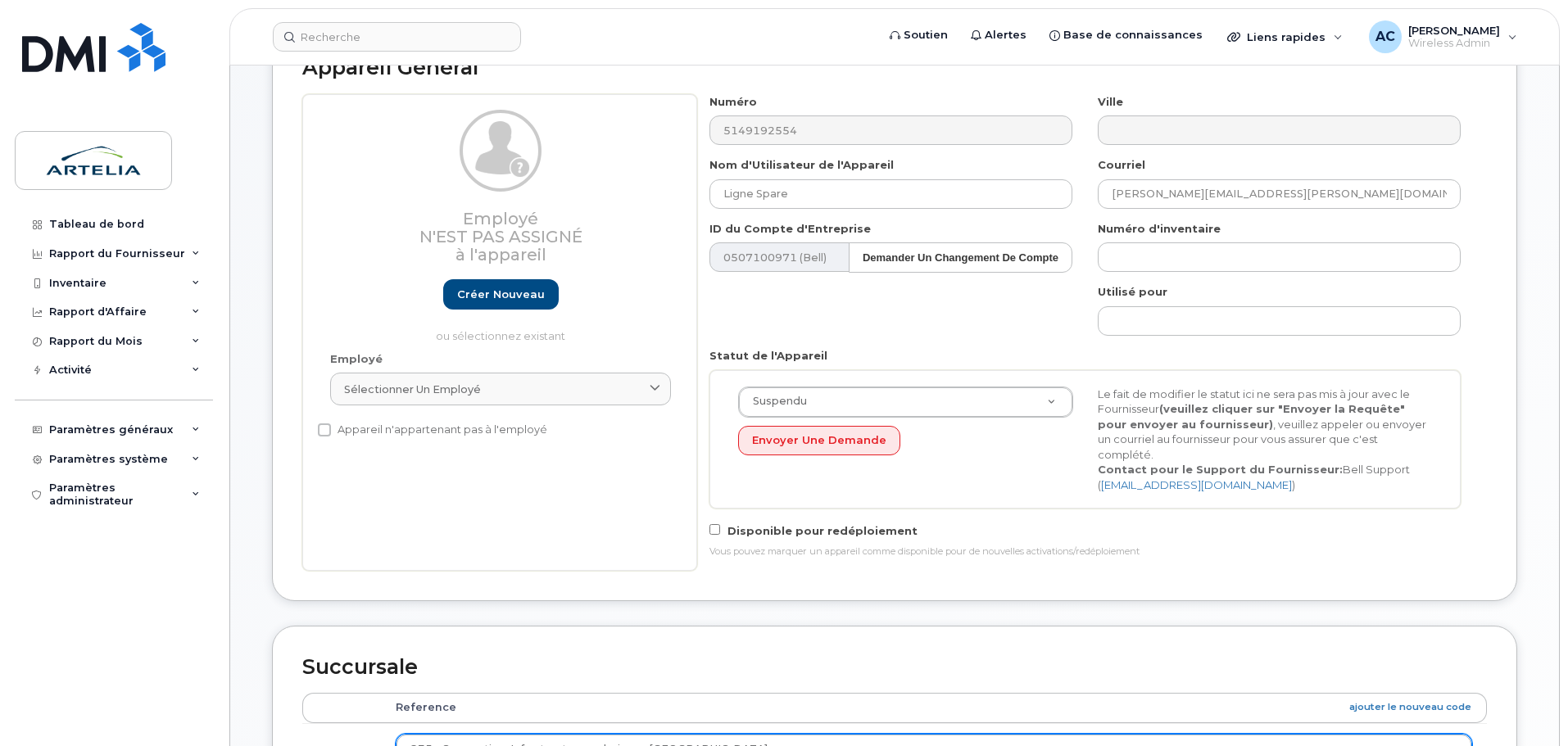
click at [1500, 199] on div "Appareil Général Employé N'est pas assigné à l'appareil Créer nouveau ou sélect…" at bounding box center [894, 314] width 1246 height 575
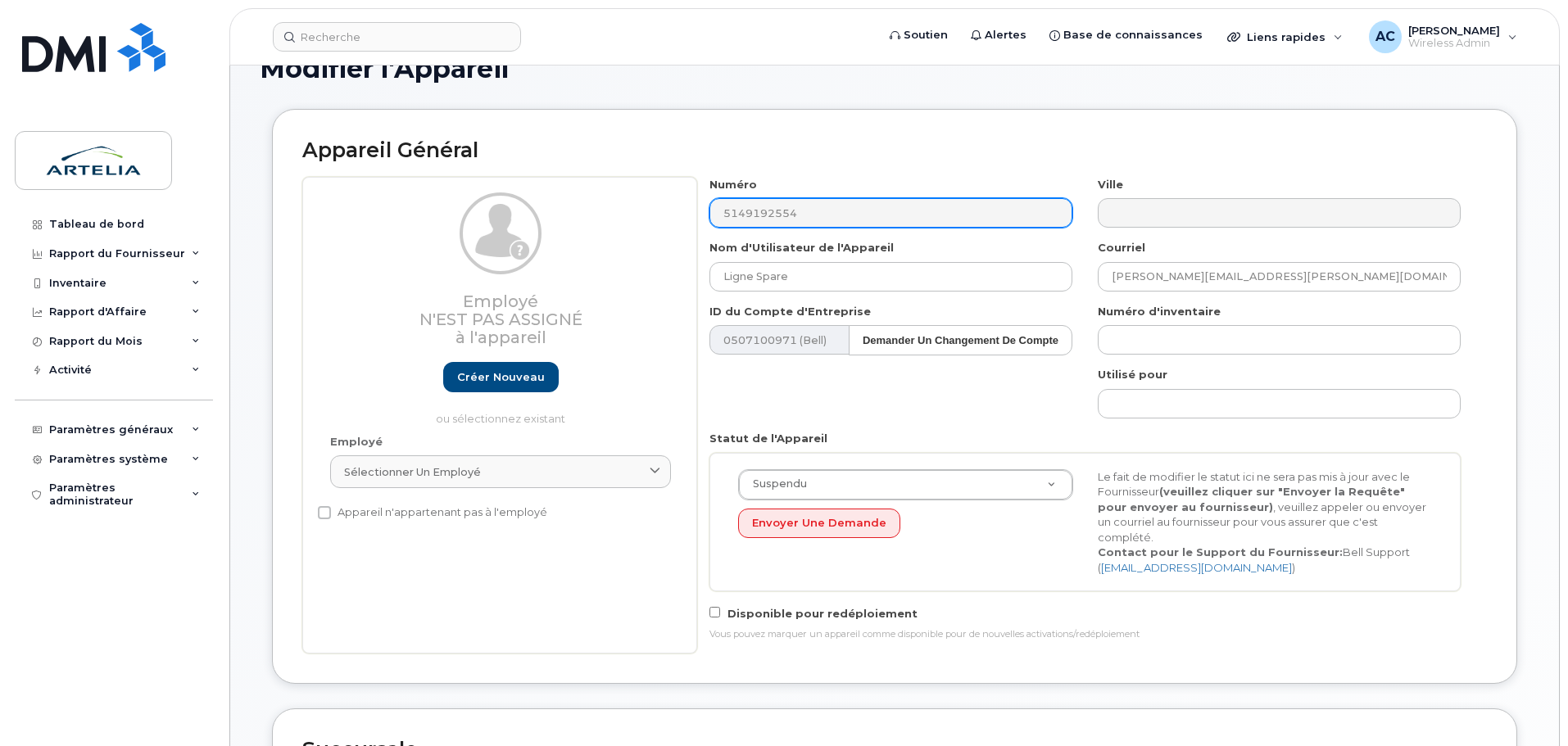
scroll to position [0, 0]
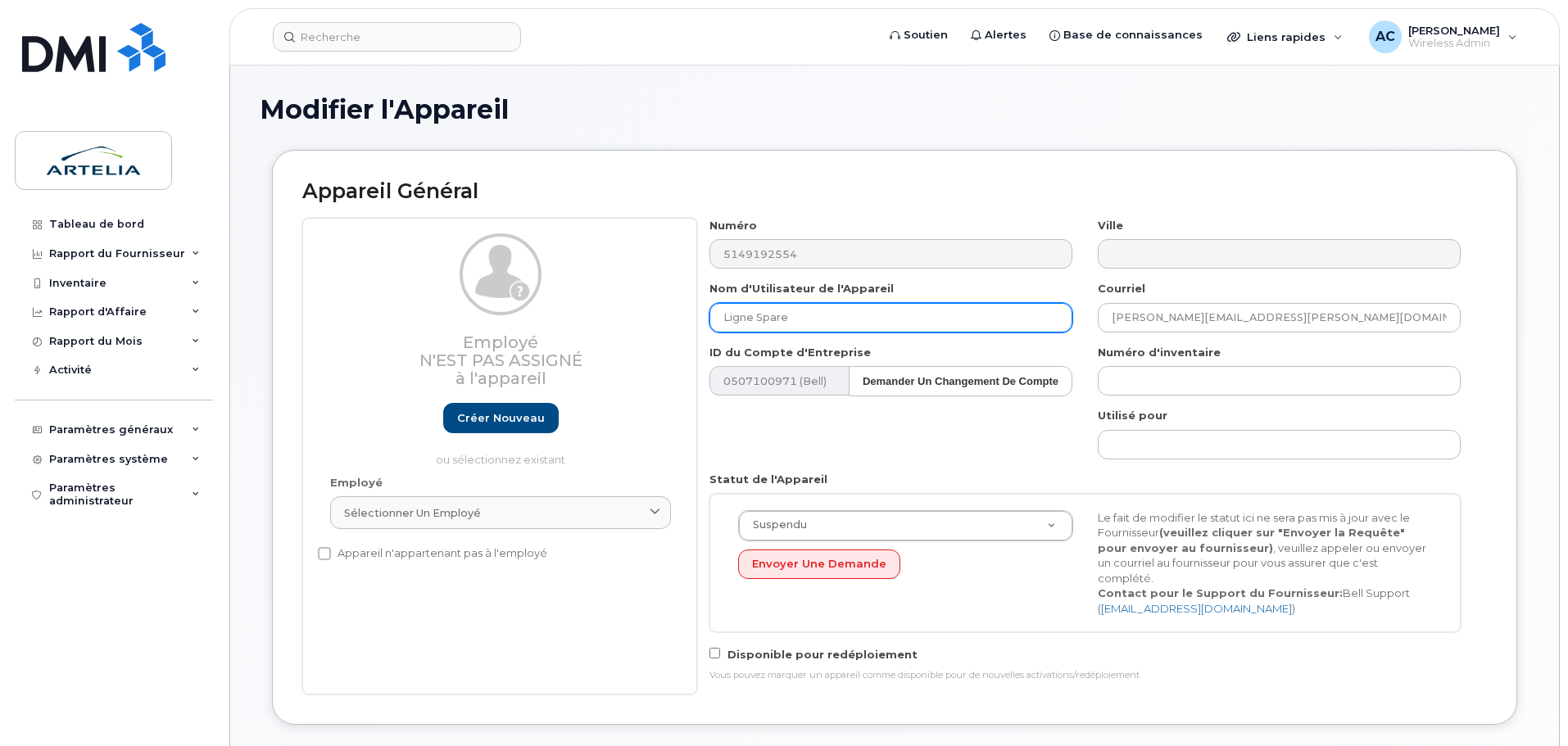
drag, startPoint x: 678, startPoint y: 321, endPoint x: 589, endPoint y: 319, distance: 89.0
click at [589, 319] on div "Employé N'est pas assigné à l'appareil Créer nouveau ou sélectionnez existant E…" at bounding box center [894, 456] width 1185 height 476
paste input "clement.loquet@arteliagroup.com"
click at [769, 320] on input "clement.loquet" at bounding box center [891, 318] width 363 height 30
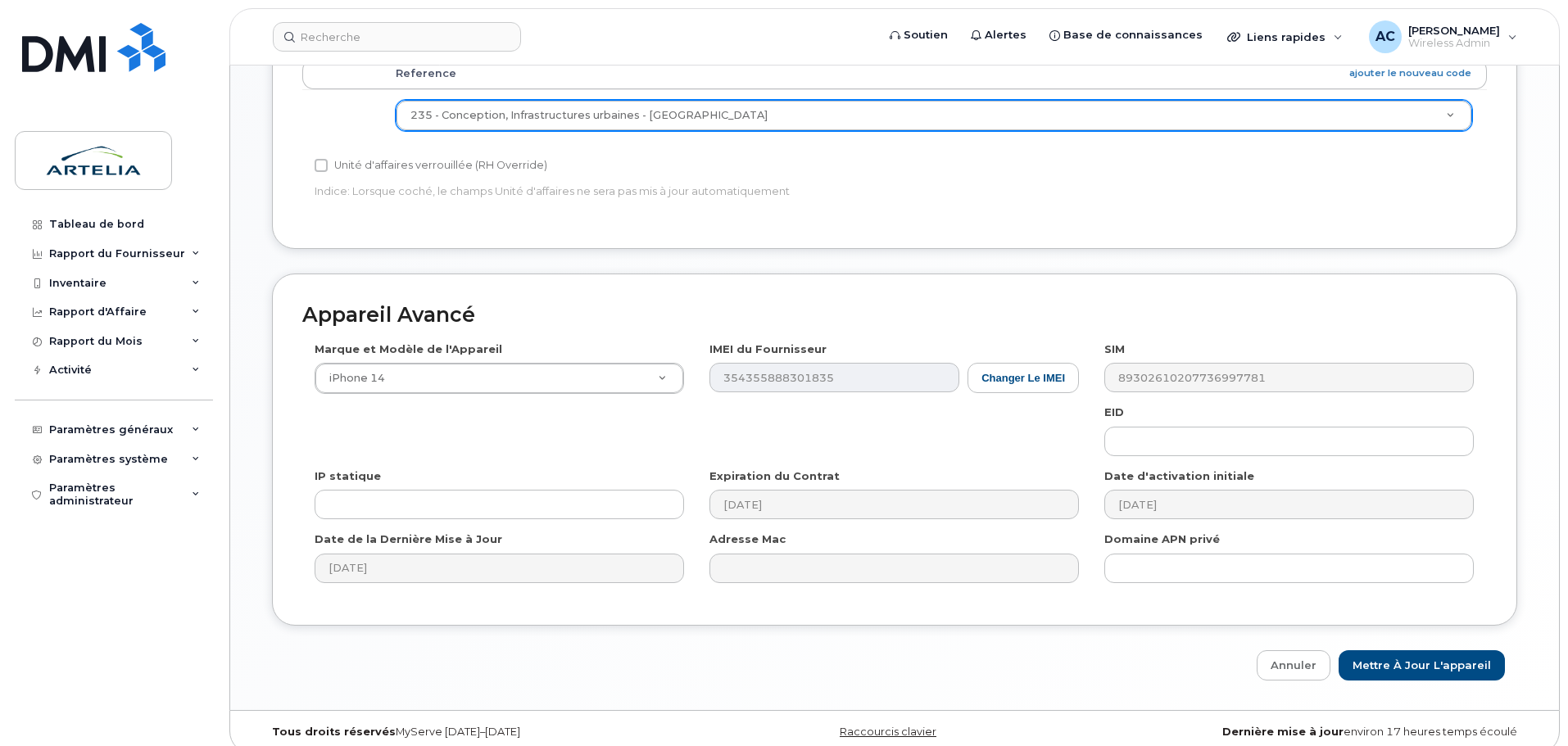
scroll to position [758, 0]
type input "Clement Loquet"
click at [1398, 650] on input "Mettre à jour l'appareil" at bounding box center [1422, 664] width 167 height 30
type input "Sauvegarde..."
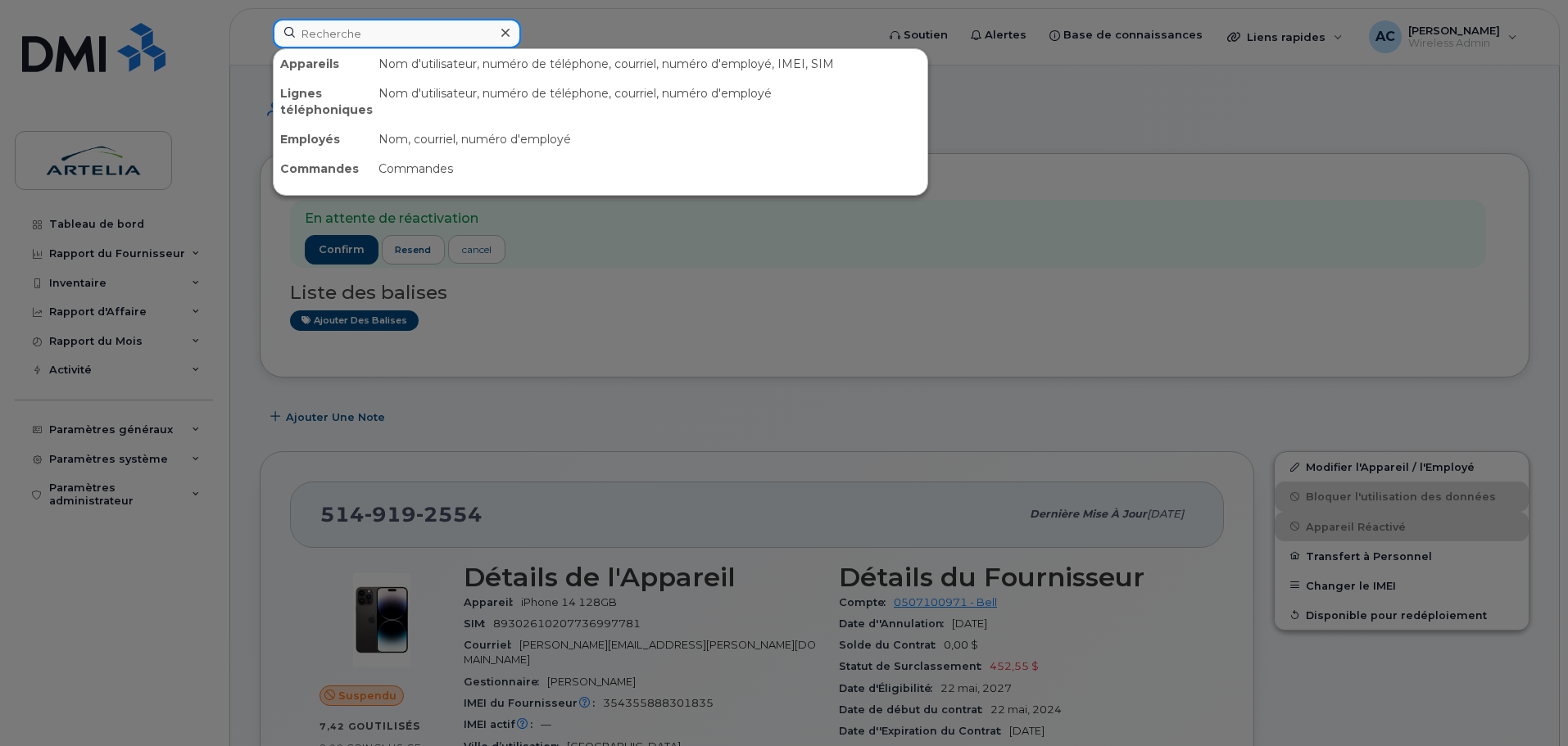
click at [346, 44] on input at bounding box center [397, 34] width 248 height 30
paste input "3673308859"
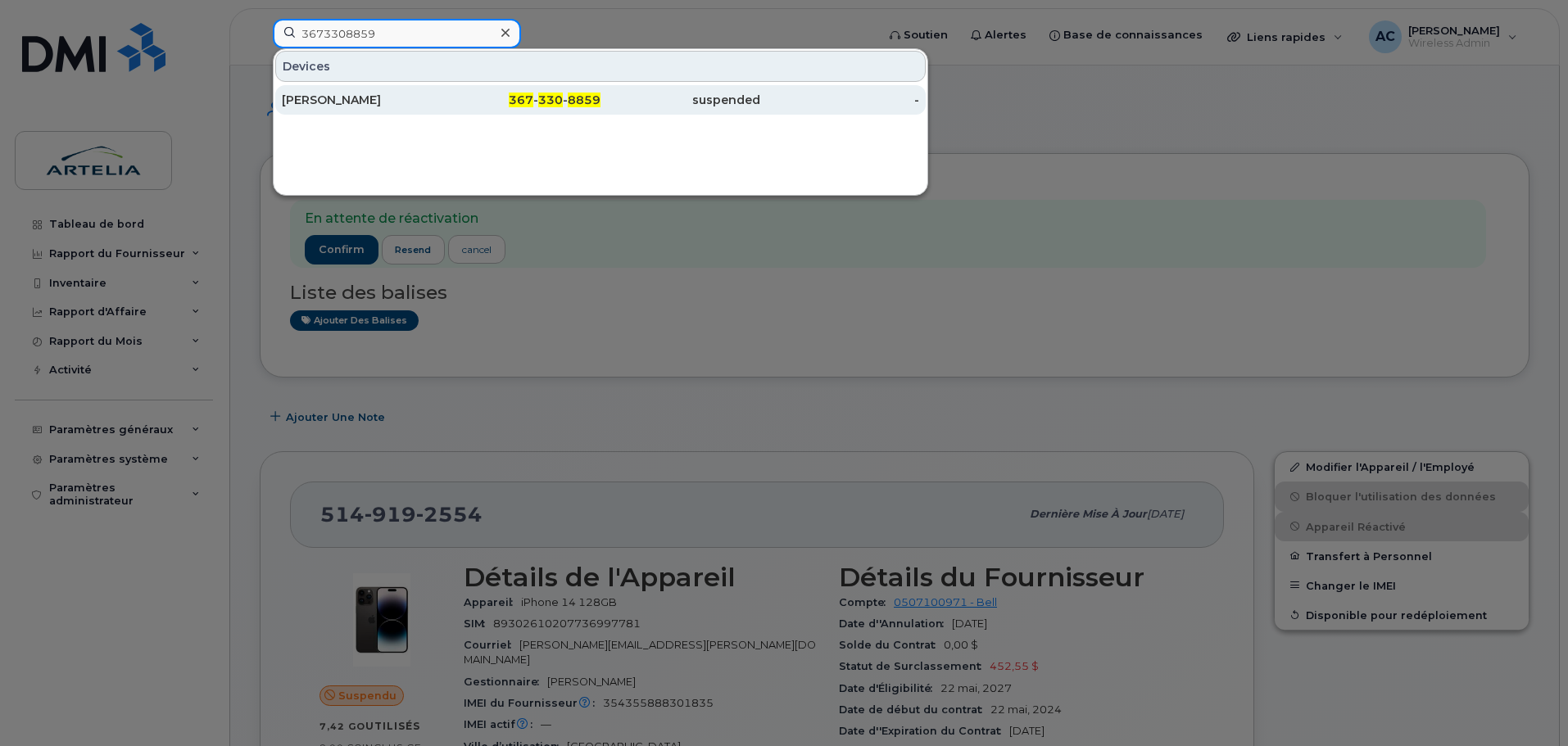
type input "3673308859"
click at [354, 98] on div "[PERSON_NAME]" at bounding box center [362, 100] width 160 height 16
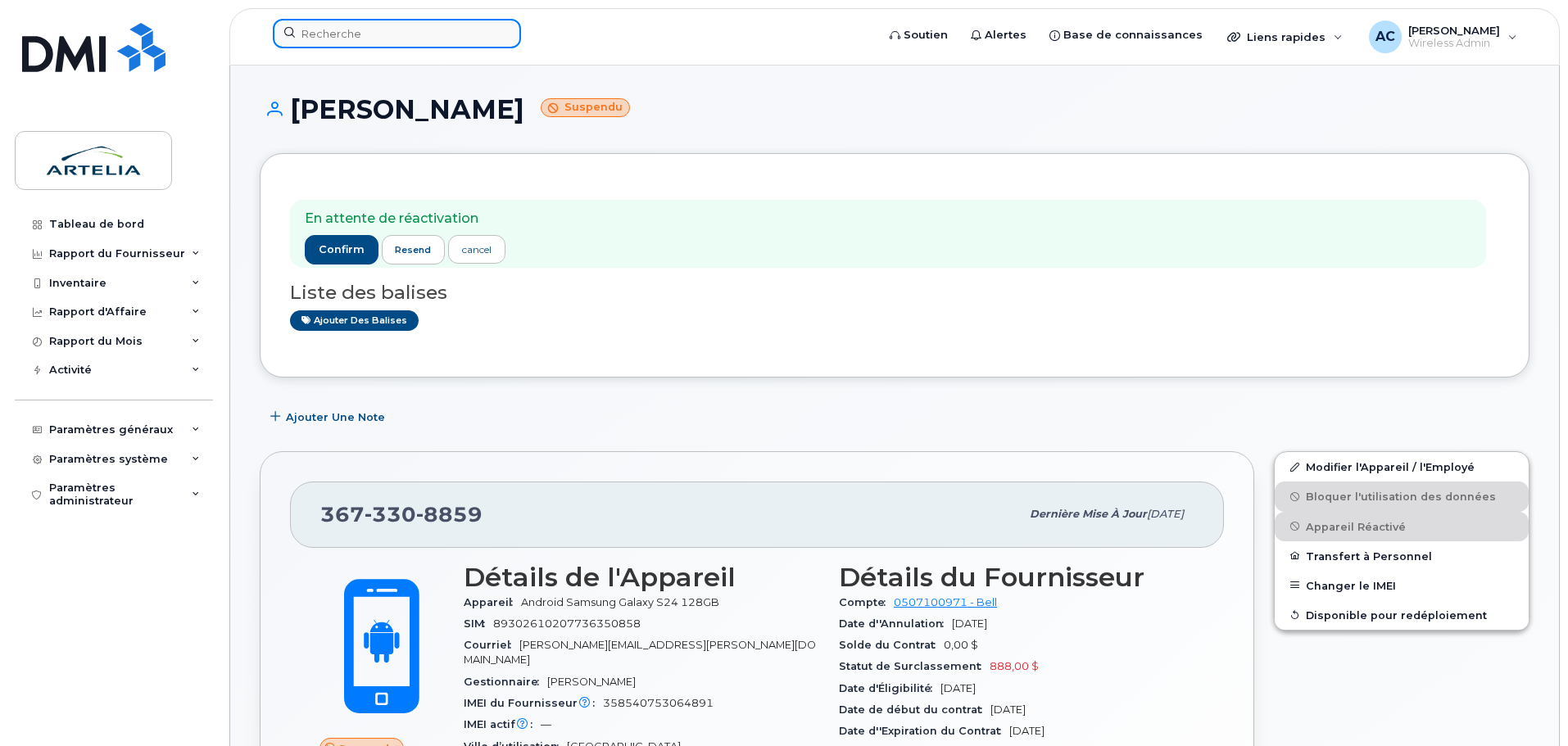
click at [345, 23] on input at bounding box center [397, 34] width 248 height 30
paste input "4384359403"
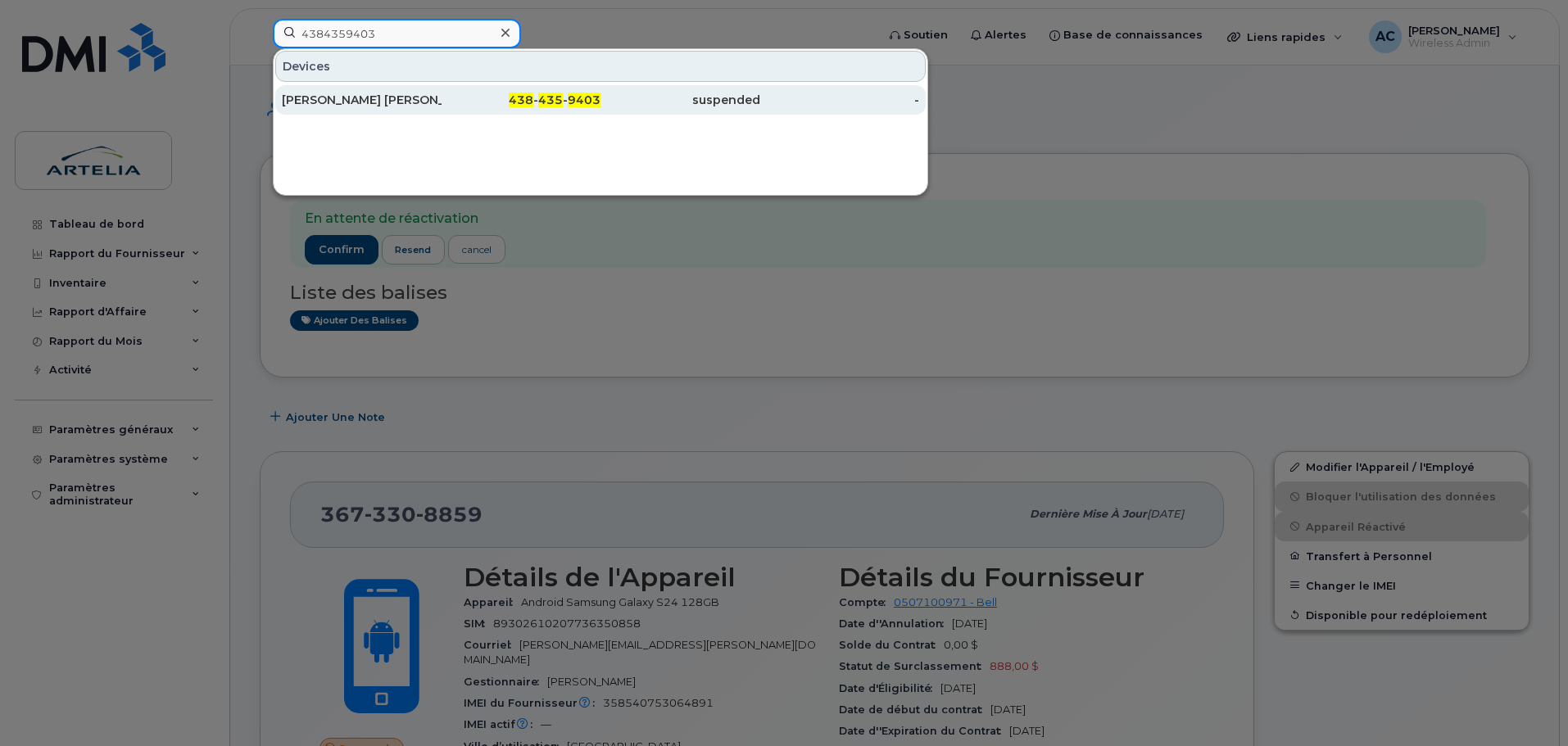
type input "4384359403"
click at [332, 98] on div "[PERSON_NAME] [PERSON_NAME]" at bounding box center [362, 100] width 160 height 16
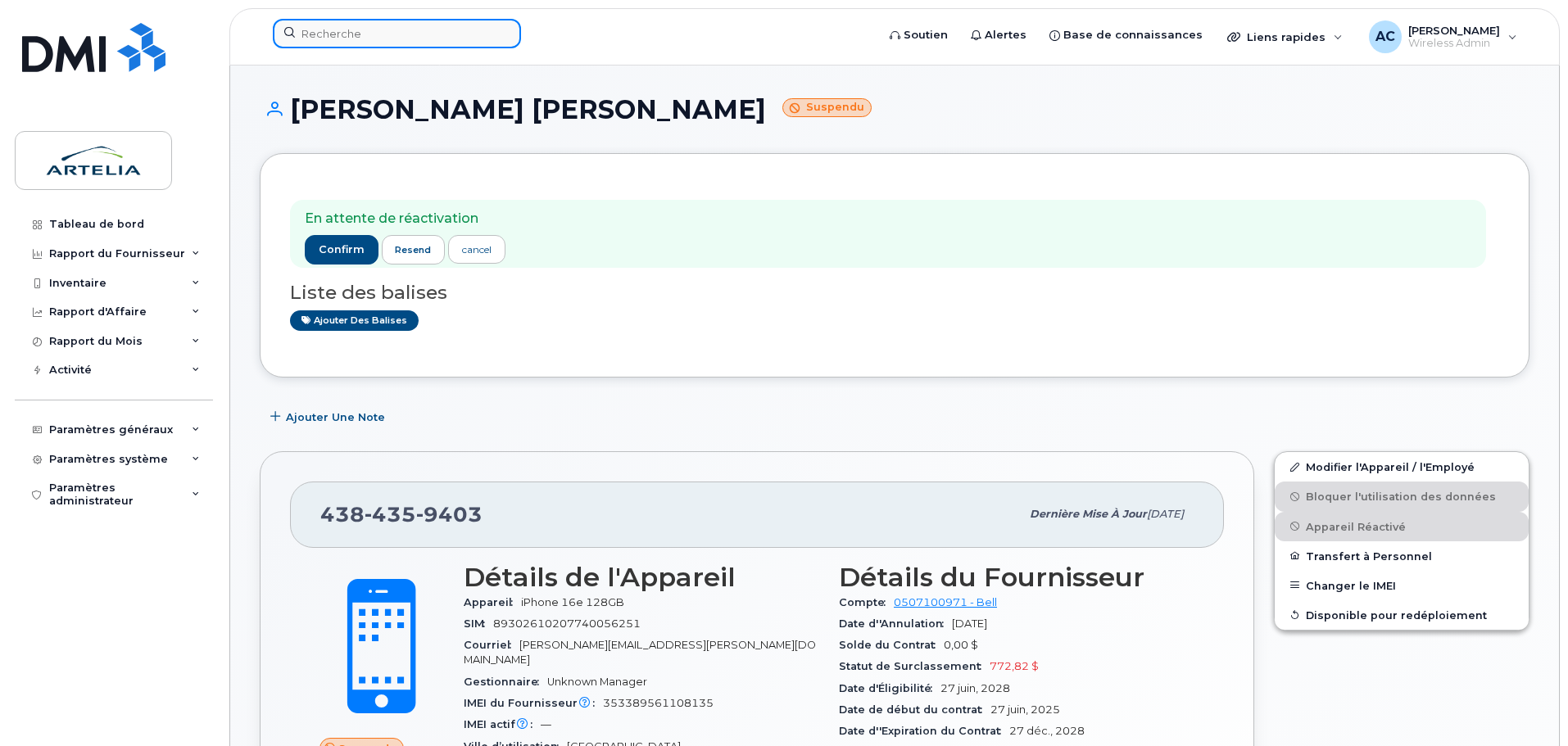
click at [339, 24] on input at bounding box center [397, 34] width 248 height 30
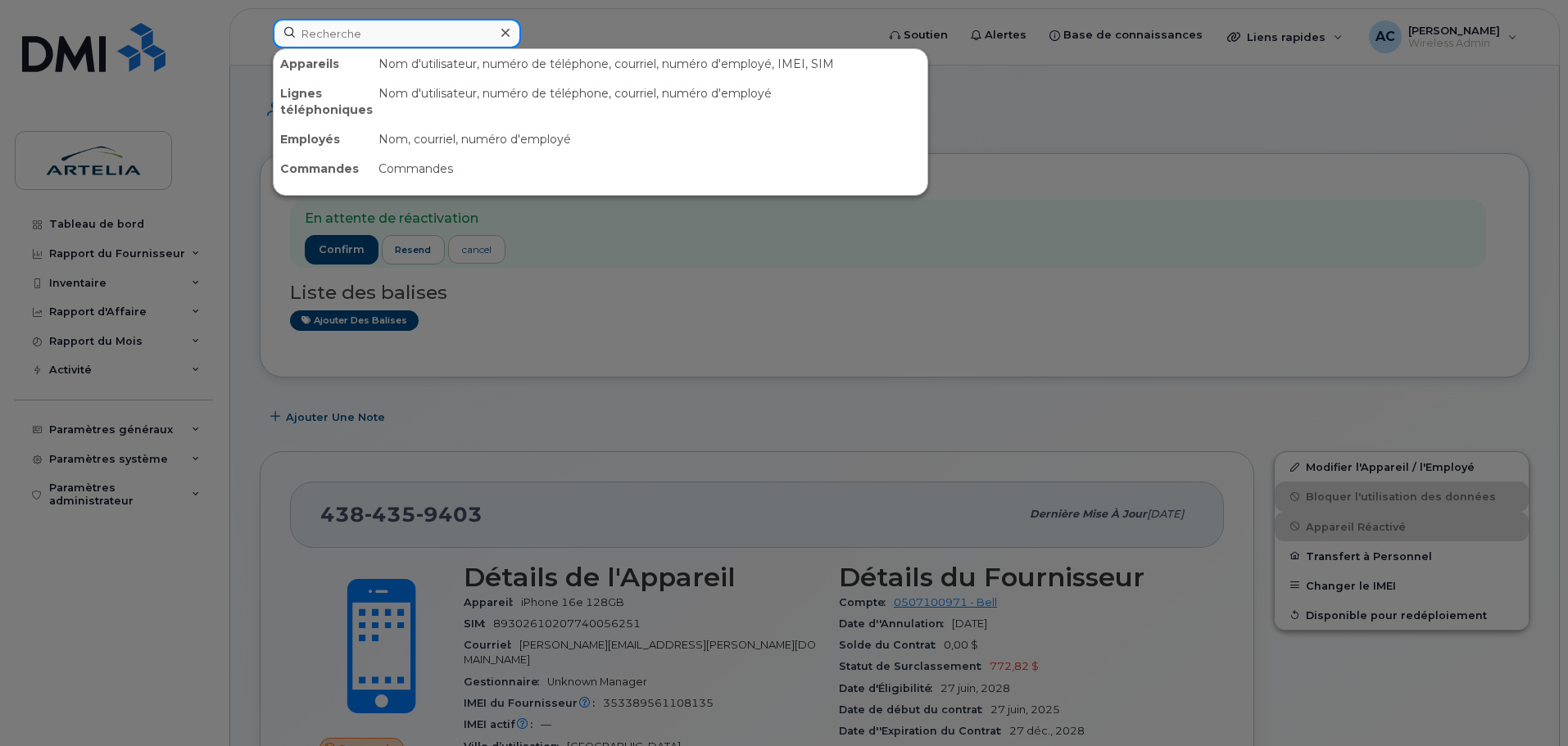
paste input "4384359708"
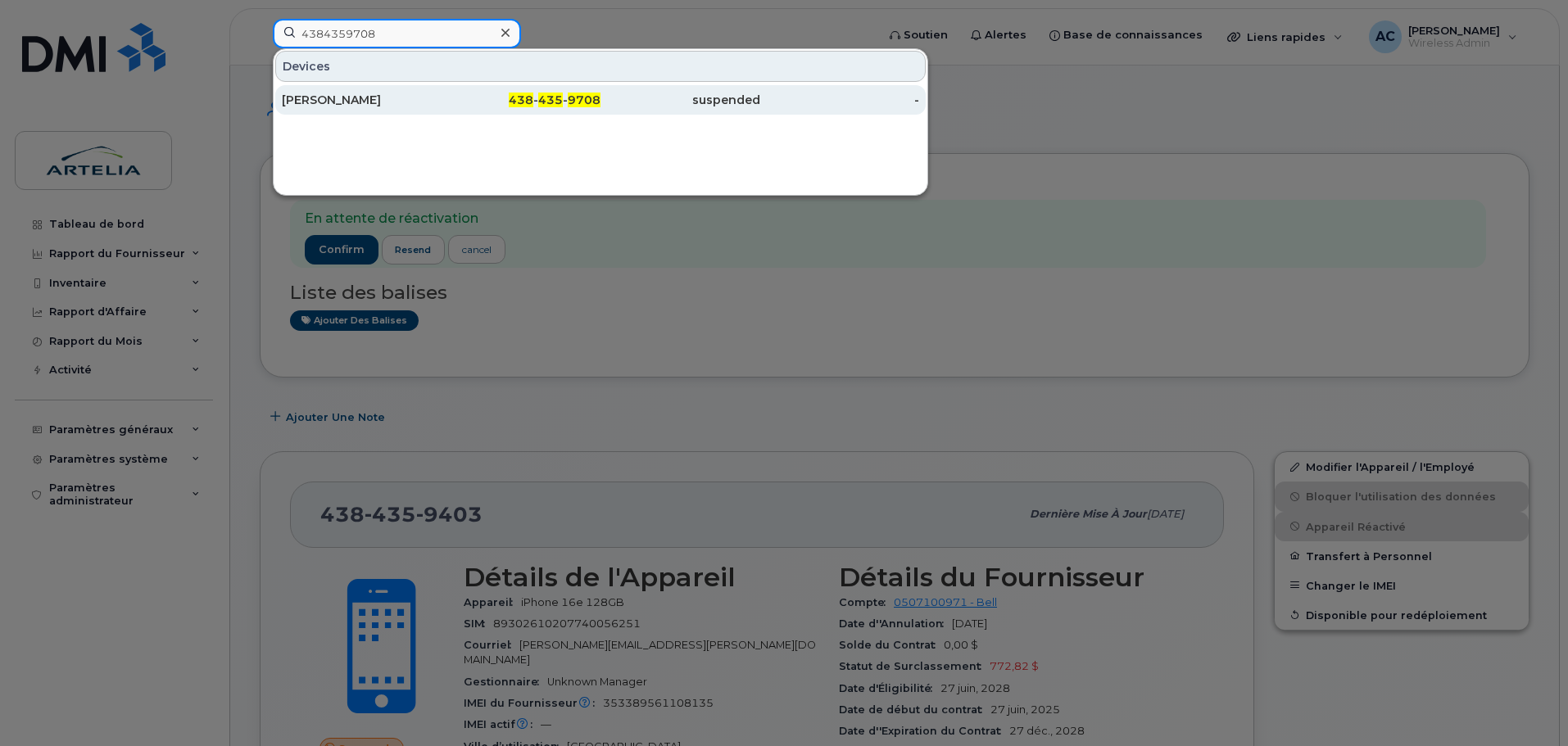
type input "4384359708"
click at [373, 95] on div "[PERSON_NAME]" at bounding box center [362, 100] width 160 height 16
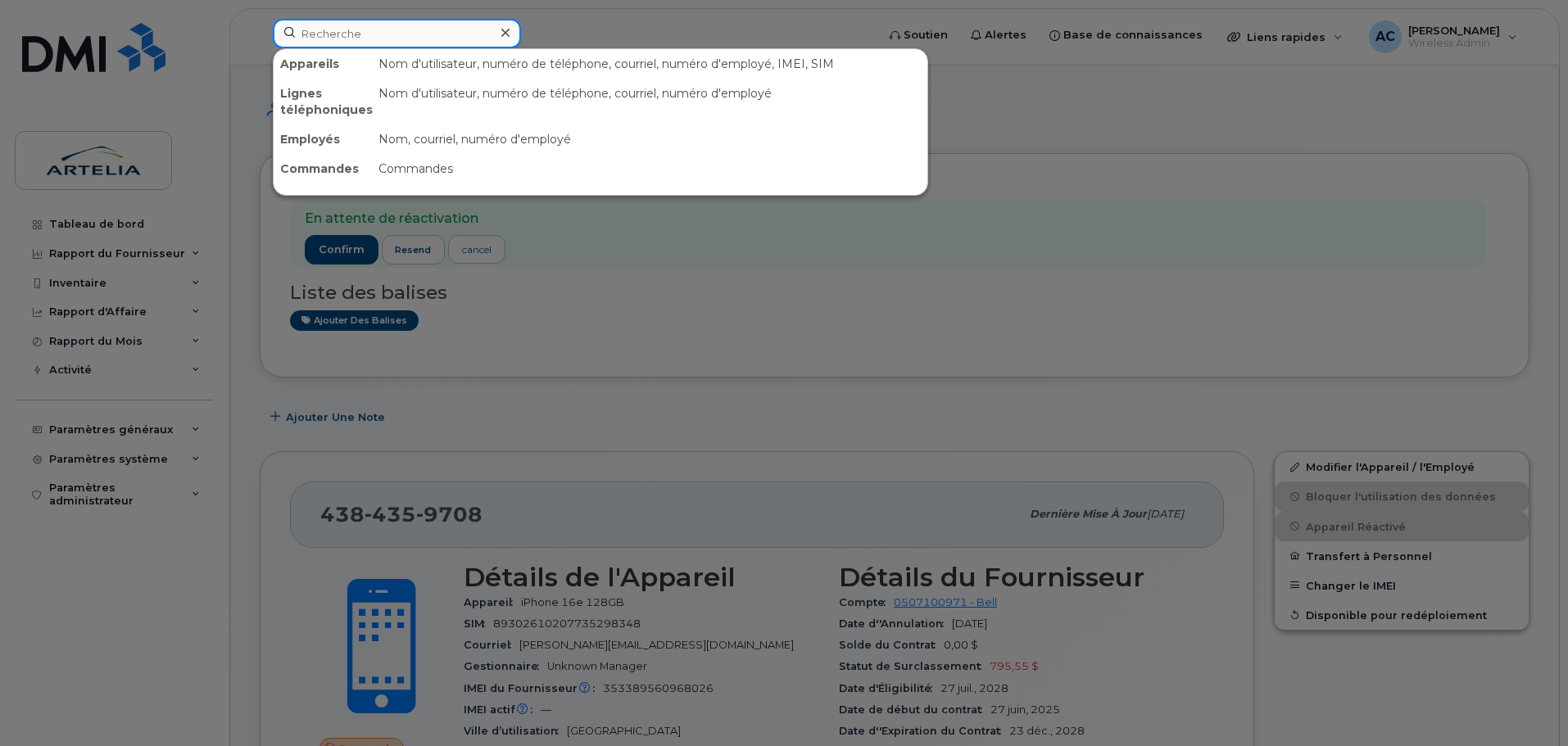
click at [333, 29] on input at bounding box center [397, 34] width 248 height 30
paste input "3673308859"
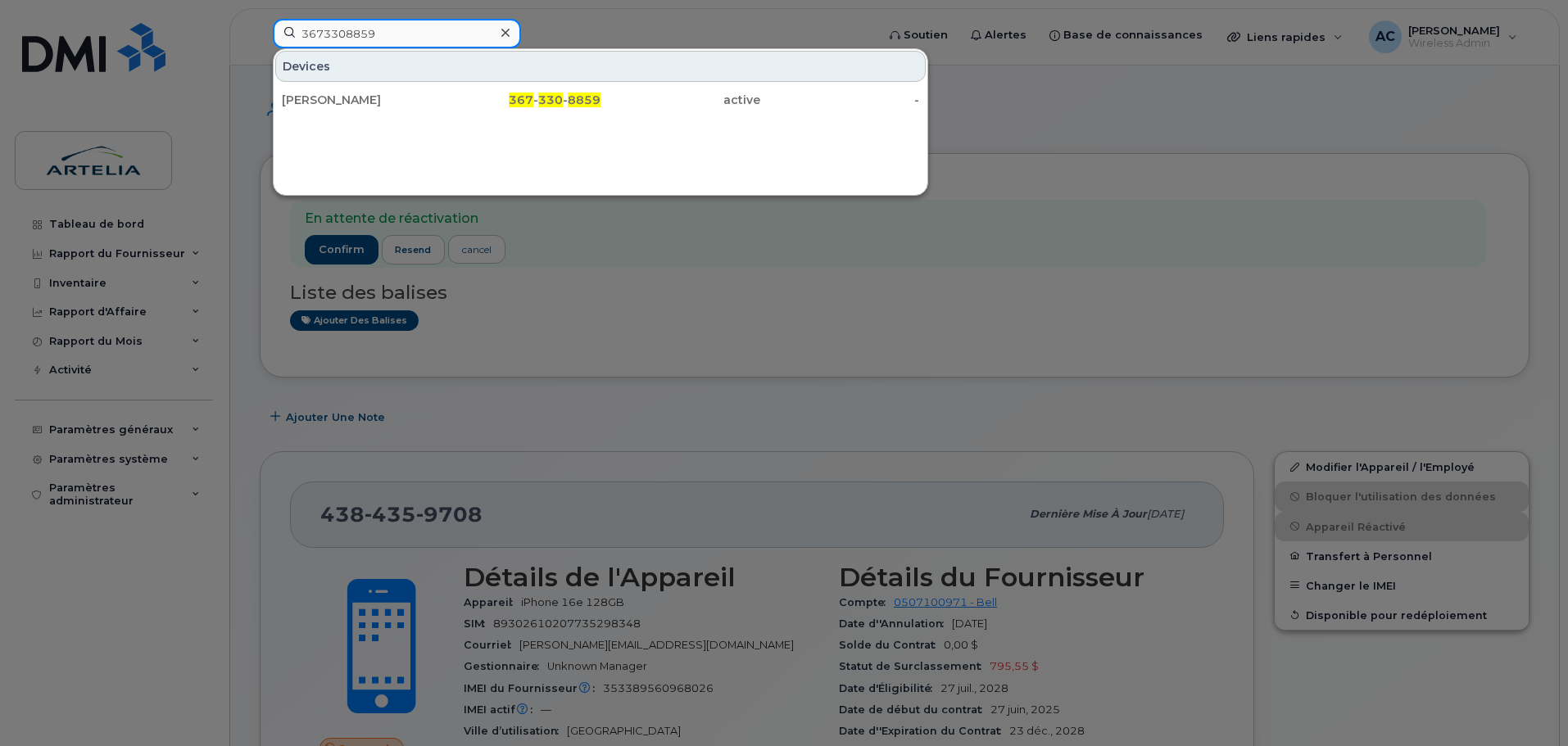
click at [371, 30] on input "3673308859" at bounding box center [397, 34] width 248 height 30
paste input "4384359403"
click at [386, 35] on input "4384359403" at bounding box center [397, 34] width 248 height 30
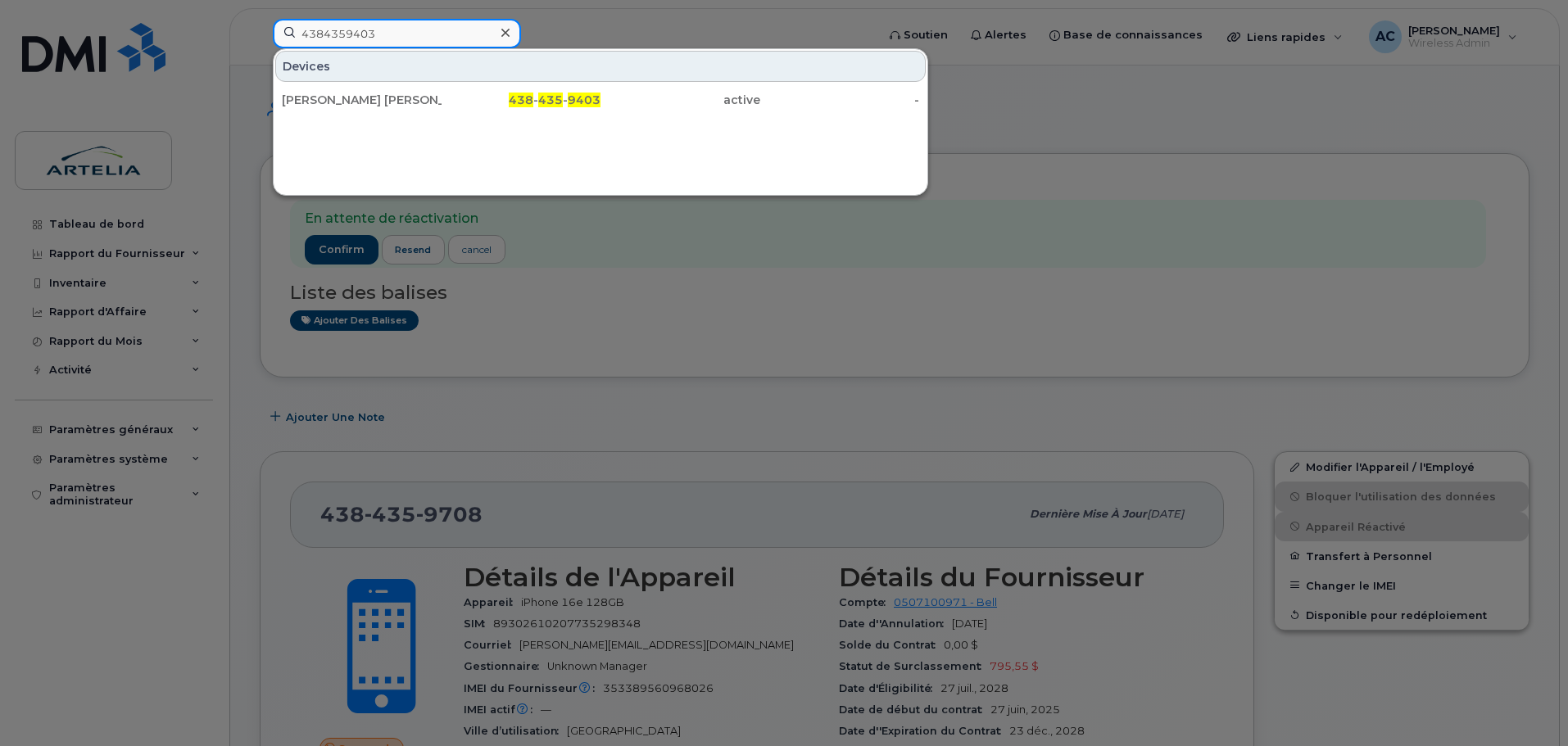
paste input "708"
click at [383, 35] on input "4384359708" at bounding box center [397, 34] width 248 height 30
paste input "5149192554"
type input "5149192554"
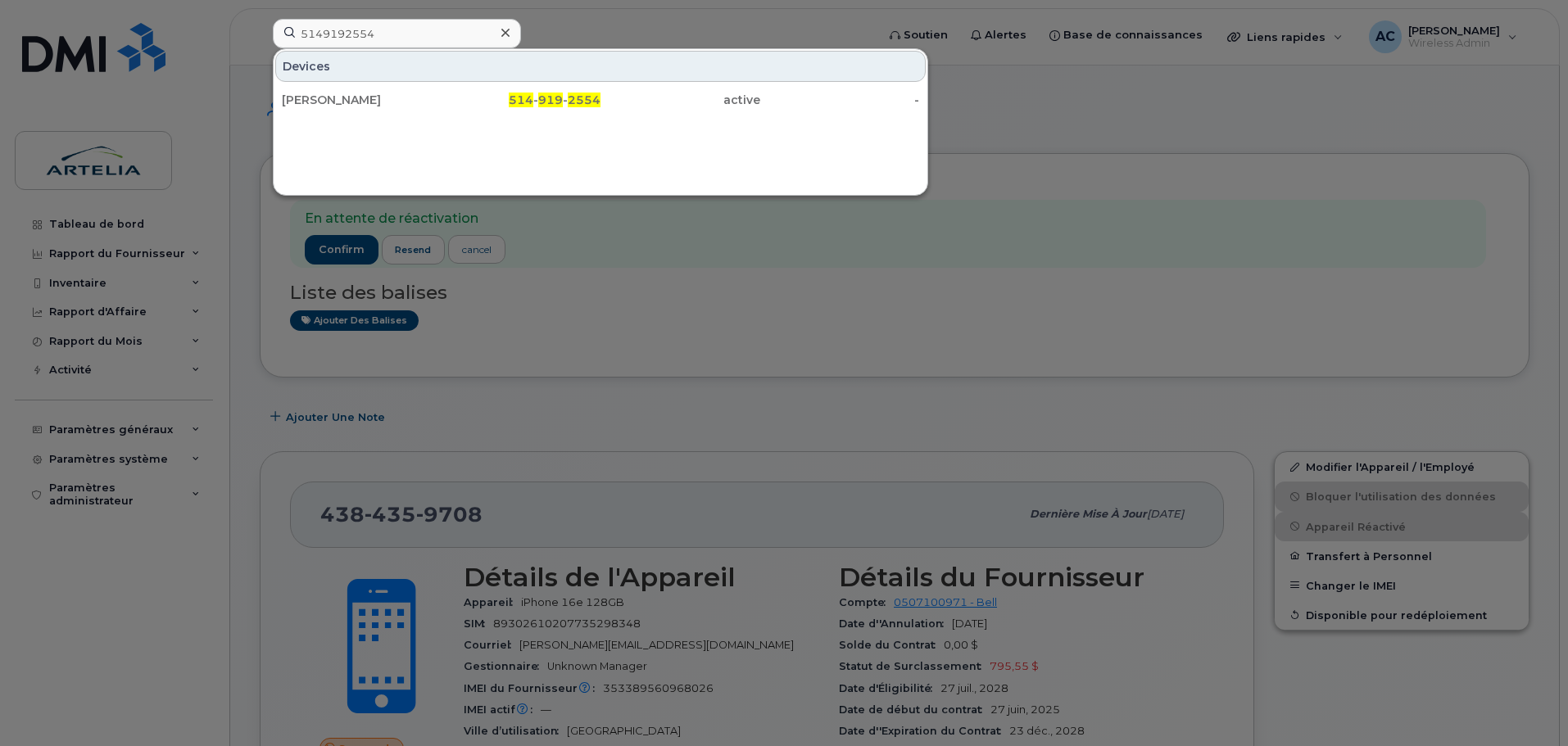
click at [1020, 99] on div at bounding box center [784, 373] width 1568 height 746
